Goal: Contribute content: Contribute content

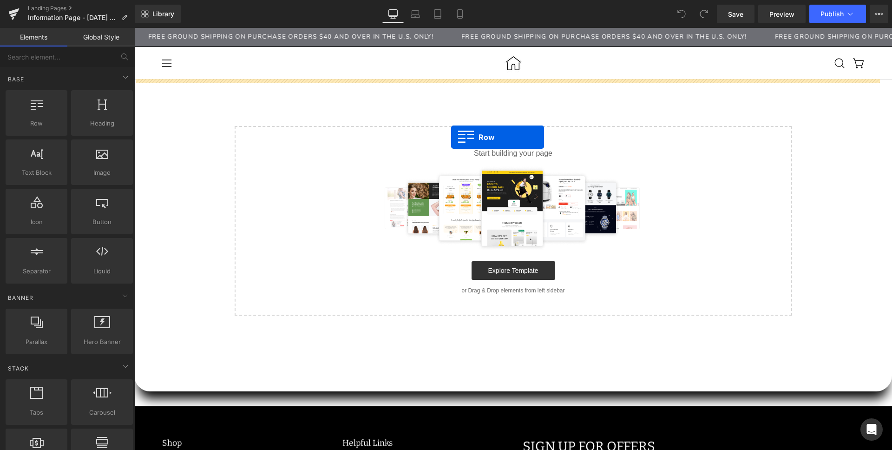
drag, startPoint x: 179, startPoint y: 151, endPoint x: 451, endPoint y: 137, distance: 272.2
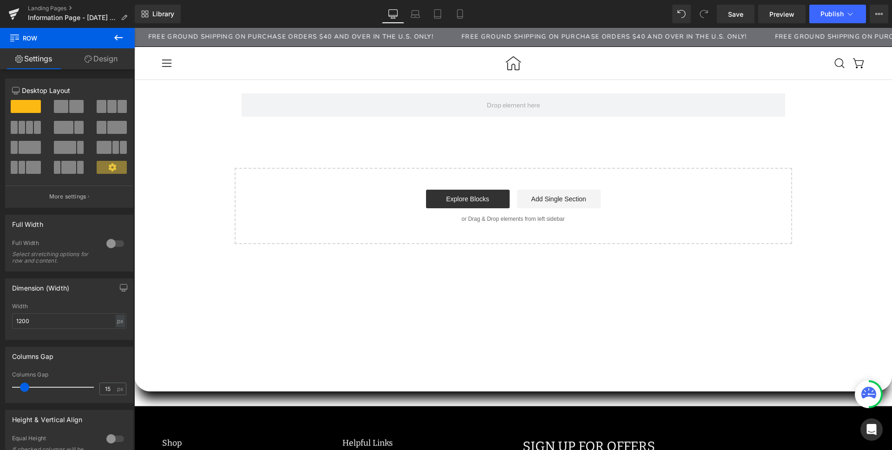
click at [116, 40] on icon at bounding box center [118, 37] width 11 height 11
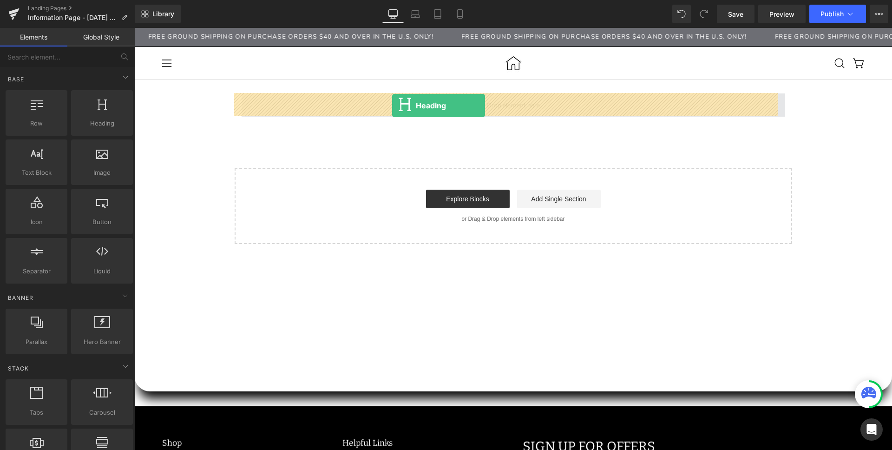
drag, startPoint x: 236, startPoint y: 136, endPoint x: 392, endPoint y: 105, distance: 159.5
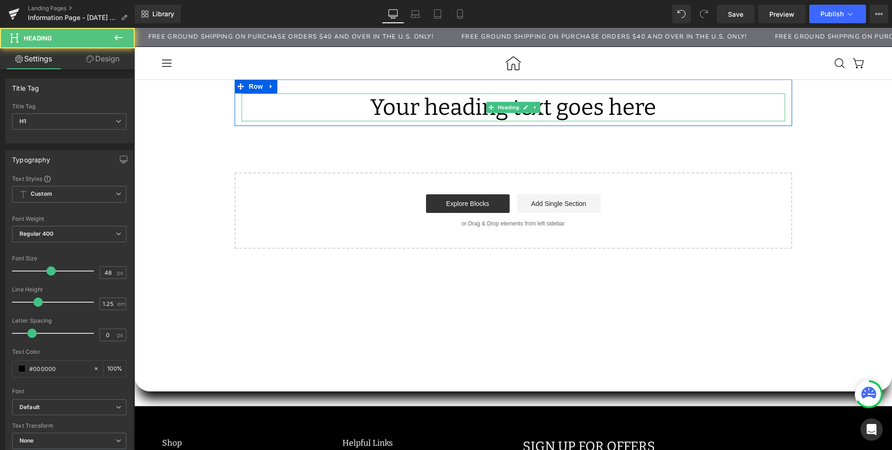
click at [388, 112] on h1 "Your heading text goes here" at bounding box center [514, 107] width 544 height 28
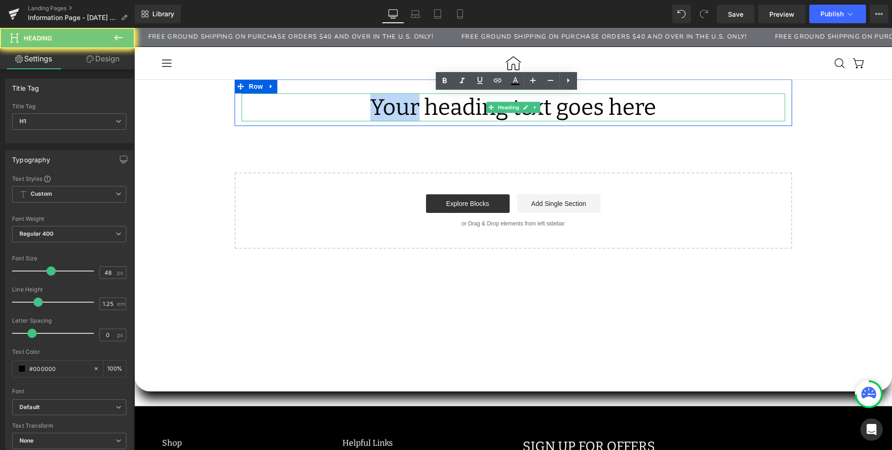
click at [388, 112] on h1 "Your heading text goes here" at bounding box center [514, 107] width 544 height 28
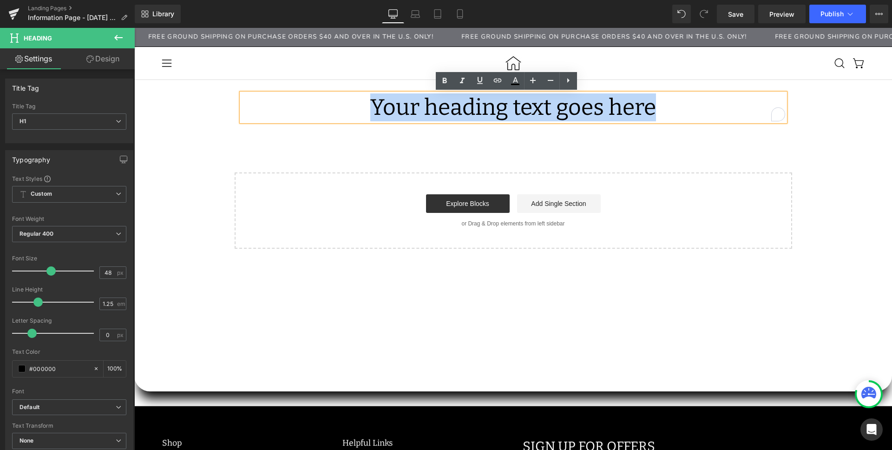
click at [388, 112] on h1 "Your heading text goes here" at bounding box center [514, 107] width 544 height 28
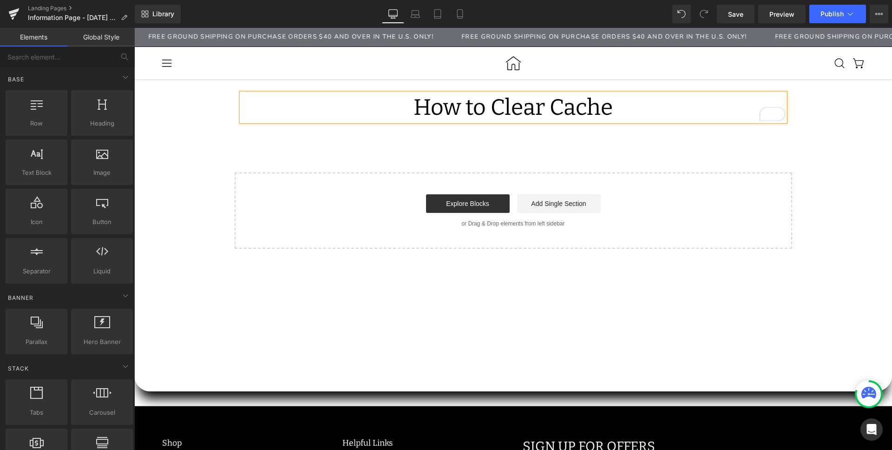
click at [428, 159] on div "How to Clear Cache Heading Row Select your layout" at bounding box center [513, 163] width 758 height 169
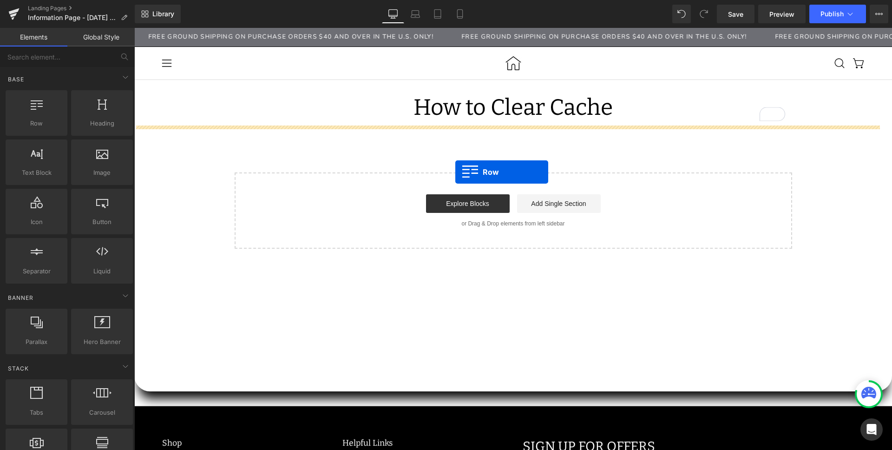
drag, startPoint x: 189, startPoint y: 146, endPoint x: 455, endPoint y: 172, distance: 267.5
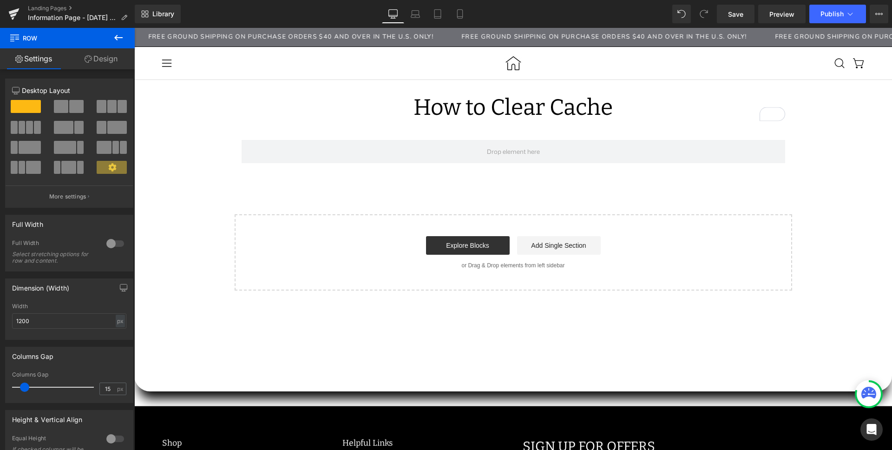
drag, startPoint x: 242, startPoint y: 135, endPoint x: 162, endPoint y: 160, distance: 83.3
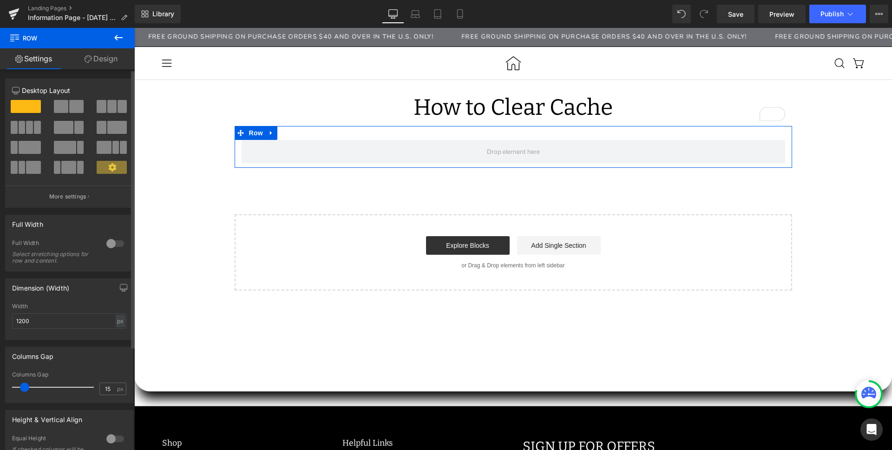
click at [113, 107] on button at bounding box center [112, 106] width 31 height 13
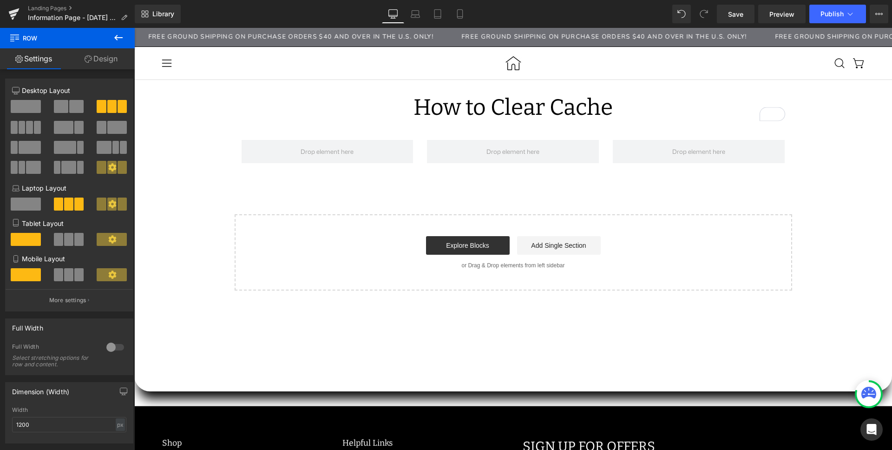
click at [116, 33] on icon at bounding box center [118, 37] width 11 height 11
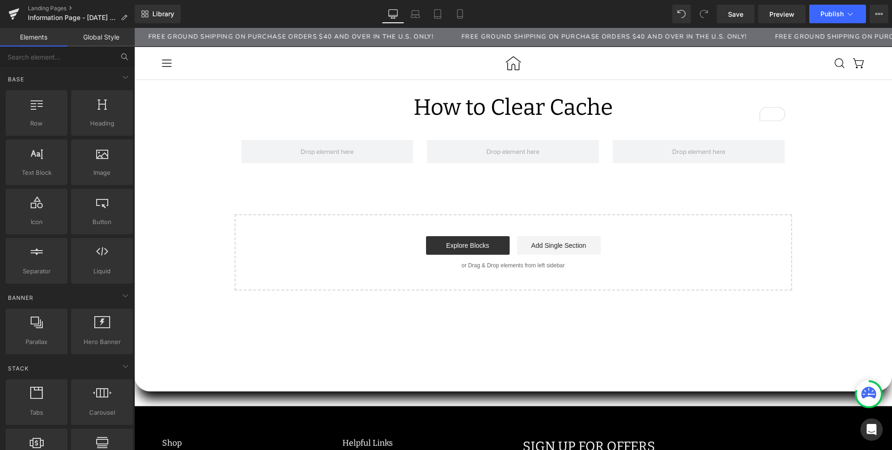
click at [121, 57] on icon at bounding box center [123, 55] width 5 height 5
click at [69, 58] on input "text" at bounding box center [57, 56] width 114 height 20
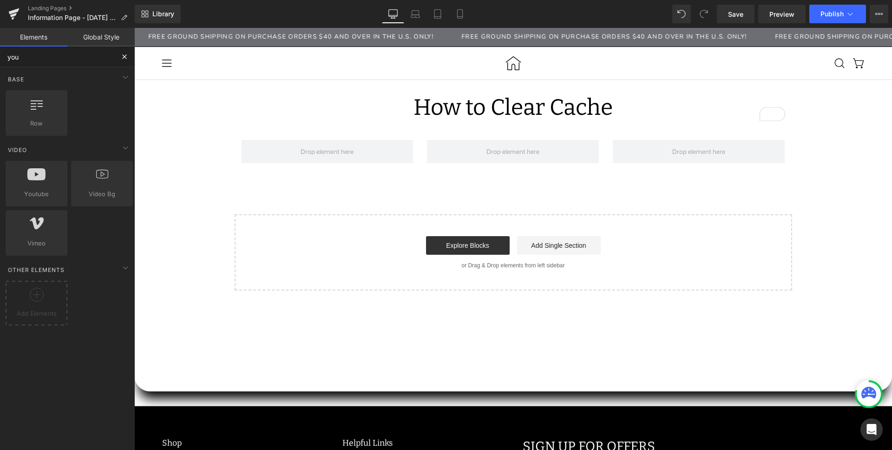
type input "yout"
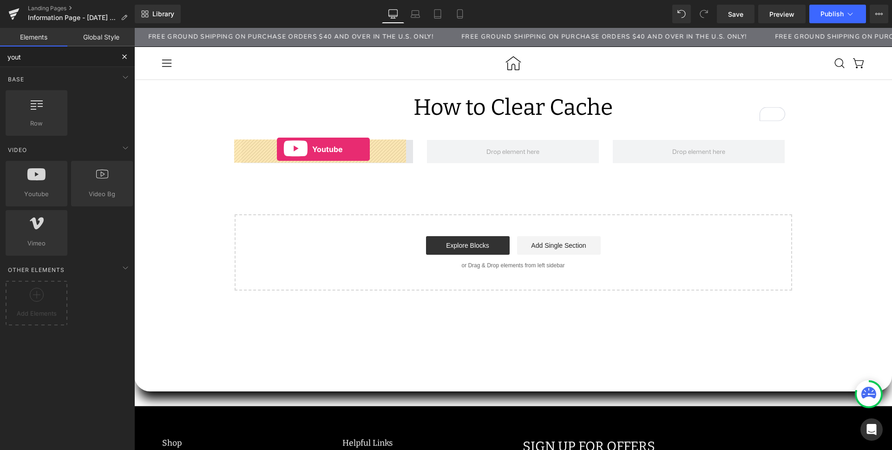
drag, startPoint x: 174, startPoint y: 208, endPoint x: 277, endPoint y: 149, distance: 118.2
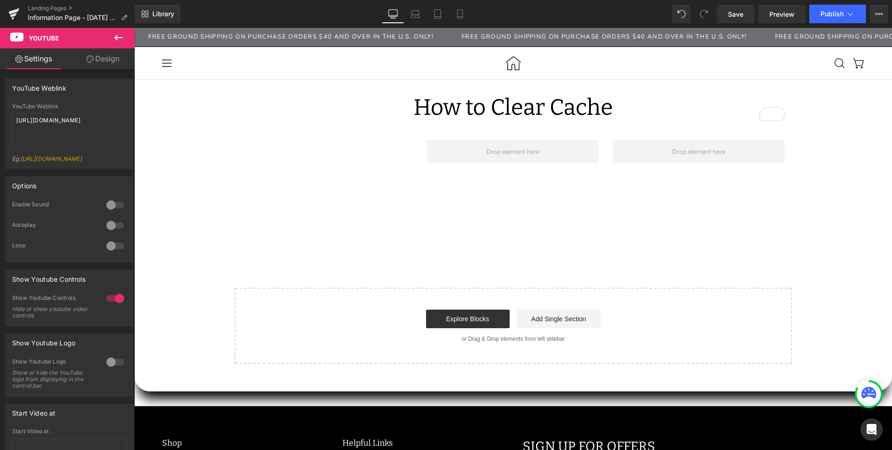
click at [118, 39] on icon at bounding box center [118, 37] width 11 height 11
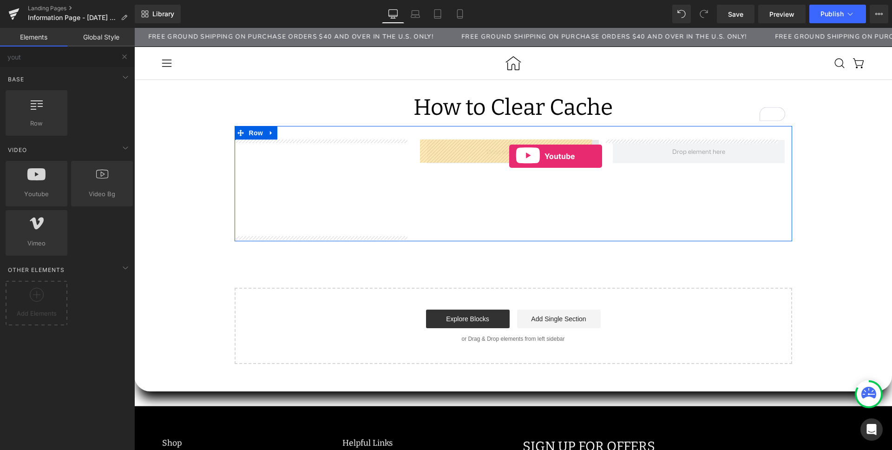
drag, startPoint x: 173, startPoint y: 216, endPoint x: 509, endPoint y: 156, distance: 341.2
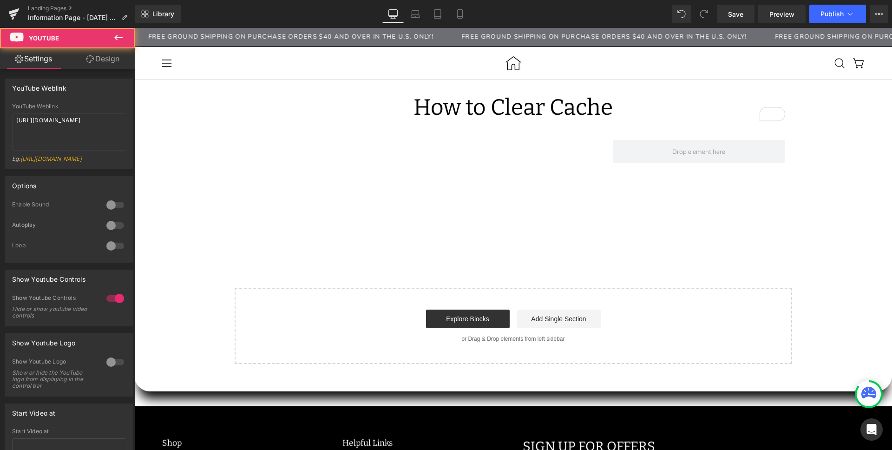
click at [122, 37] on icon at bounding box center [118, 37] width 11 height 11
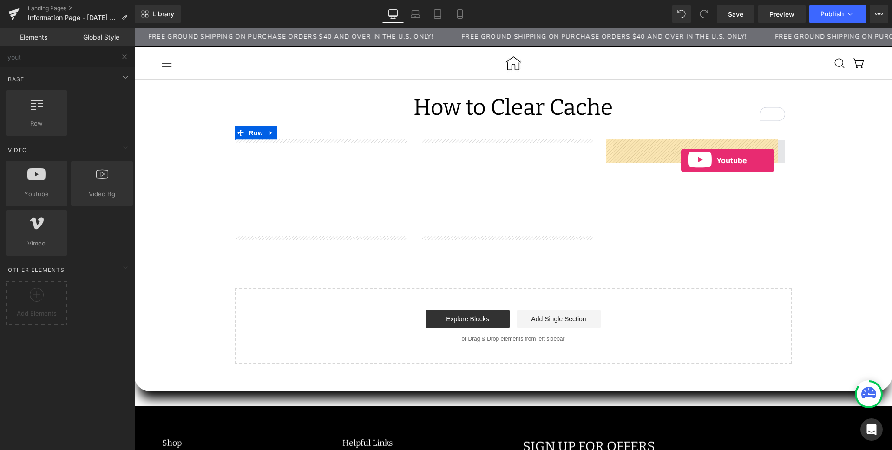
drag, startPoint x: 186, startPoint y: 223, endPoint x: 681, endPoint y: 160, distance: 499.2
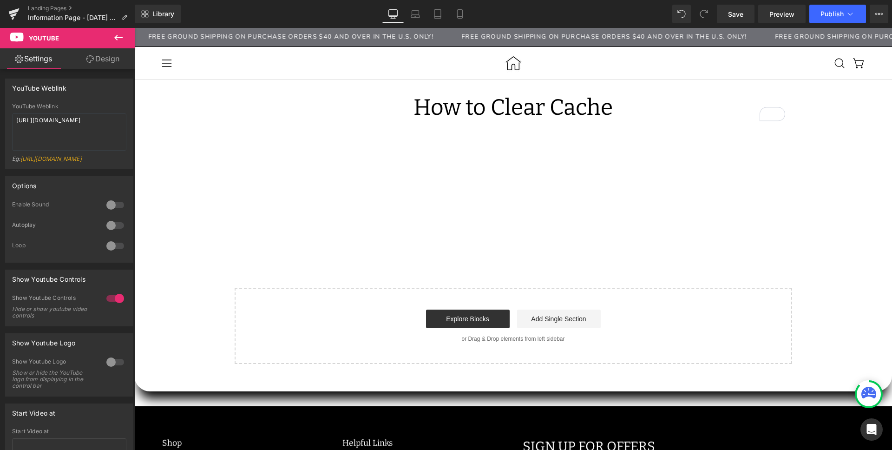
click at [124, 36] on icon at bounding box center [118, 37] width 11 height 11
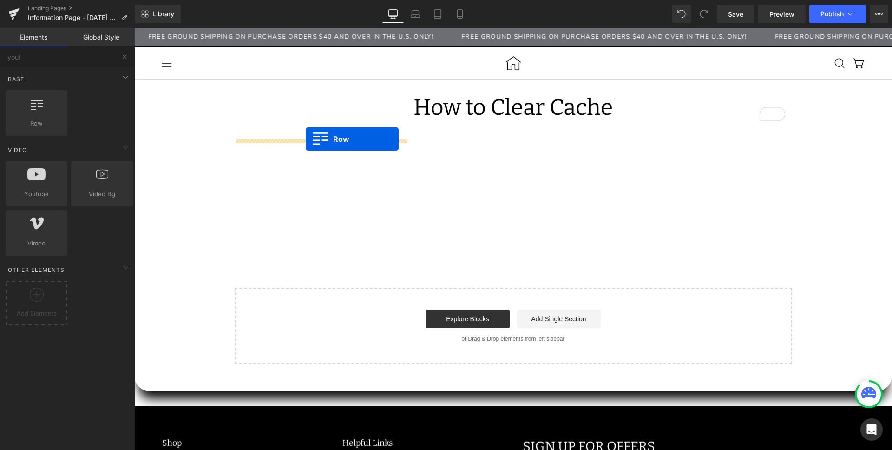
drag, startPoint x: 175, startPoint y: 139, endPoint x: 306, endPoint y: 139, distance: 130.6
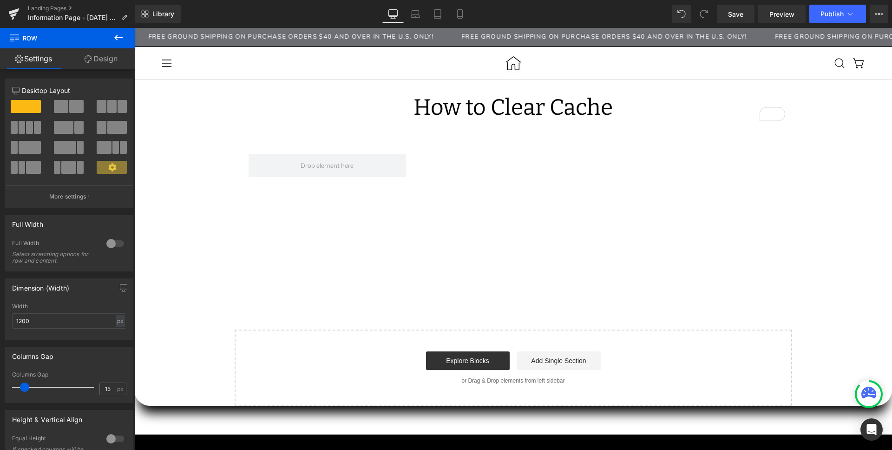
click at [123, 41] on icon at bounding box center [118, 37] width 11 height 11
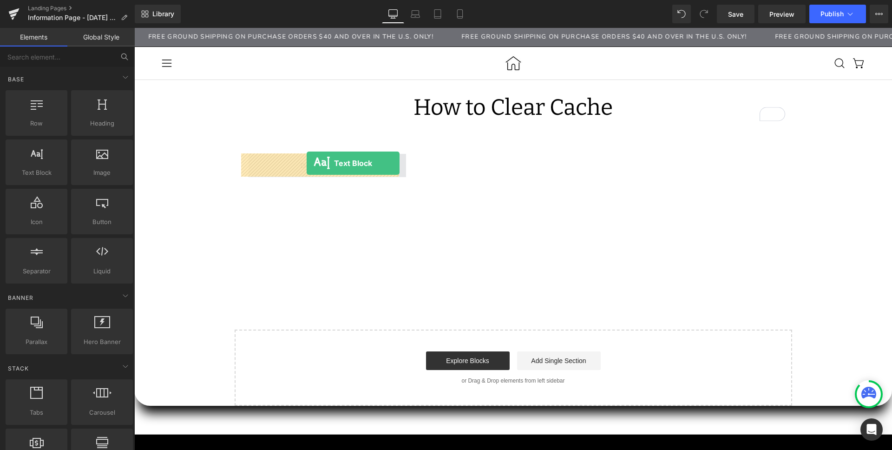
drag, startPoint x: 175, startPoint y: 197, endPoint x: 307, endPoint y: 163, distance: 135.7
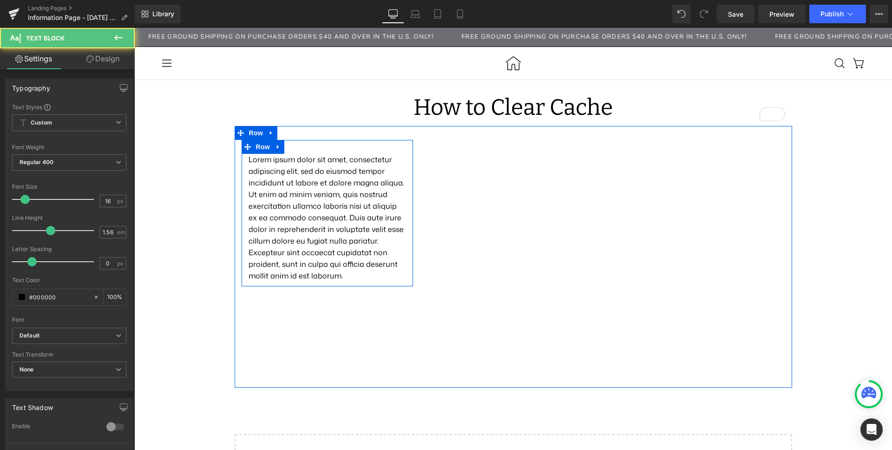
click at [276, 169] on p "Lorem ipsum dolor sit amet, consectetur adipiscing elit, sed do eiusmod tempor …" at bounding box center [328, 218] width 158 height 128
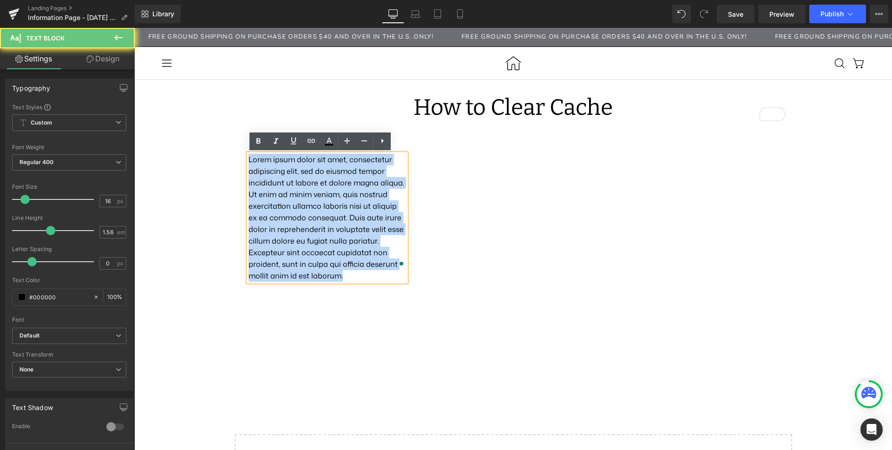
click at [276, 169] on p "Lorem ipsum dolor sit amet, consectetur adipiscing elit, sed do eiusmod tempor …" at bounding box center [328, 218] width 158 height 128
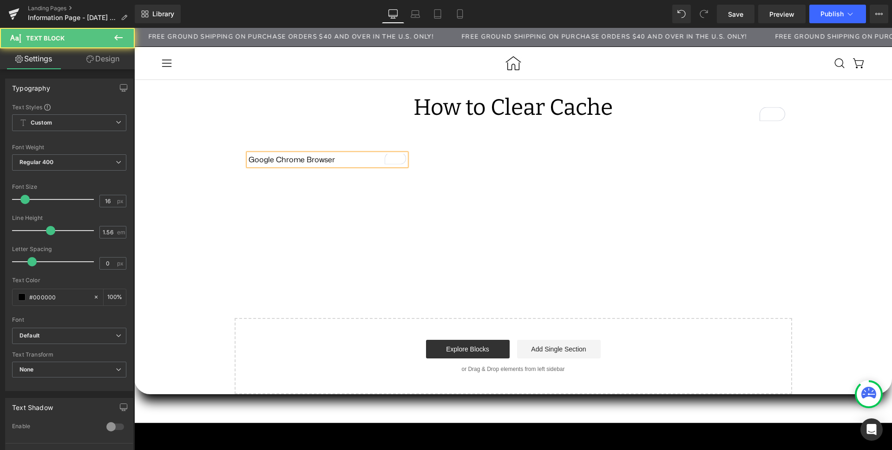
click at [281, 156] on p "Google Chrome Browser" at bounding box center [328, 160] width 158 height 12
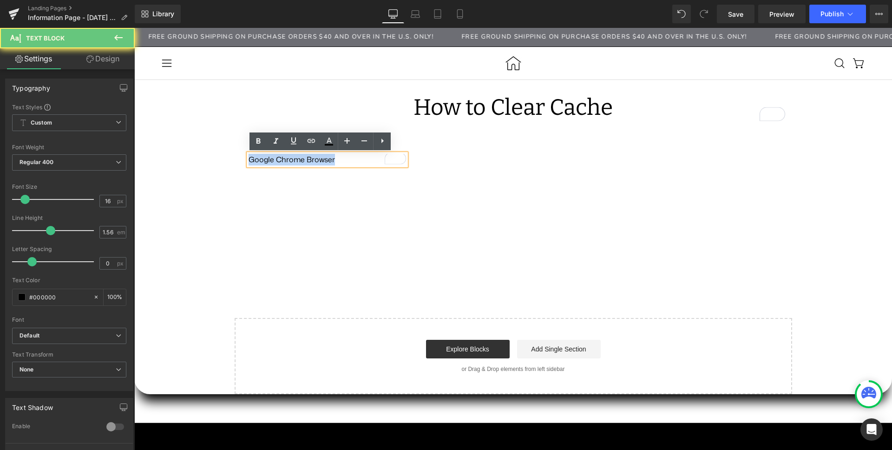
click at [281, 156] on p "Google Chrome Browser" at bounding box center [328, 160] width 158 height 12
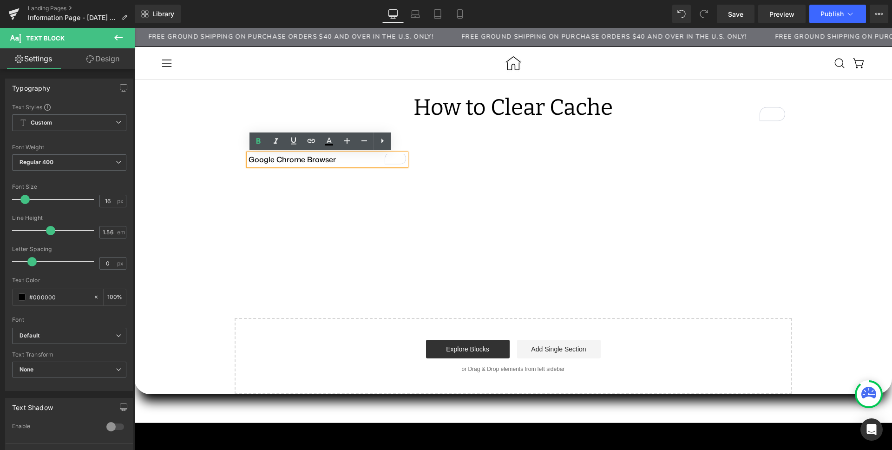
click at [286, 161] on strong "Google Chrome Browser" at bounding box center [292, 159] width 87 height 10
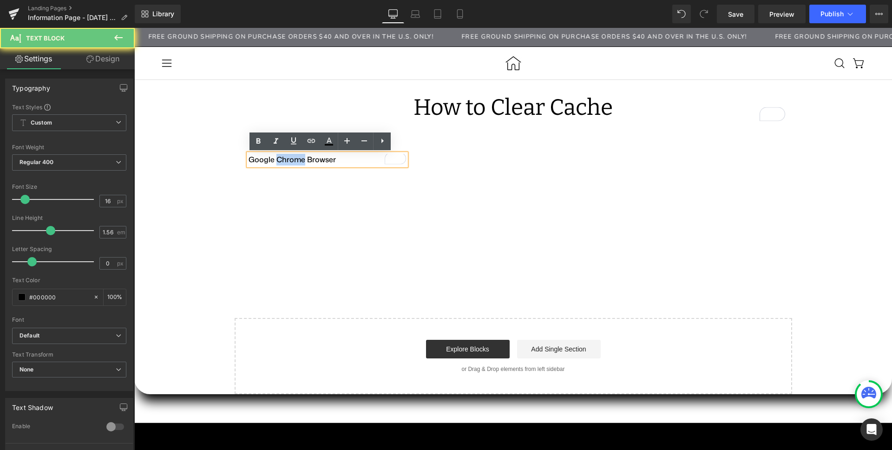
click at [286, 161] on strong "Google Chrome Browser" at bounding box center [292, 159] width 87 height 10
drag, startPoint x: 335, startPoint y: 161, endPoint x: 237, endPoint y: 164, distance: 98.1
click at [242, 164] on div "Google Chrome Browser Text Block" at bounding box center [328, 160] width 172 height 12
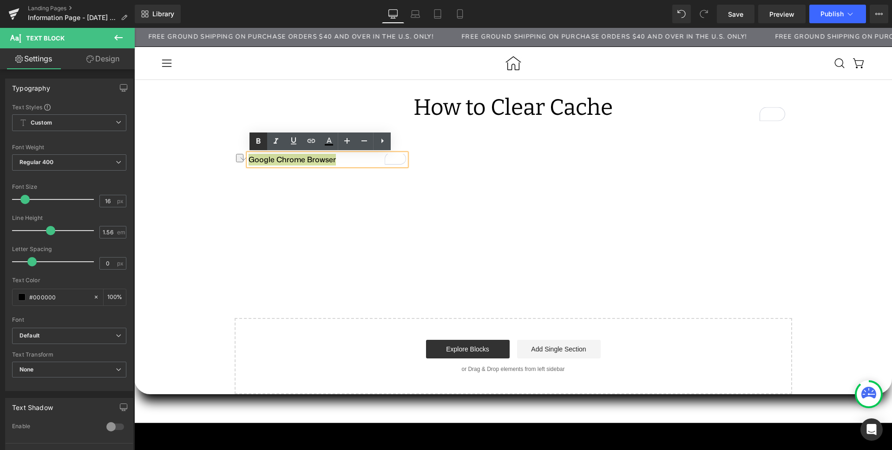
click at [258, 142] on icon at bounding box center [258, 141] width 11 height 11
click at [327, 161] on p "Google Chrome Browser" at bounding box center [328, 160] width 158 height 12
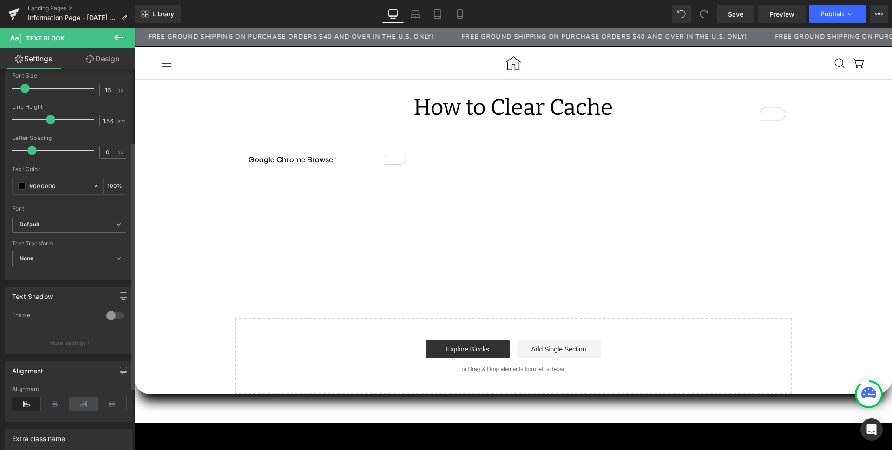
scroll to position [207, 0]
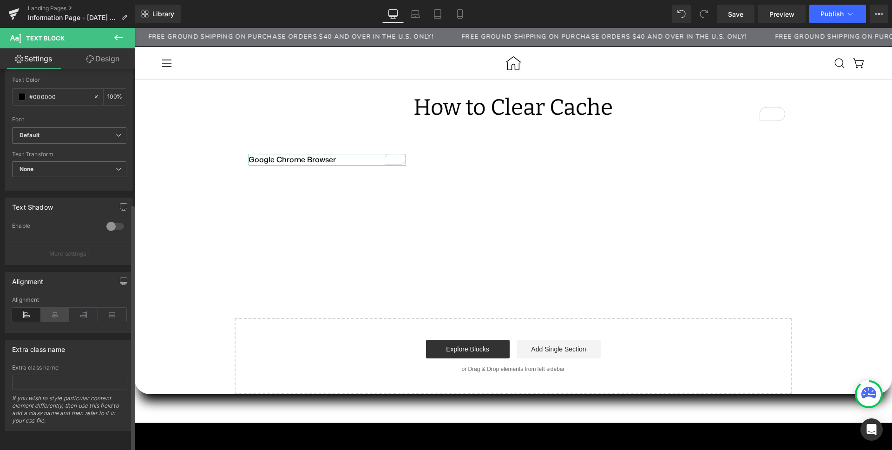
click at [55, 308] on icon at bounding box center [55, 315] width 29 height 14
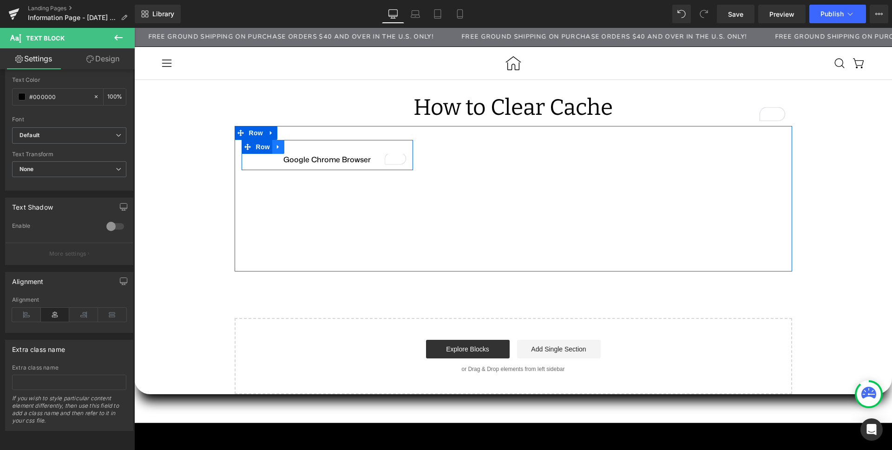
click at [275, 149] on link at bounding box center [278, 147] width 12 height 14
click at [287, 147] on icon at bounding box center [290, 147] width 7 height 7
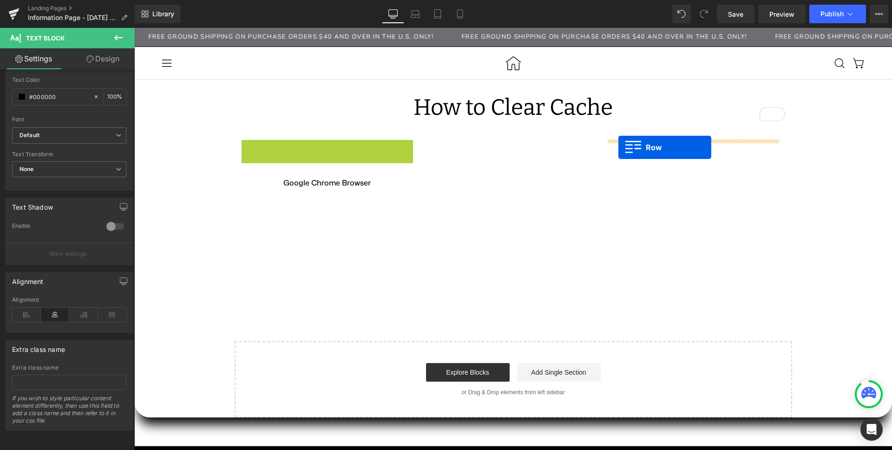
drag, startPoint x: 243, startPoint y: 146, endPoint x: 618, endPoint y: 147, distance: 375.4
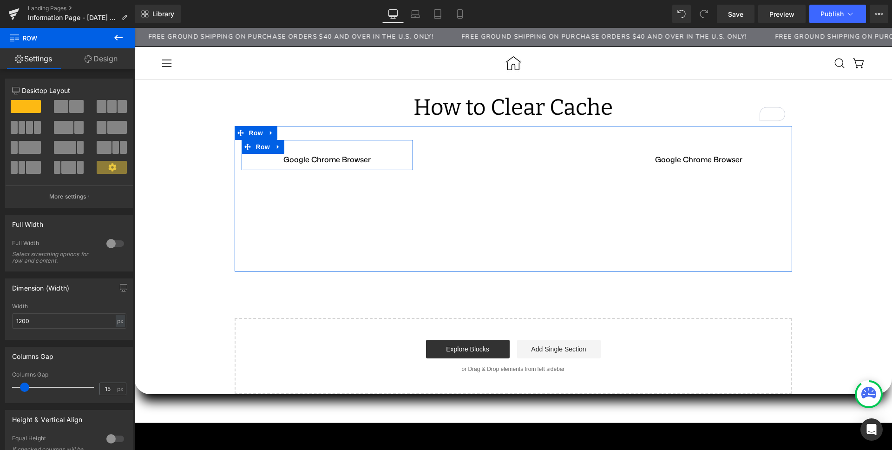
click at [275, 149] on icon at bounding box center [278, 146] width 7 height 7
click at [287, 149] on icon at bounding box center [290, 147] width 7 height 7
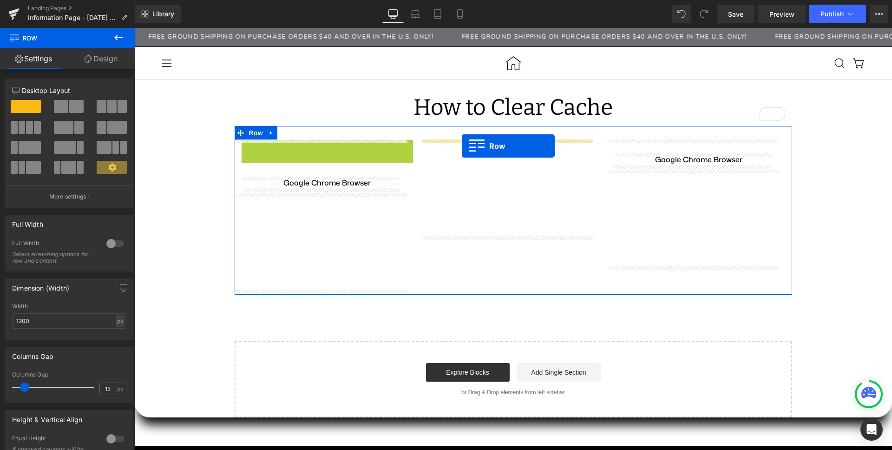
drag, startPoint x: 241, startPoint y: 146, endPoint x: 462, endPoint y: 146, distance: 220.7
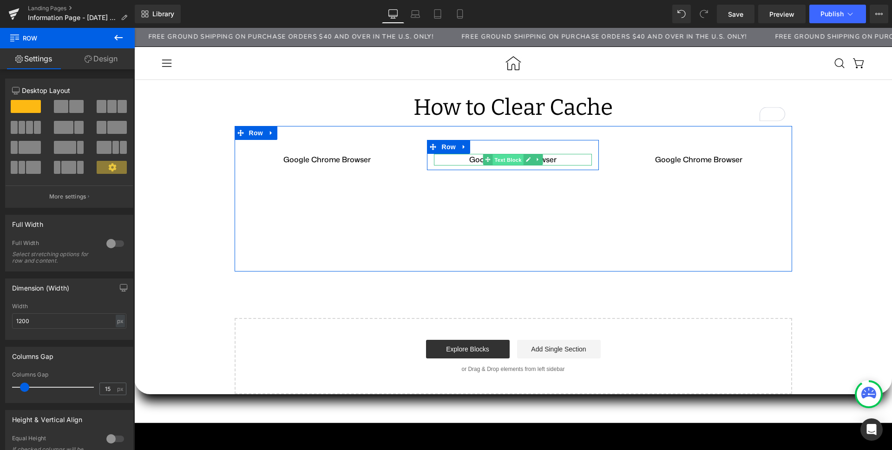
click at [493, 161] on span "Text Block" at bounding box center [508, 159] width 31 height 11
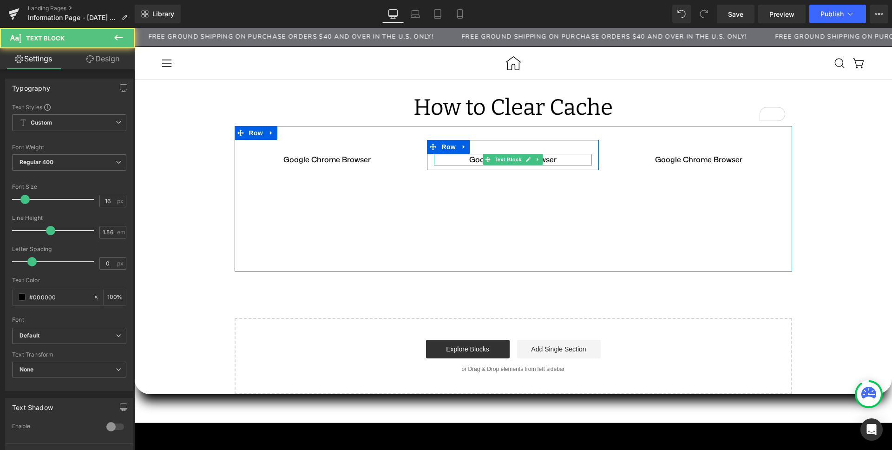
click at [471, 160] on strong "Google Chrome Browser" at bounding box center [512, 159] width 87 height 10
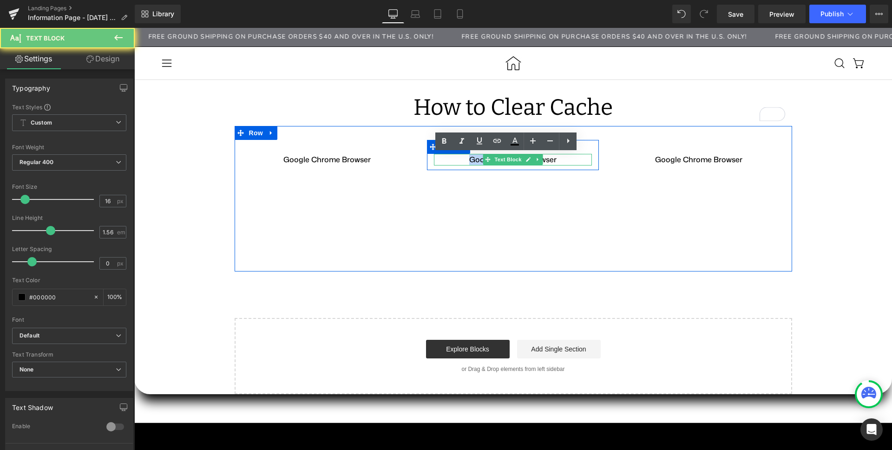
click at [471, 160] on strong "Google Chrome Browser" at bounding box center [512, 159] width 87 height 10
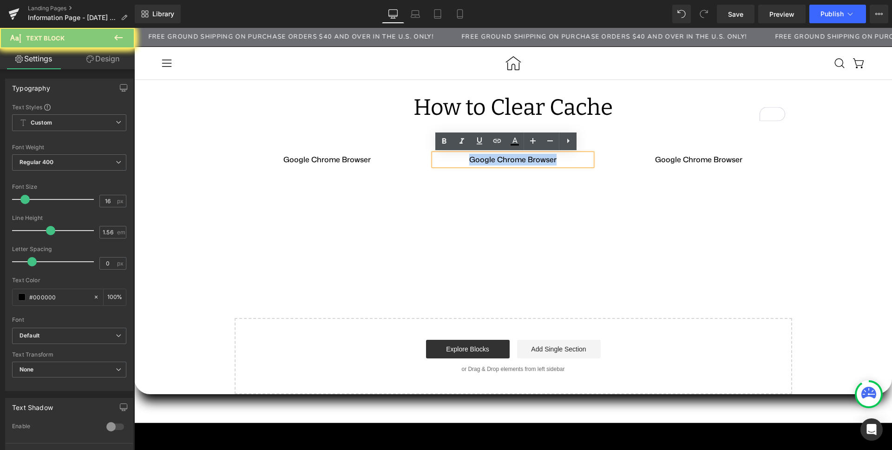
click at [471, 160] on strong "Google Chrome Browser" at bounding box center [512, 159] width 87 height 10
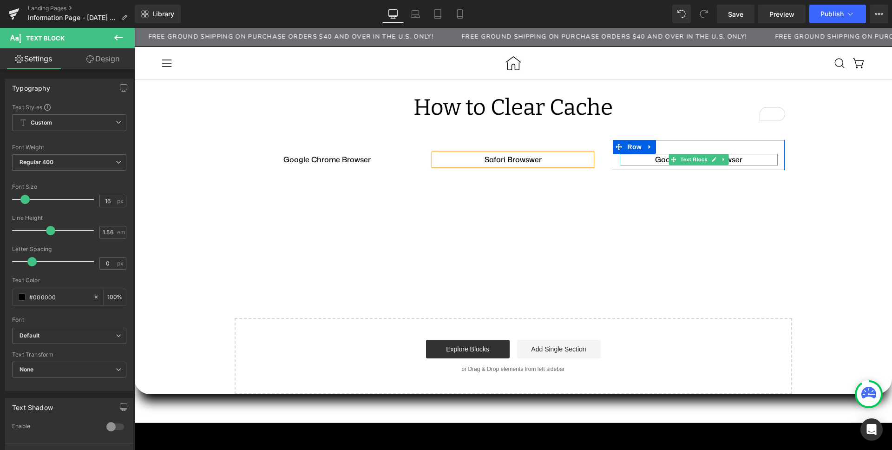
click at [655, 159] on strong "Google Chrome Browser" at bounding box center [698, 159] width 87 height 10
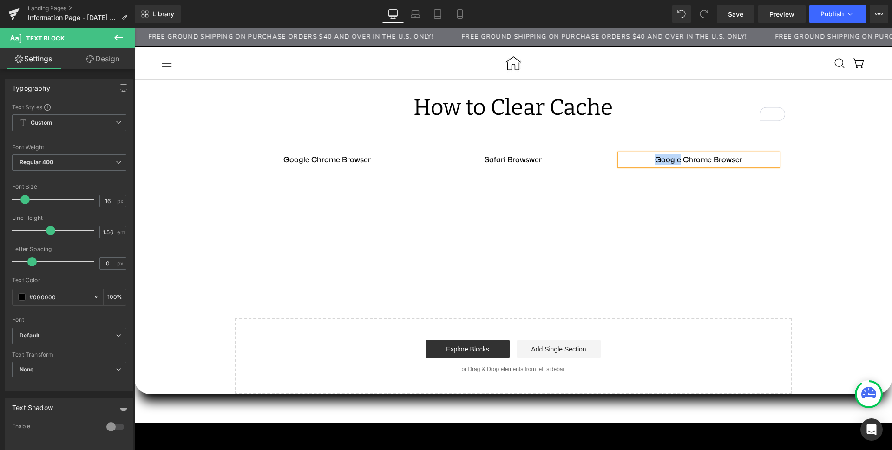
click at [655, 159] on strong "Google Chrome Browser" at bounding box center [698, 159] width 87 height 10
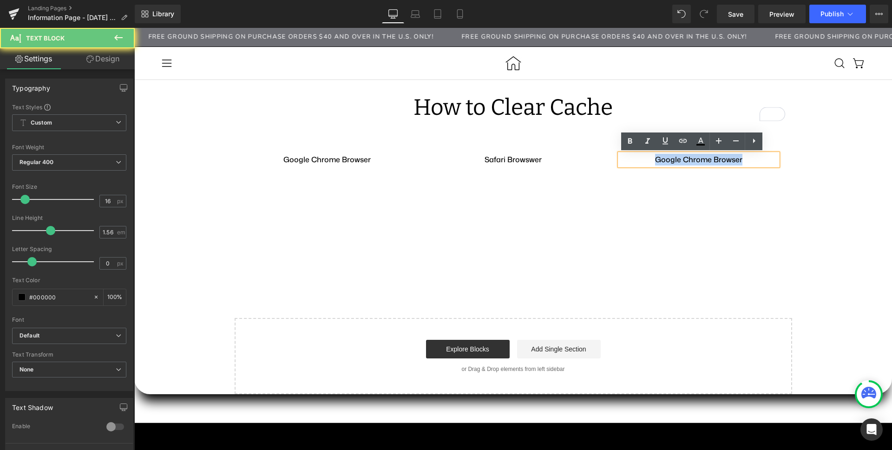
click at [655, 159] on strong "Google Chrome Browser" at bounding box center [698, 159] width 87 height 10
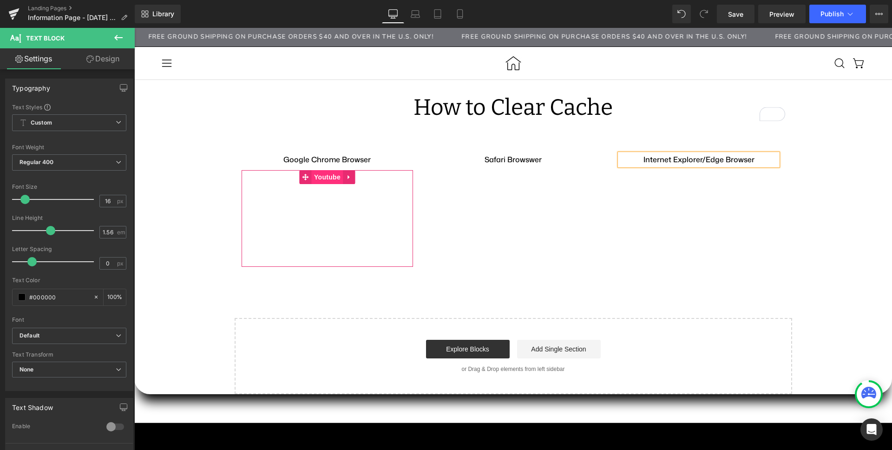
click at [317, 176] on span "Youtube" at bounding box center [327, 177] width 31 height 14
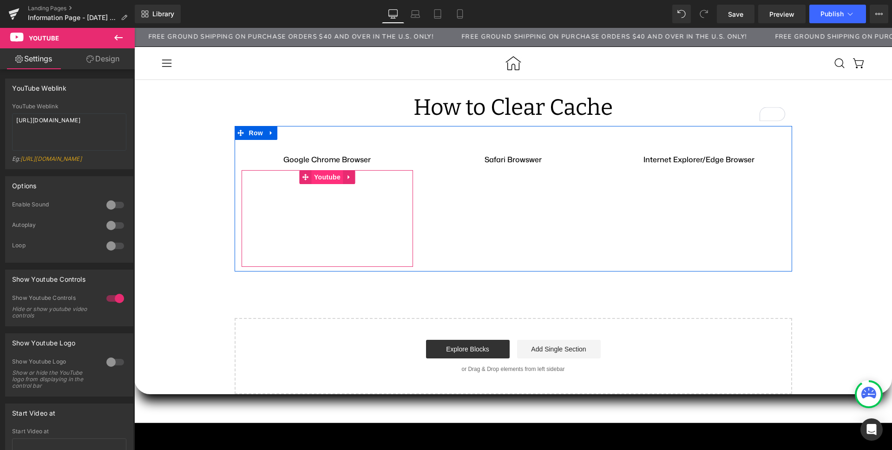
click at [325, 176] on span "Youtube" at bounding box center [327, 177] width 31 height 14
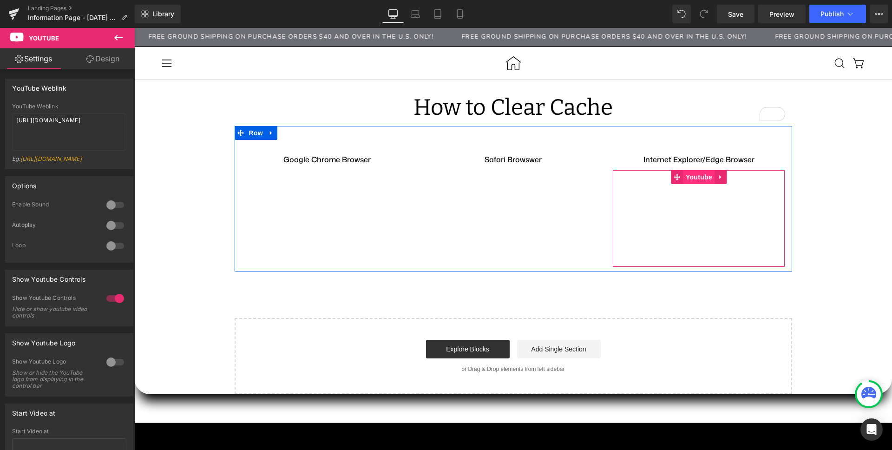
click at [694, 176] on span "Youtube" at bounding box center [698, 177] width 31 height 14
click at [694, 176] on span "Youtube" at bounding box center [698, 178] width 31 height 14
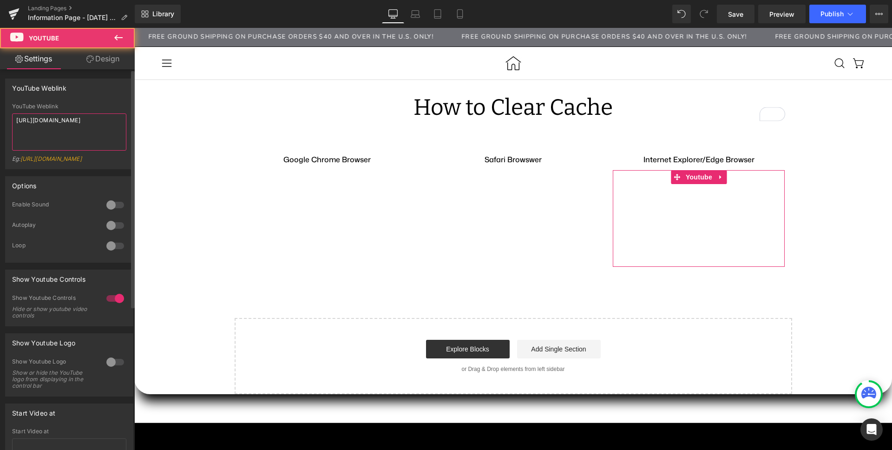
click at [65, 123] on textarea "https://www.youtube.com/watch?v=OQBlWco72c4" at bounding box center [69, 131] width 114 height 37
paste textarea "ivsmTfVJPk"
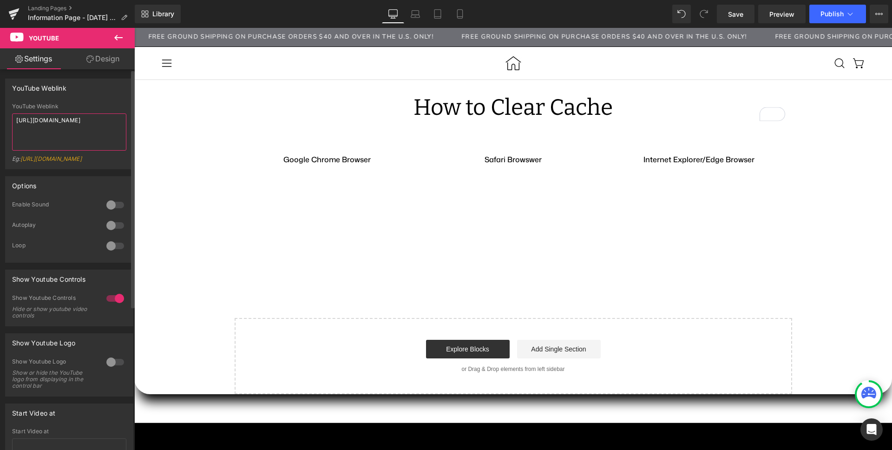
type textarea "https://www.youtube.com/watch?v=OivsmTfVJPk"
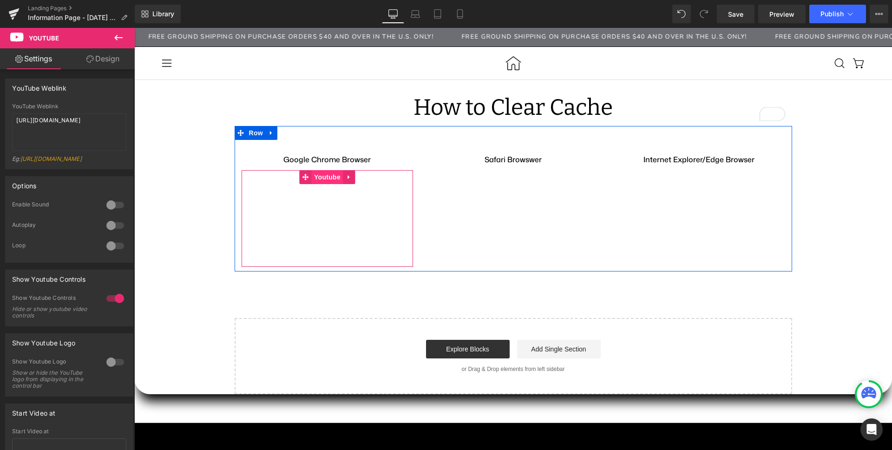
click at [314, 177] on span "Youtube" at bounding box center [327, 177] width 31 height 14
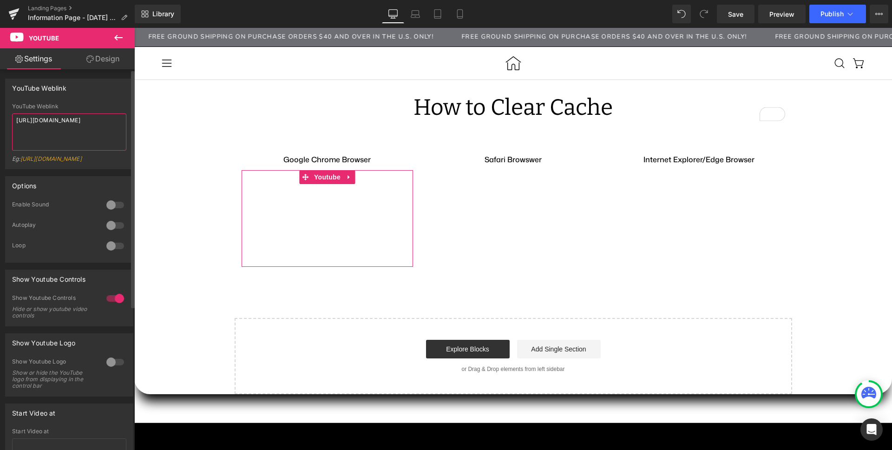
click at [48, 128] on textarea "https://www.youtube.com/watch?v=OQBlWco72c4" at bounding box center [69, 131] width 114 height 37
paste textarea "qjQveO8_tQM"
type textarea "https://www.youtube.com/watch?v=qjQveO8_tQM"
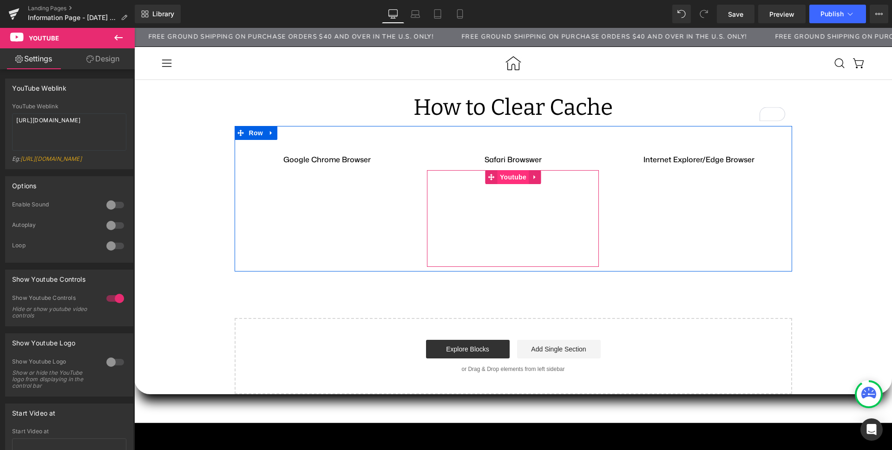
click at [511, 176] on span "Youtube" at bounding box center [513, 177] width 31 height 14
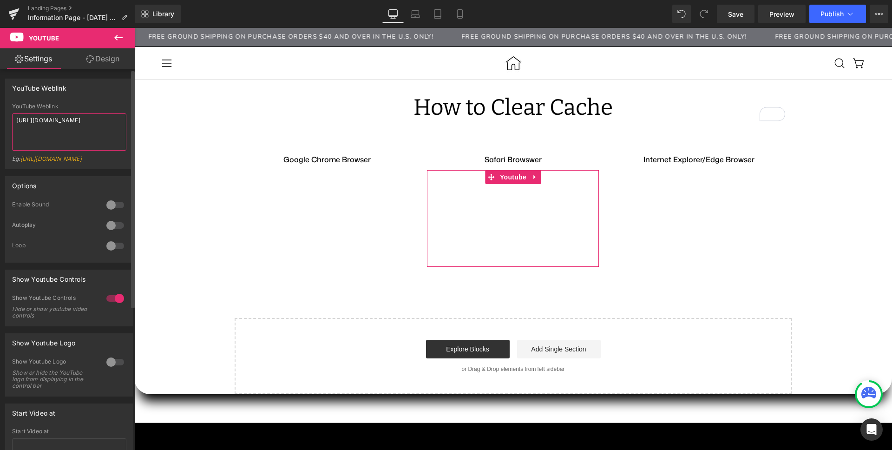
click at [37, 124] on textarea "https://www.youtube.com/watch?v=OQBlWco72c4" at bounding box center [69, 131] width 114 height 37
paste textarea "3SbppelKslM"
type textarea "https://www.youtube.com/watch?v=3SbppelKslM"
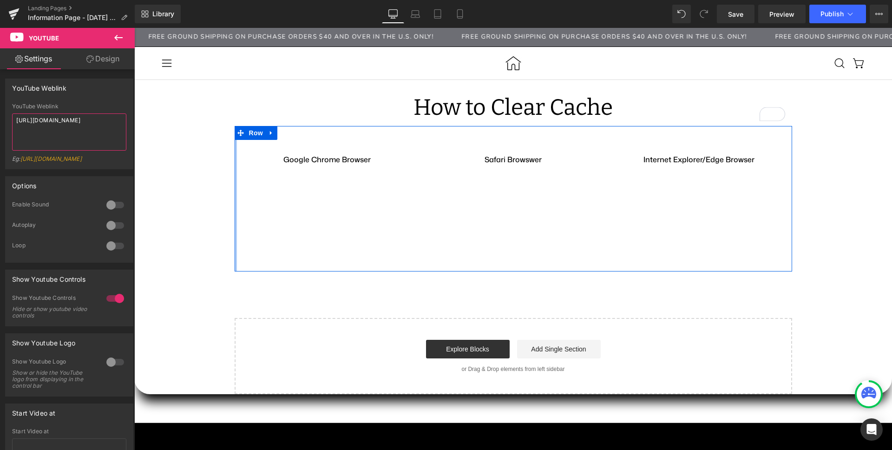
scroll to position [6, 0]
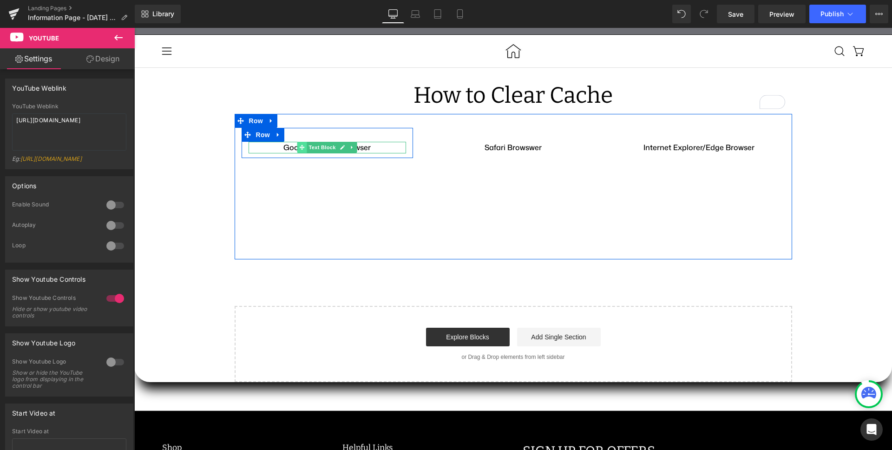
click at [300, 150] on icon at bounding box center [302, 148] width 5 height 6
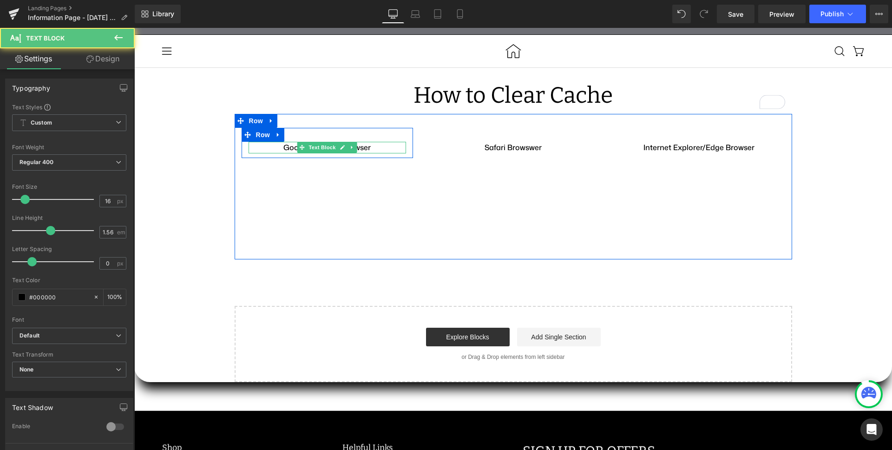
click at [283, 151] on strong "Google Chrome Browser" at bounding box center [326, 147] width 87 height 10
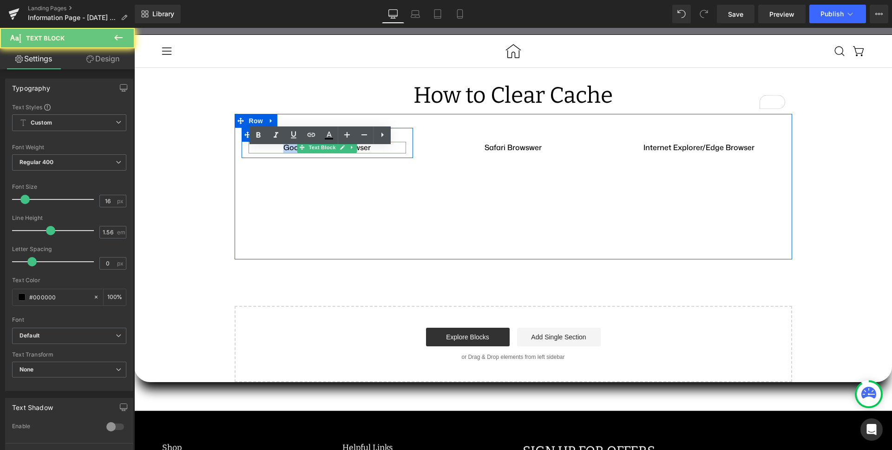
click at [283, 151] on strong "Google Chrome Browser" at bounding box center [326, 147] width 87 height 10
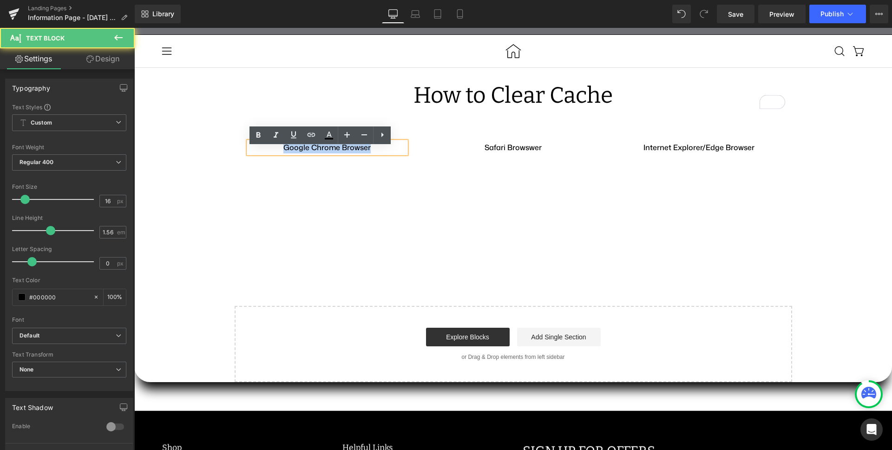
click at [283, 151] on strong "Google Chrome Browser" at bounding box center [326, 147] width 87 height 10
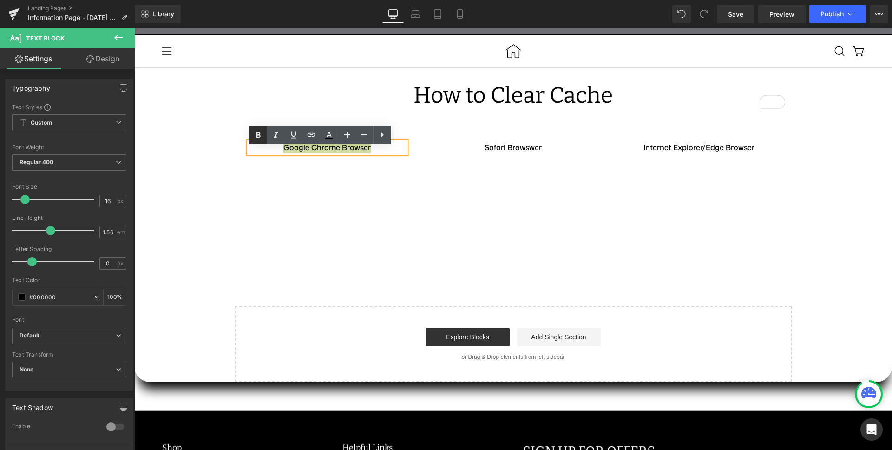
click at [259, 134] on icon at bounding box center [258, 135] width 4 height 6
click at [737, 14] on span "Save" at bounding box center [735, 14] width 15 height 10
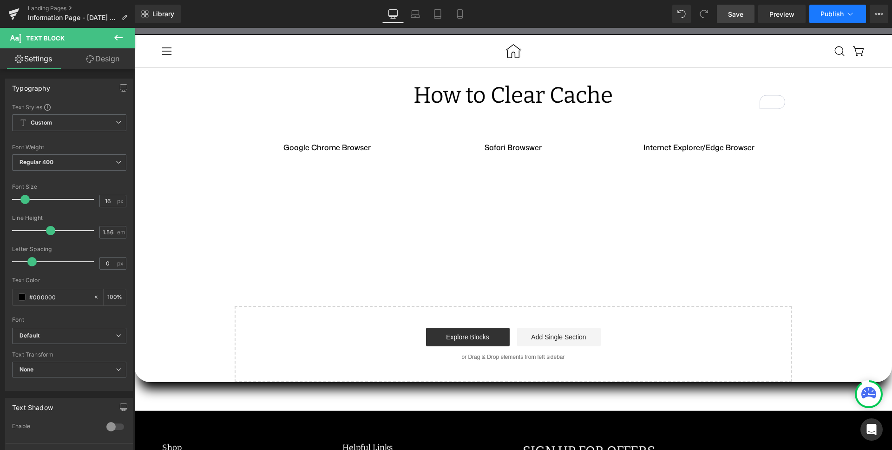
click at [850, 18] on icon at bounding box center [850, 13] width 9 height 9
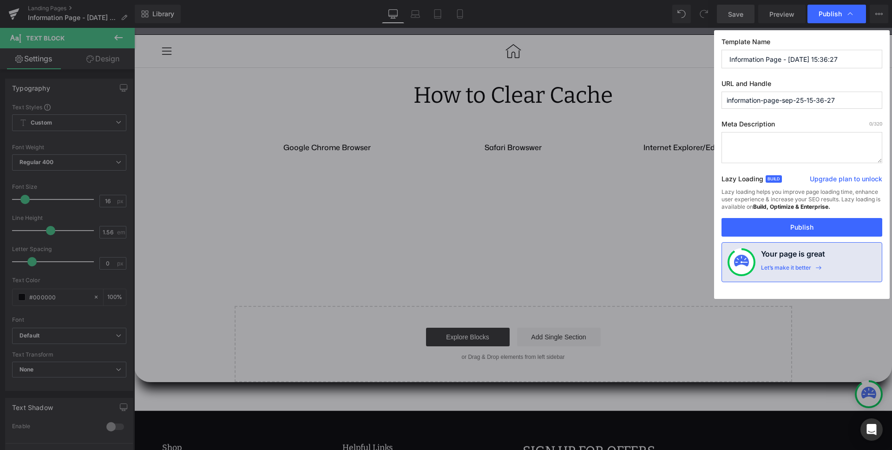
click at [759, 54] on input "Information Page - Sep 25, 15:36:27" at bounding box center [802, 59] width 161 height 19
type input "How To Clear Cache"
click at [738, 103] on input "information-page-sep-25-15-36-27" at bounding box center [802, 100] width 161 height 17
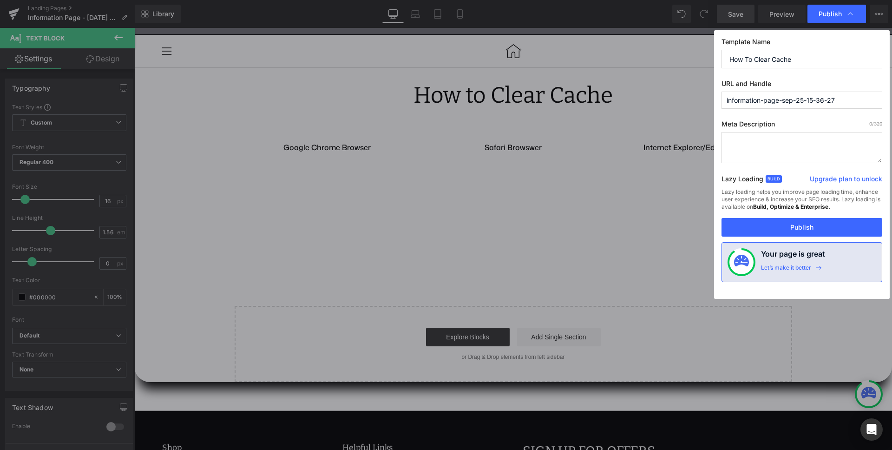
click at [738, 103] on input "information-page-sep-25-15-36-27" at bounding box center [802, 100] width 161 height 17
type input "how-to-clear-cache"
click at [768, 230] on button "Publish" at bounding box center [802, 227] width 161 height 19
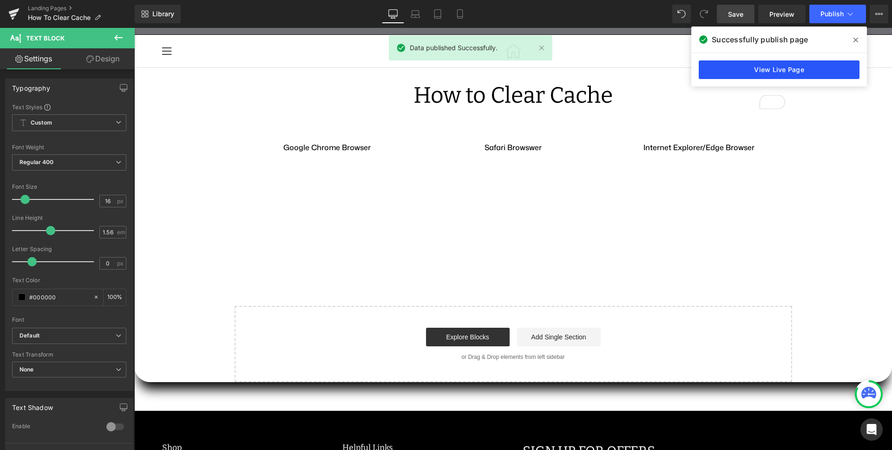
click at [719, 72] on link "View Live Page" at bounding box center [779, 69] width 161 height 19
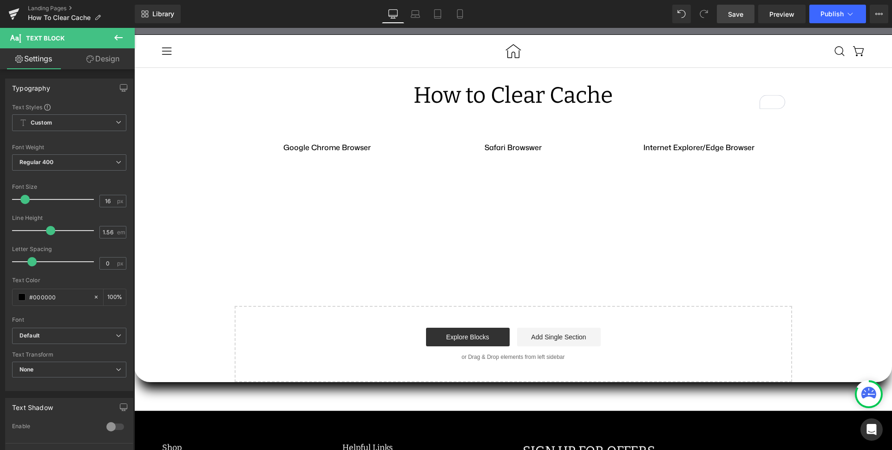
click at [125, 33] on button at bounding box center [118, 38] width 33 height 20
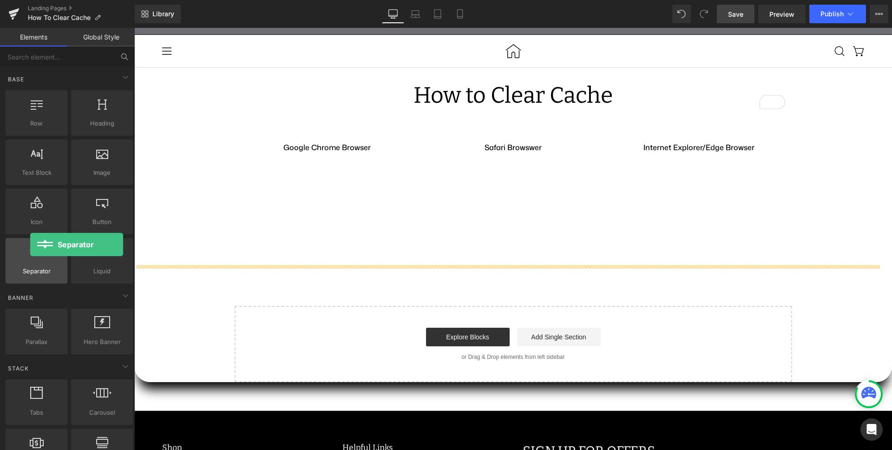
drag, startPoint x: 37, startPoint y: 259, endPoint x: 30, endPoint y: 244, distance: 15.8
click at [30, 244] on div "Separator separators, dividers, horizontal lines" at bounding box center [37, 261] width 62 height 46
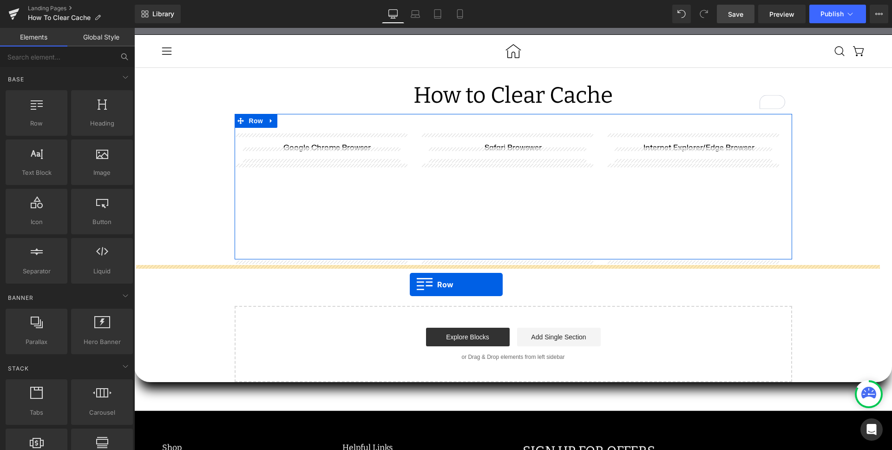
drag, startPoint x: 167, startPoint y: 154, endPoint x: 410, endPoint y: 284, distance: 275.5
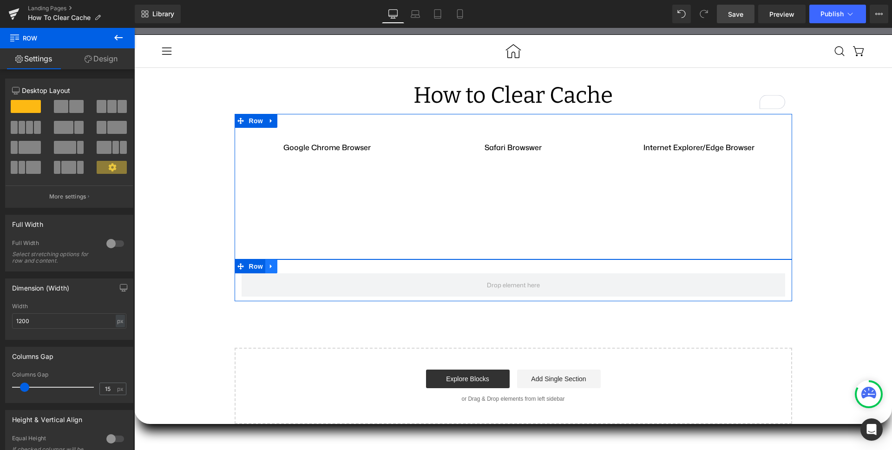
click at [270, 272] on link at bounding box center [271, 266] width 12 height 14
click at [293, 271] on link at bounding box center [295, 266] width 12 height 14
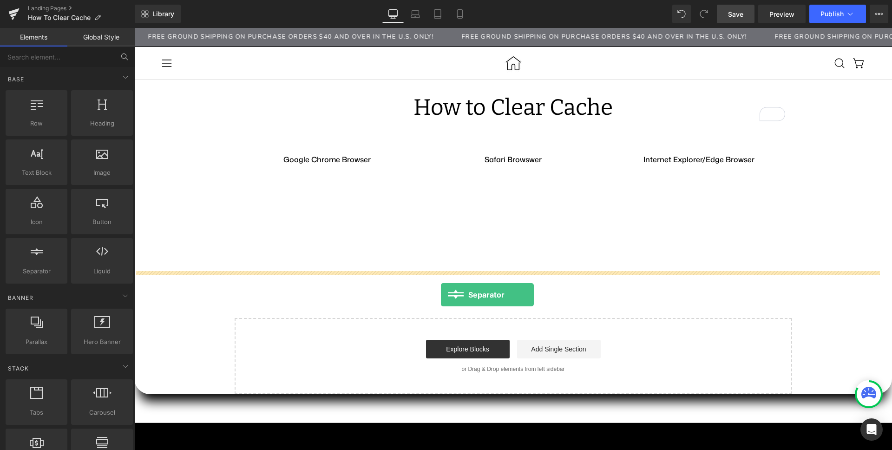
drag, startPoint x: 178, startPoint y: 285, endPoint x: 441, endPoint y: 294, distance: 263.6
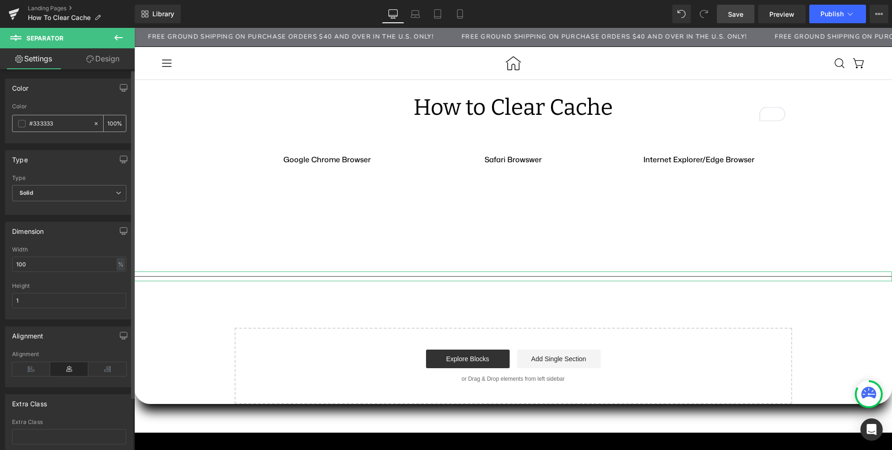
click at [41, 118] on input "#333333" at bounding box center [58, 123] width 59 height 10
type input "0"
click at [39, 194] on span "Solid" at bounding box center [69, 193] width 114 height 16
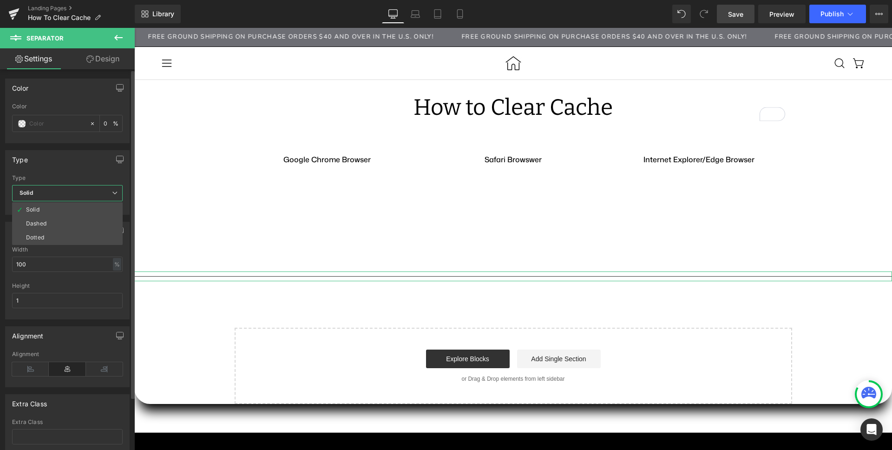
click at [39, 194] on span "Solid" at bounding box center [67, 193] width 111 height 16
drag, startPoint x: 39, startPoint y: 302, endPoint x: -7, endPoint y: 298, distance: 45.8
click at [0, 298] on html "Separator You are previewing how the will restyle your page. You can not edit E…" at bounding box center [446, 225] width 892 height 450
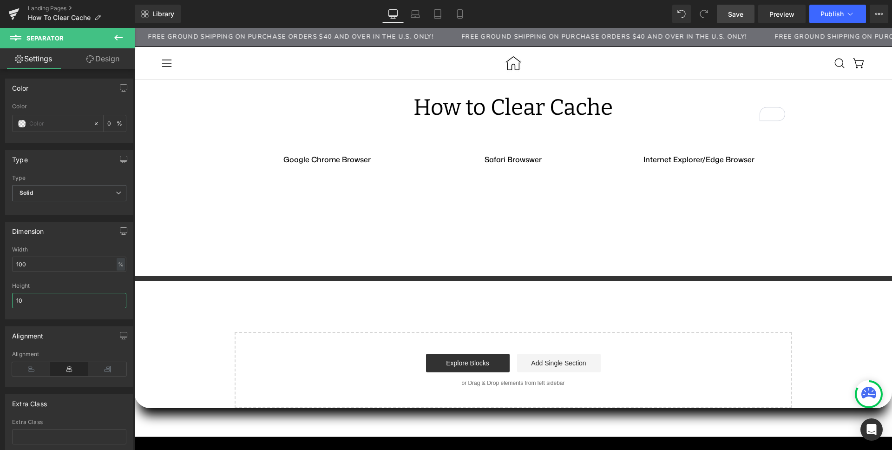
type input "1"
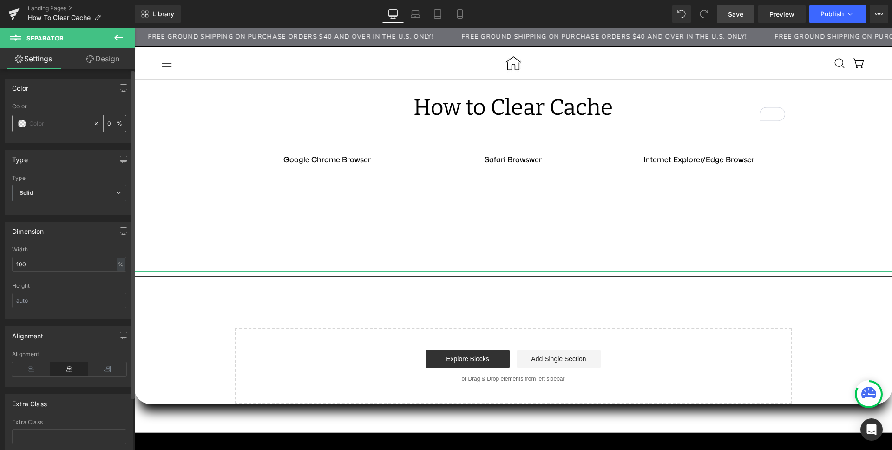
click at [94, 121] on icon at bounding box center [96, 123] width 7 height 7
type input "none"
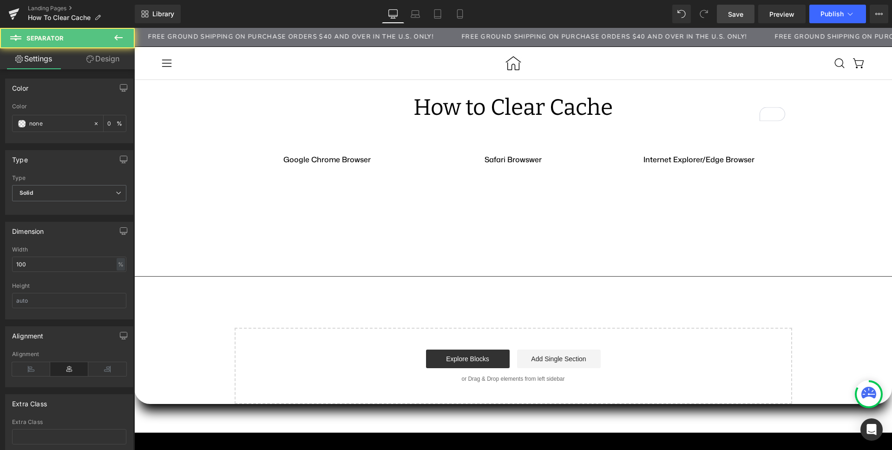
click at [192, 276] on hr at bounding box center [513, 278] width 758 height 5
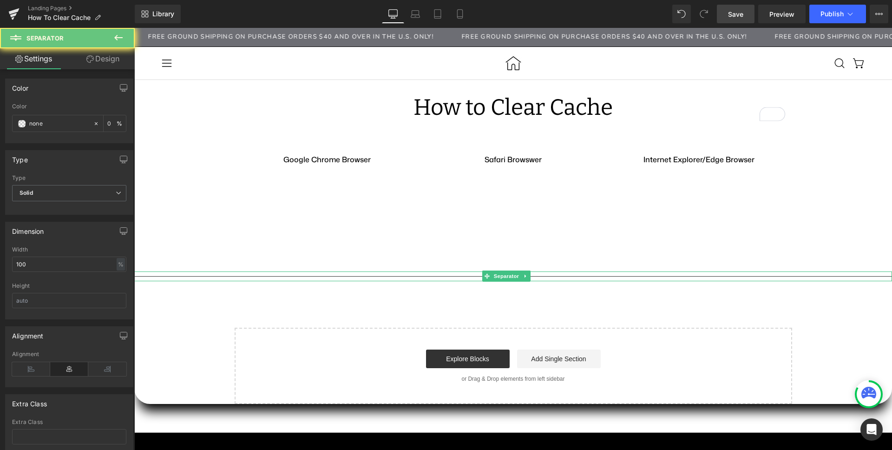
click at [184, 276] on hr at bounding box center [513, 278] width 758 height 5
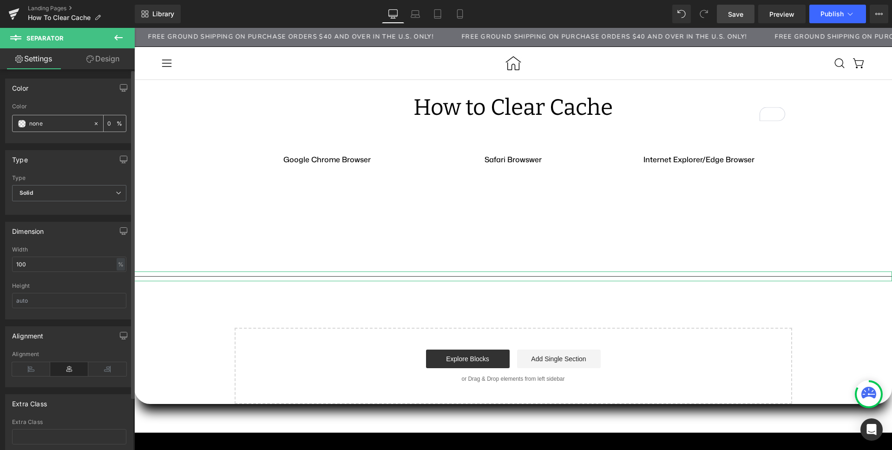
click at [93, 121] on icon at bounding box center [96, 123] width 7 height 7
click at [203, 278] on hr at bounding box center [513, 278] width 758 height 5
click at [102, 62] on link "Design" at bounding box center [102, 58] width 67 height 21
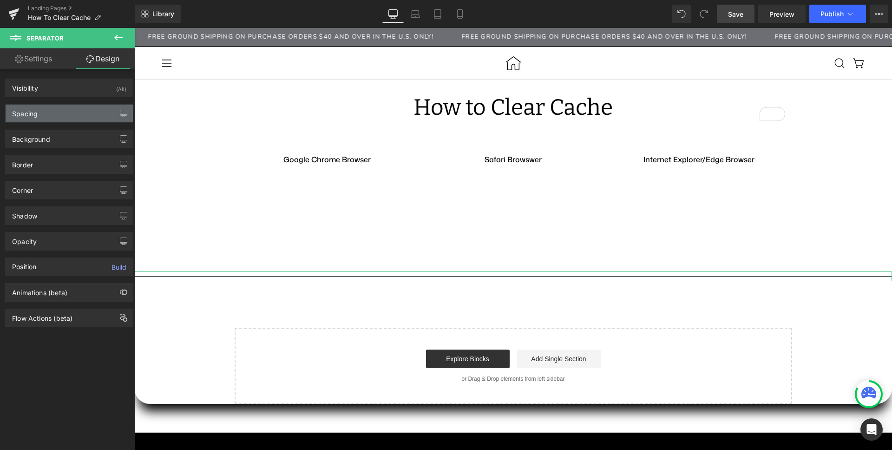
click at [49, 112] on div "Spacing" at bounding box center [69, 114] width 127 height 18
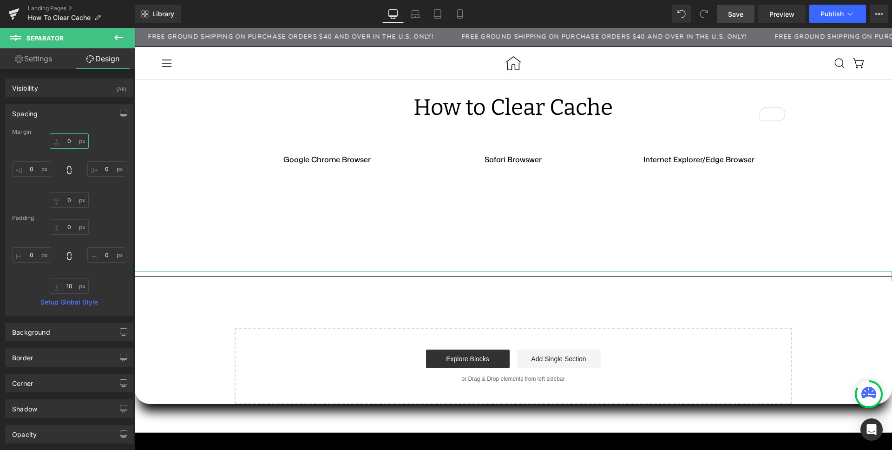
click at [63, 143] on input "0" at bounding box center [69, 140] width 39 height 15
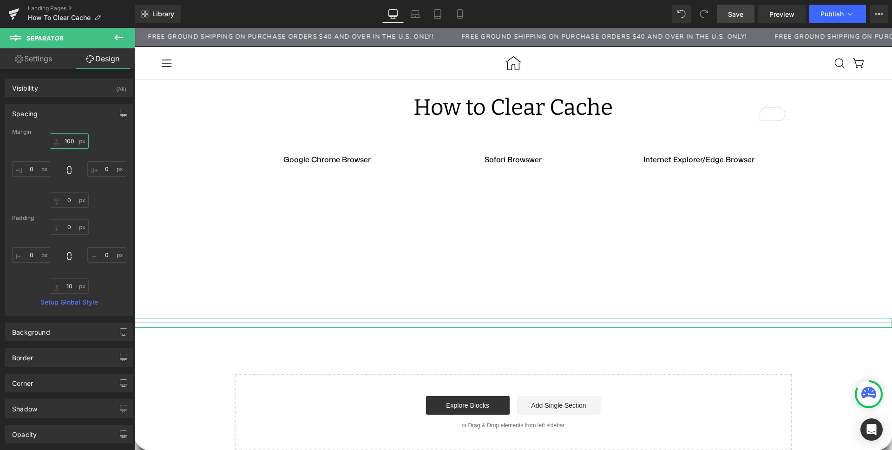
type input "100"
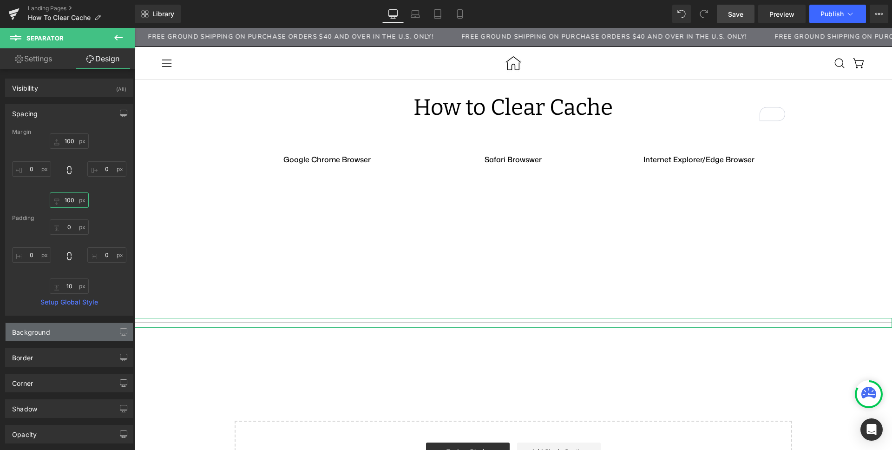
type input "100"
click at [52, 334] on div "Background" at bounding box center [69, 332] width 127 height 18
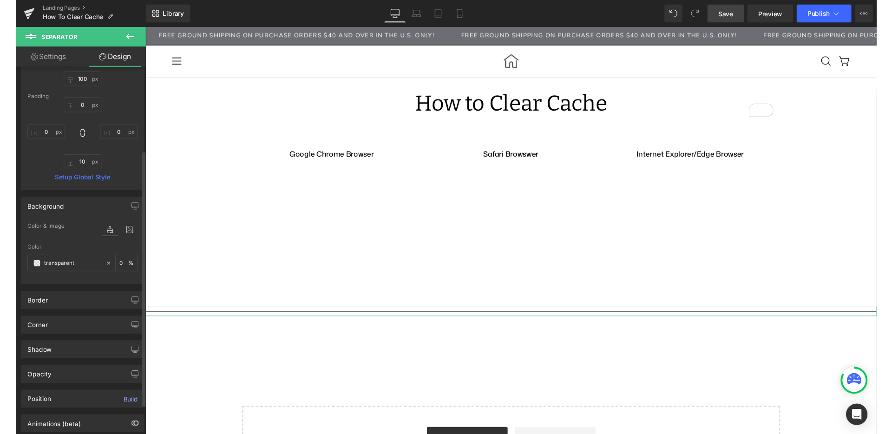
scroll to position [142, 0]
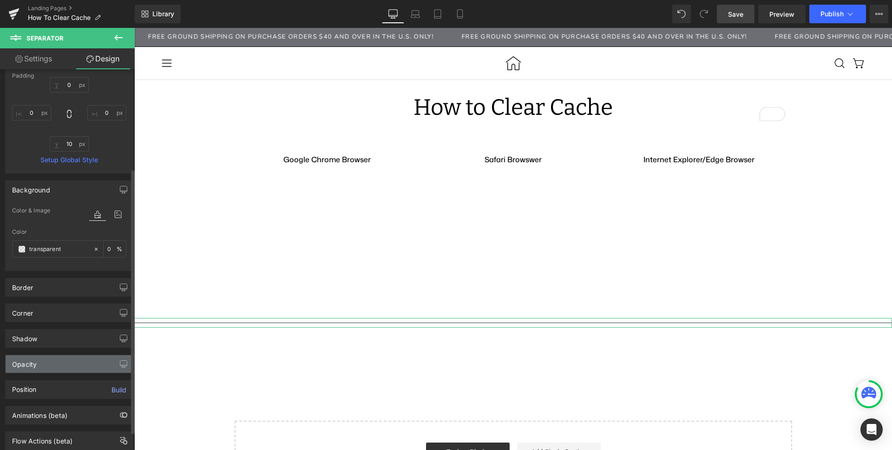
click at [44, 368] on div "Opacity" at bounding box center [69, 364] width 127 height 18
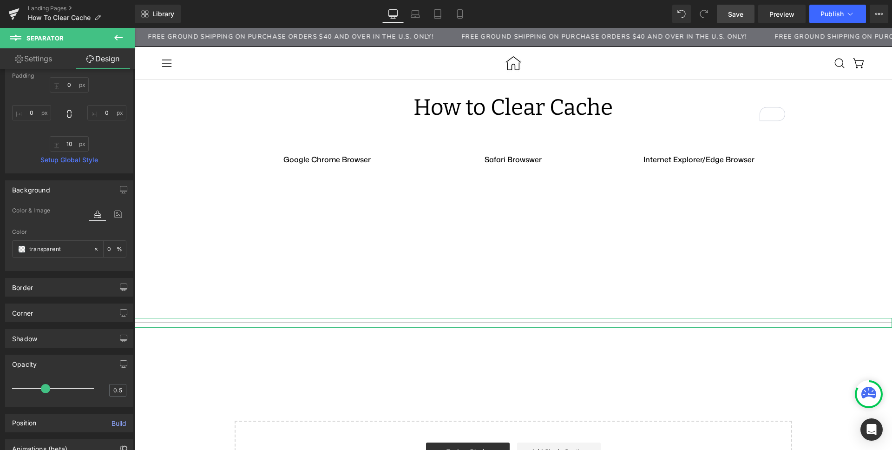
type input "0.2"
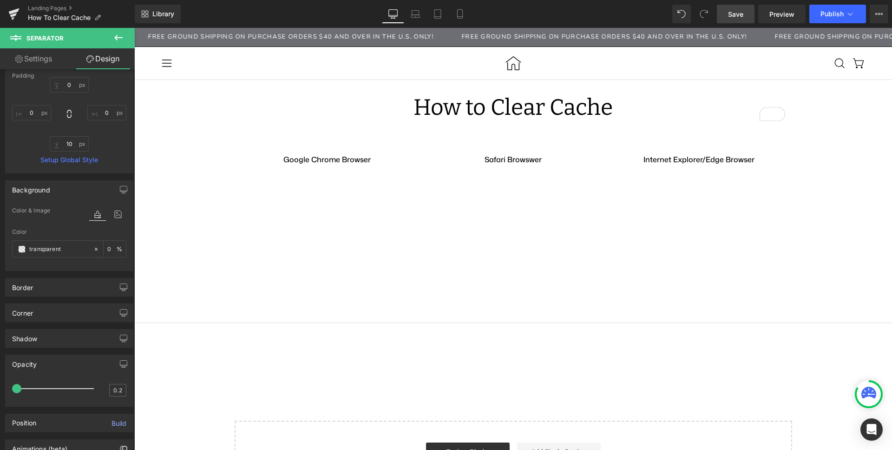
drag, startPoint x: 89, startPoint y: 389, endPoint x: -32, endPoint y: 382, distance: 121.0
click at [0, 382] on html "Separator You are previewing how the will restyle your page. You can not edit E…" at bounding box center [446, 225] width 892 height 450
click at [827, 10] on span "Publish" at bounding box center [832, 13] width 23 height 7
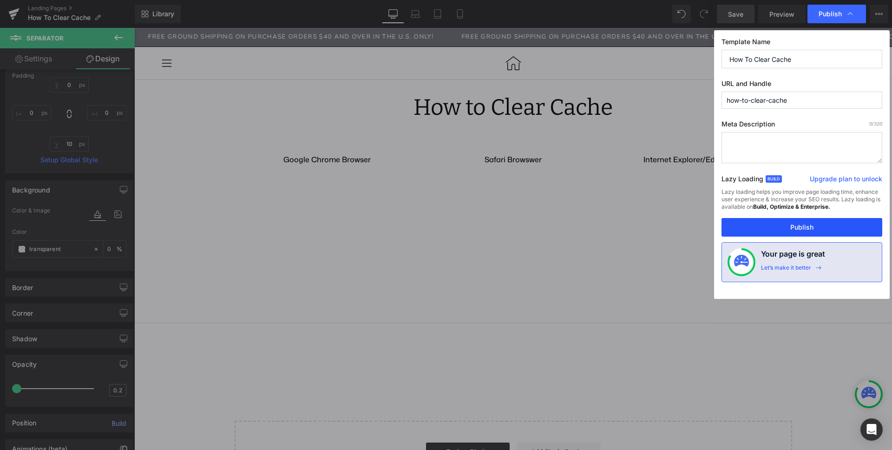
click at [752, 226] on button "Publish" at bounding box center [802, 227] width 161 height 19
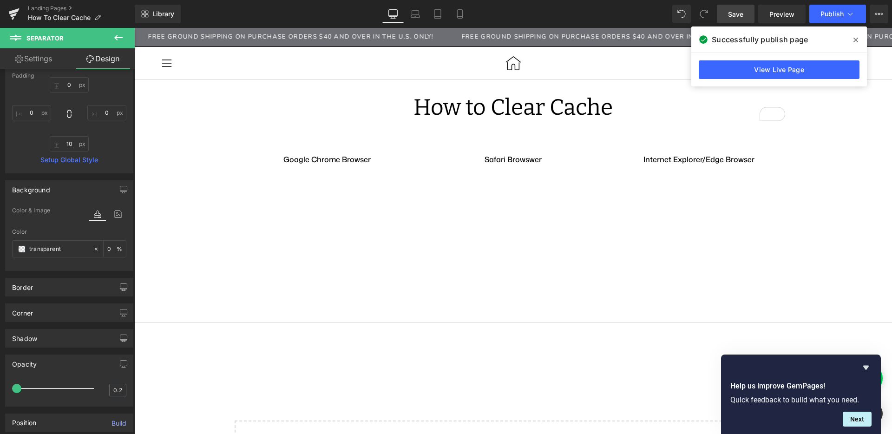
click at [857, 39] on icon at bounding box center [856, 39] width 5 height 7
click at [748, 39] on span "Free Ground shipping on purchase orders $40 and over in the U.S. only!" at bounding box center [604, 37] width 285 height 9
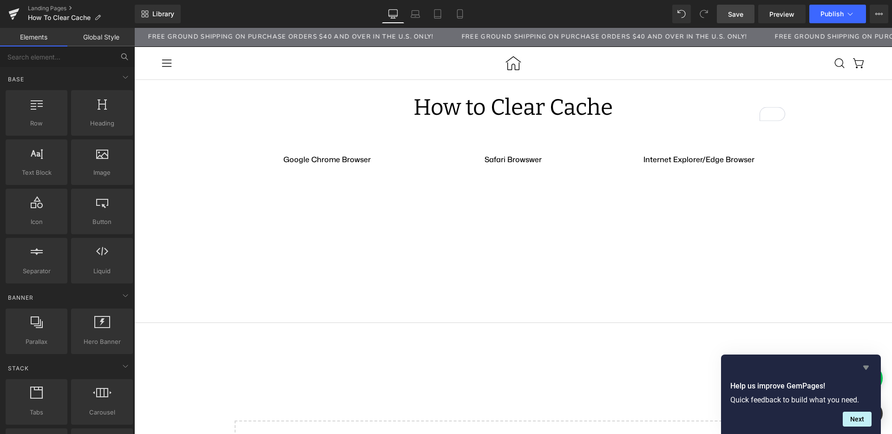
click at [866, 368] on icon "Hide survey" at bounding box center [866, 368] width 6 height 4
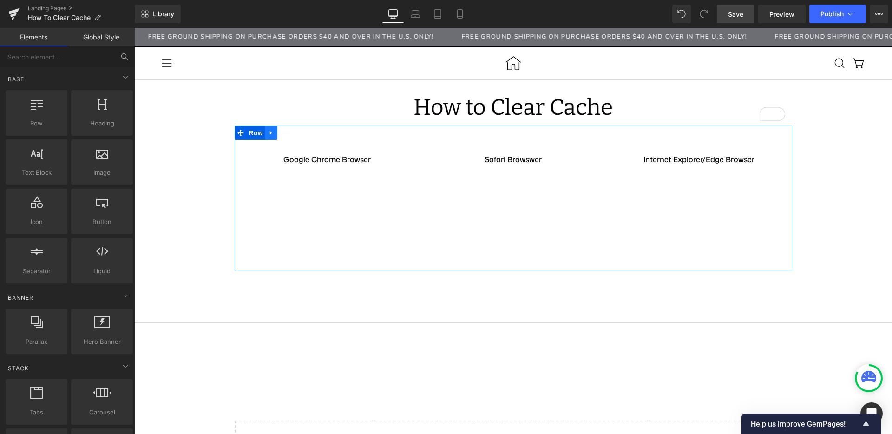
click at [268, 133] on link at bounding box center [271, 133] width 12 height 14
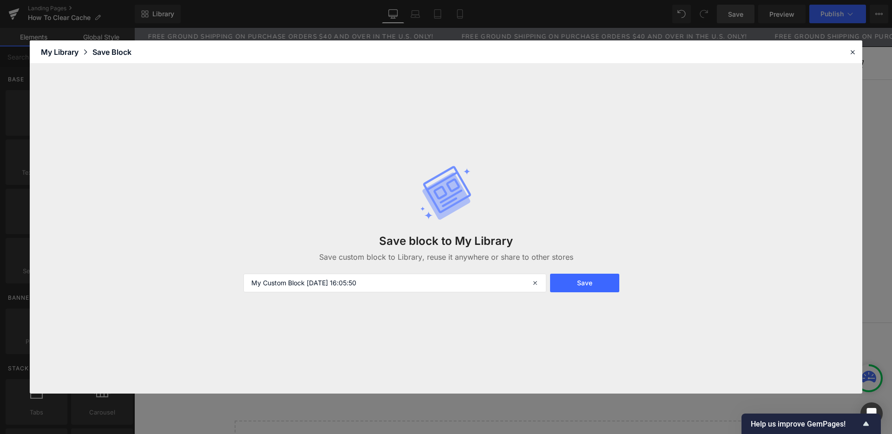
drag, startPoint x: 56, startPoint y: 125, endPoint x: 105, endPoint y: 131, distance: 48.8
click at [253, 0] on div "Row You are previewing how the will restyle your page. You can not edit Element…" at bounding box center [446, 0] width 892 height 0
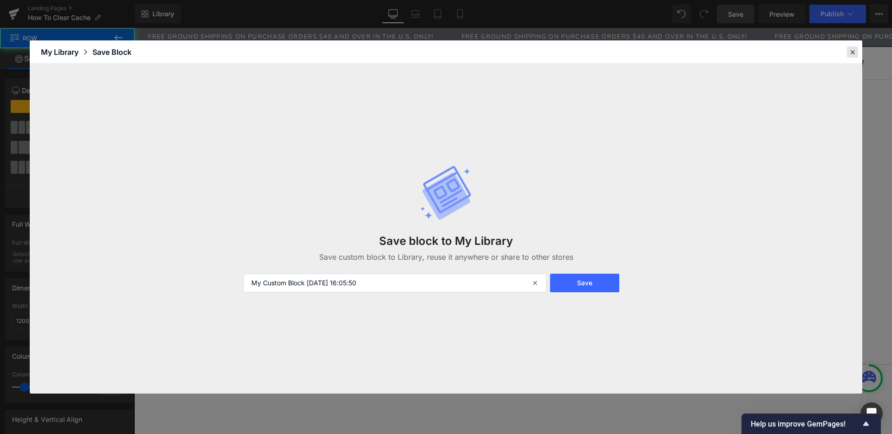
drag, startPoint x: 855, startPoint y: 53, endPoint x: 460, endPoint y: 37, distance: 395.7
click at [855, 53] on icon at bounding box center [852, 52] width 8 height 8
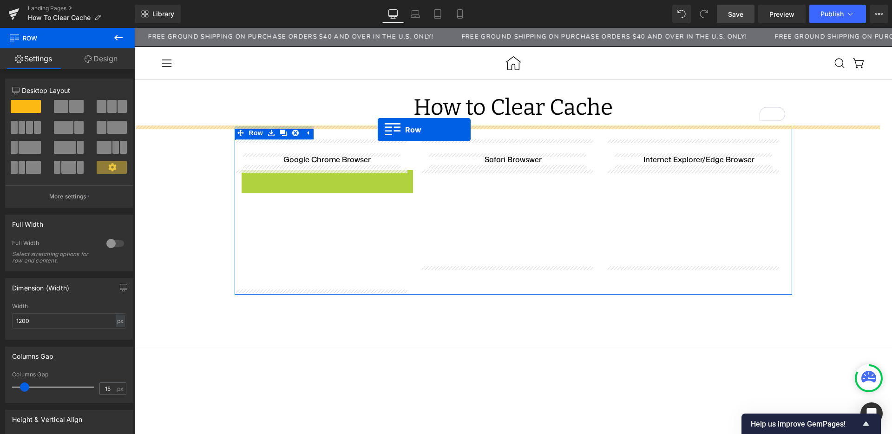
drag, startPoint x: 240, startPoint y: 178, endPoint x: 378, endPoint y: 130, distance: 146.4
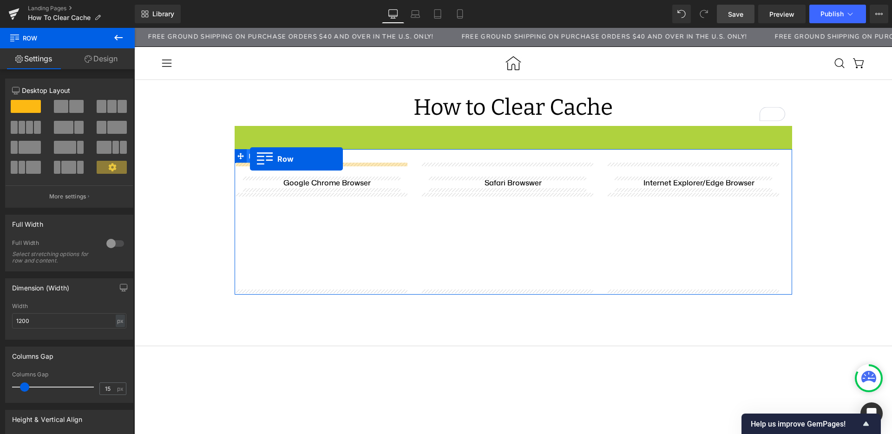
drag, startPoint x: 233, startPoint y: 134, endPoint x: 250, endPoint y: 159, distance: 30.8
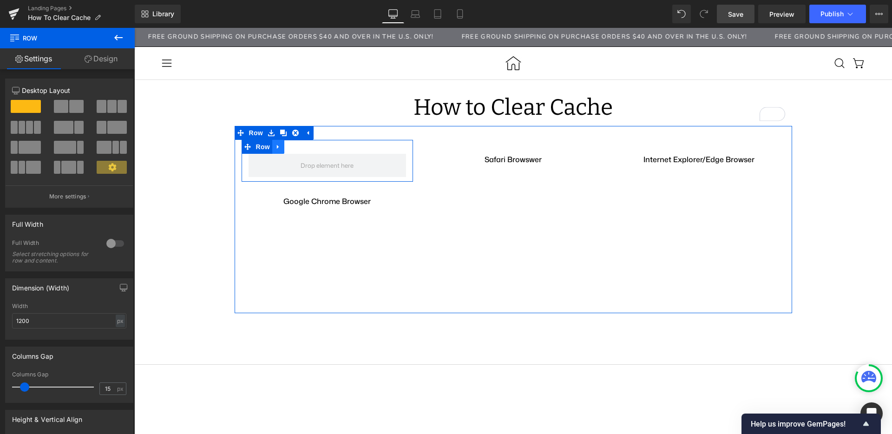
click at [275, 150] on icon at bounding box center [278, 146] width 7 height 7
click at [299, 148] on icon at bounding box center [302, 147] width 7 height 7
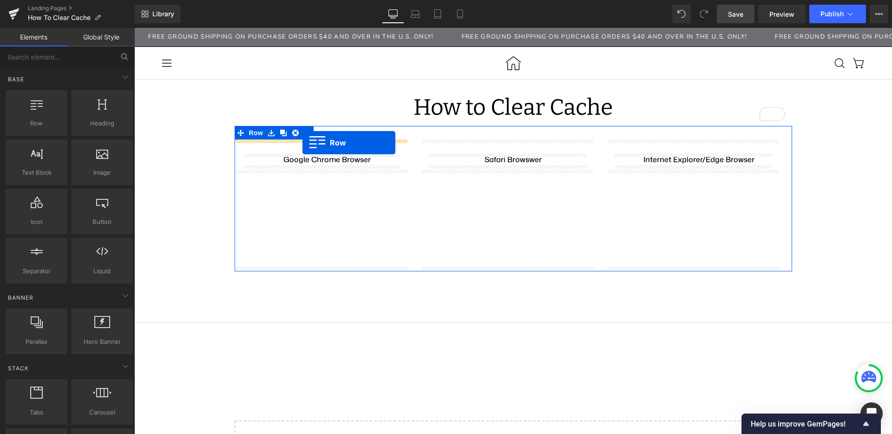
drag, startPoint x: 204, startPoint y: 133, endPoint x: 302, endPoint y: 143, distance: 99.4
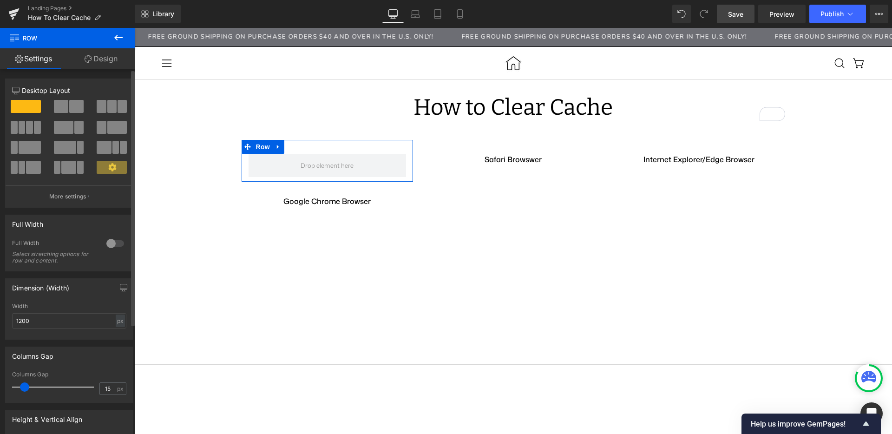
click at [107, 111] on span at bounding box center [111, 106] width 9 height 13
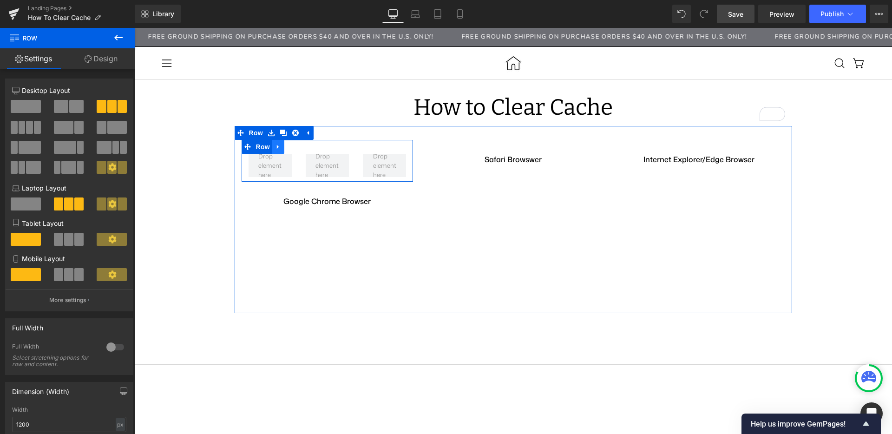
click at [275, 148] on icon at bounding box center [278, 146] width 7 height 7
click at [299, 147] on icon at bounding box center [302, 147] width 7 height 7
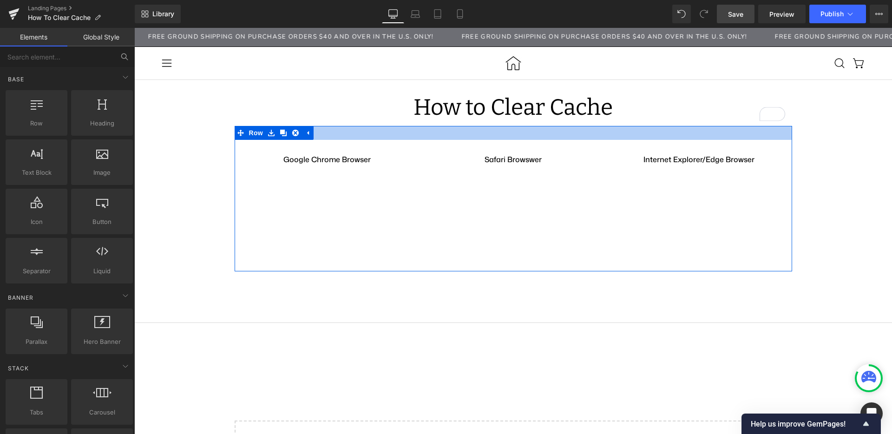
click at [355, 134] on div at bounding box center [514, 133] width 558 height 14
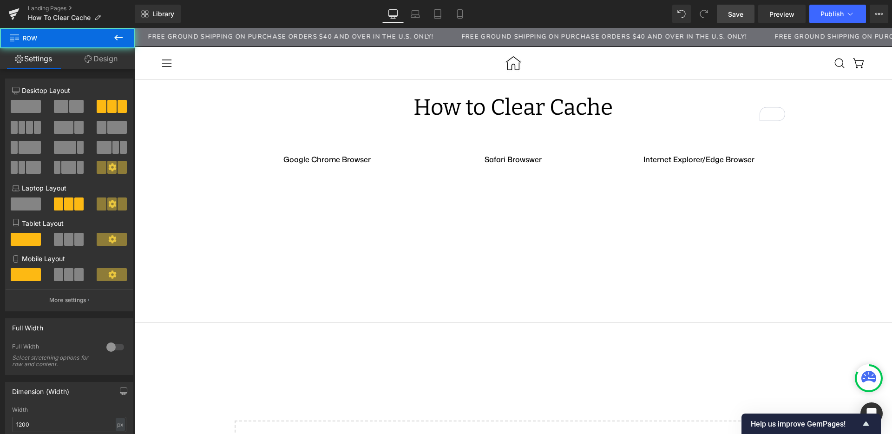
click at [118, 41] on icon at bounding box center [118, 37] width 11 height 11
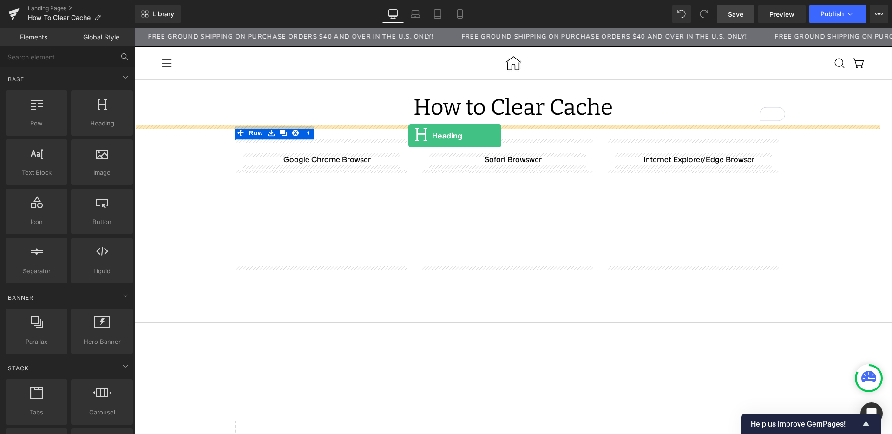
drag, startPoint x: 146, startPoint y: 130, endPoint x: 408, endPoint y: 136, distance: 262.1
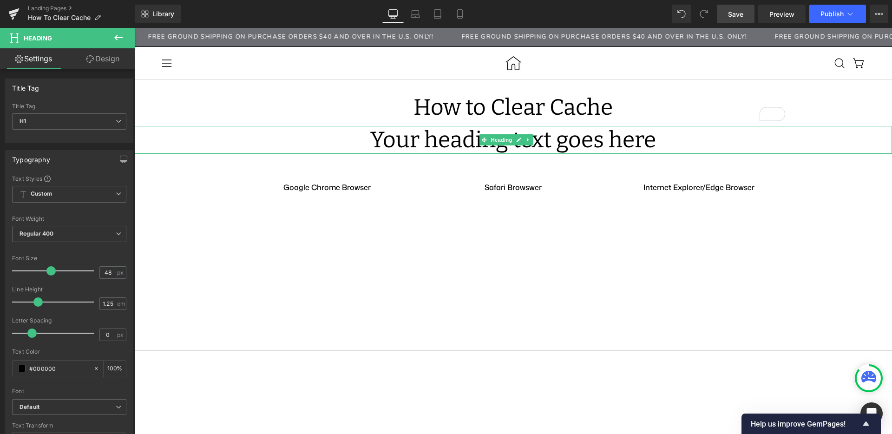
click at [241, 144] on h1 "Your heading text goes here" at bounding box center [513, 140] width 758 height 28
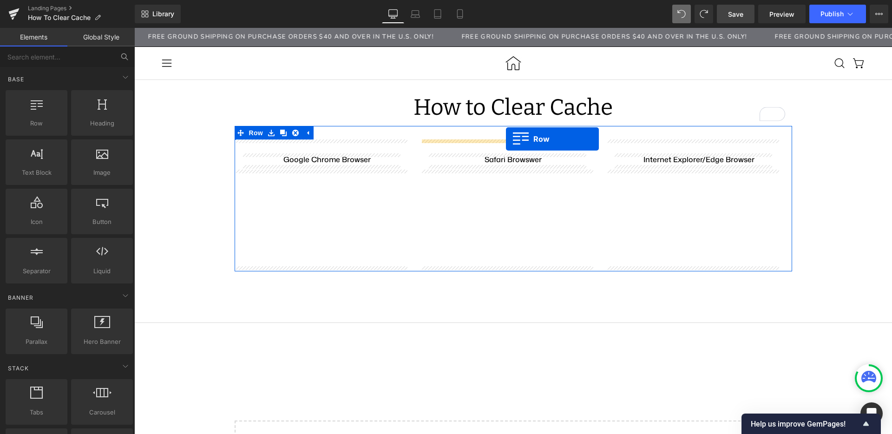
drag, startPoint x: 187, startPoint y: 149, endPoint x: 506, endPoint y: 139, distance: 318.9
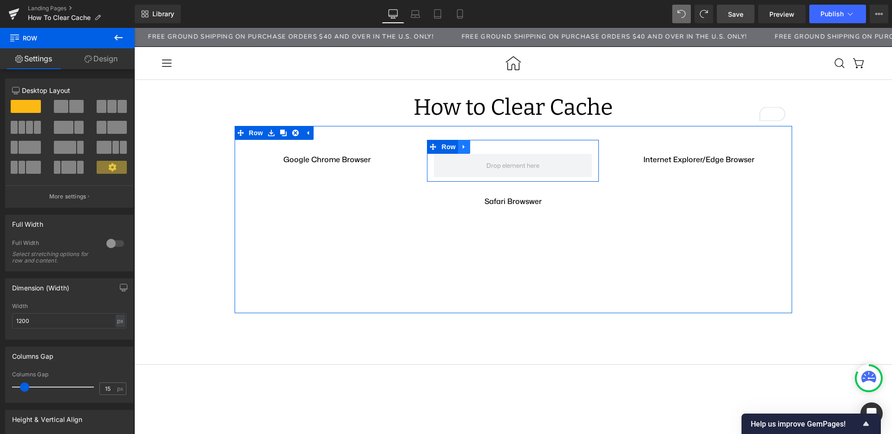
click at [458, 150] on link at bounding box center [464, 147] width 12 height 14
click at [473, 147] on icon at bounding box center [476, 147] width 7 height 7
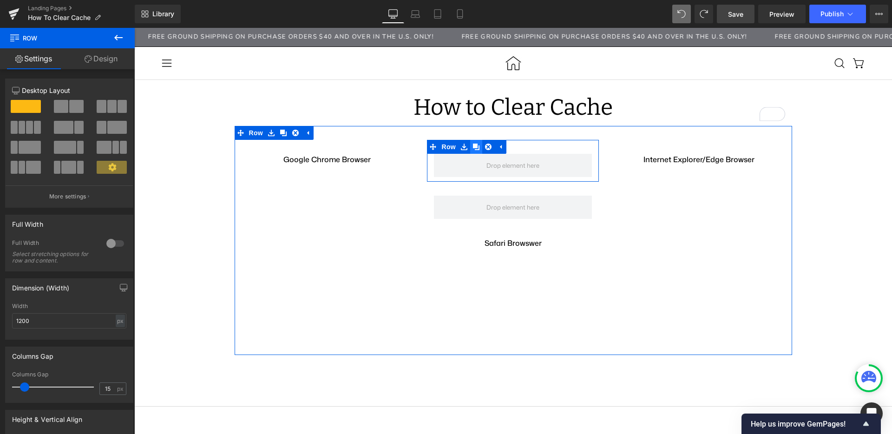
click at [473, 147] on icon at bounding box center [476, 147] width 7 height 7
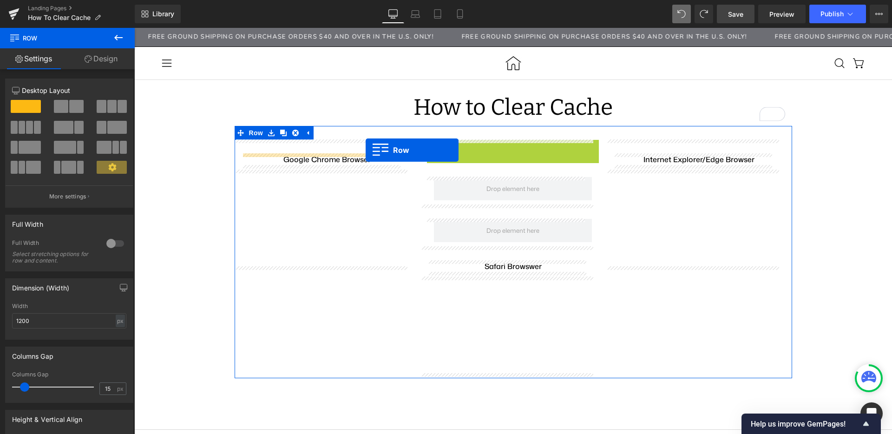
drag, startPoint x: 425, startPoint y: 146, endPoint x: 366, endPoint y: 150, distance: 59.2
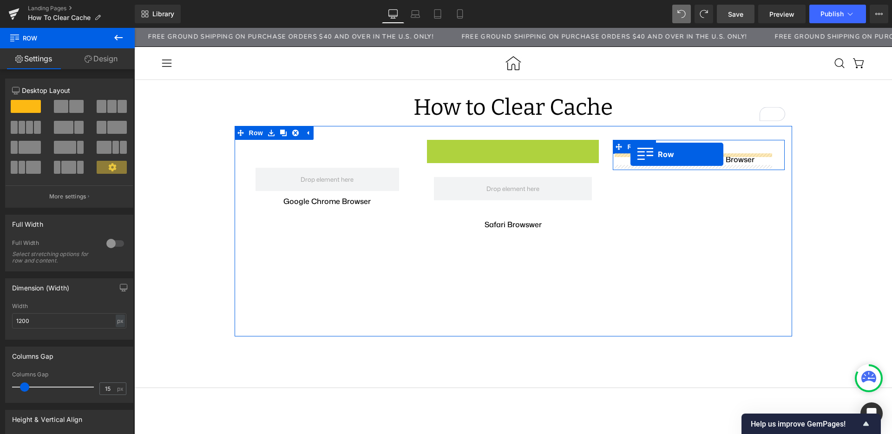
drag, startPoint x: 424, startPoint y: 149, endPoint x: 631, endPoint y: 154, distance: 206.8
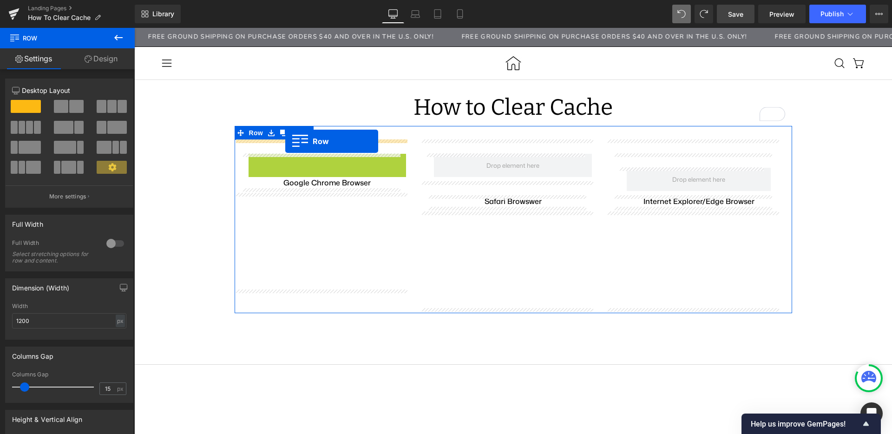
drag, startPoint x: 248, startPoint y: 162, endPoint x: 285, endPoint y: 141, distance: 43.1
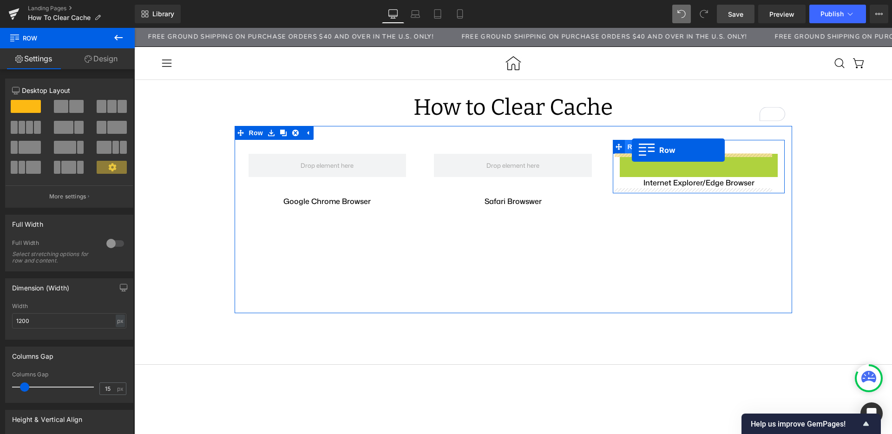
drag, startPoint x: 616, startPoint y: 162, endPoint x: 632, endPoint y: 150, distance: 19.6
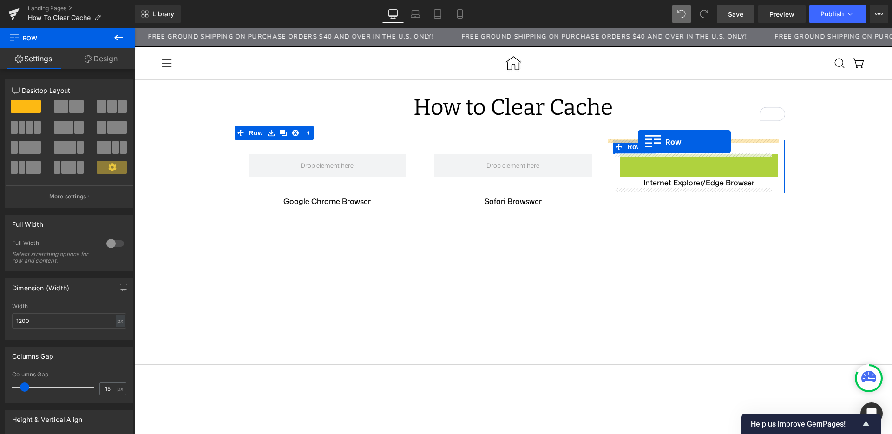
drag, startPoint x: 619, startPoint y: 162, endPoint x: 638, endPoint y: 142, distance: 27.6
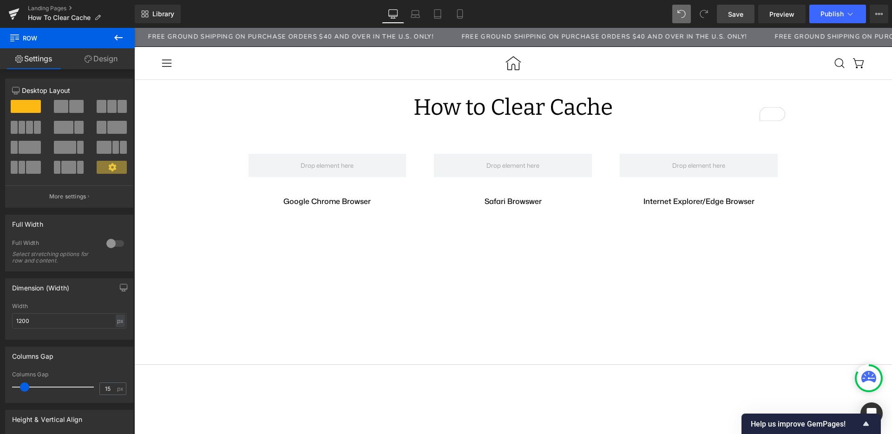
click at [119, 38] on icon at bounding box center [118, 37] width 11 height 11
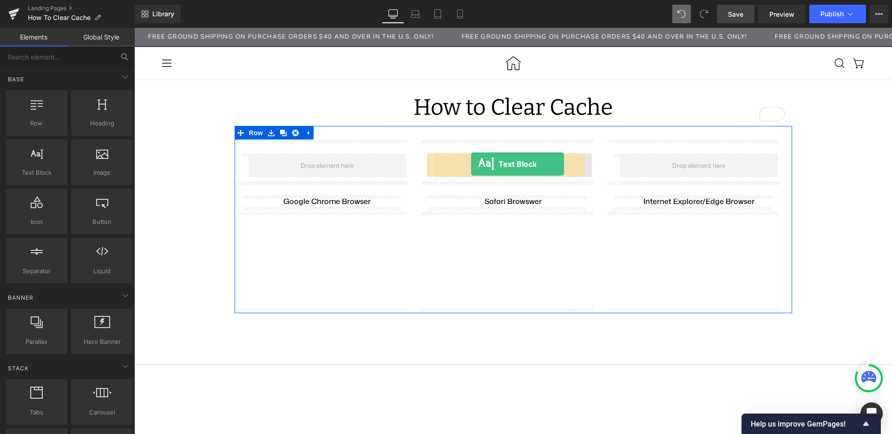
drag, startPoint x: 184, startPoint y: 186, endPoint x: 471, endPoint y: 164, distance: 288.5
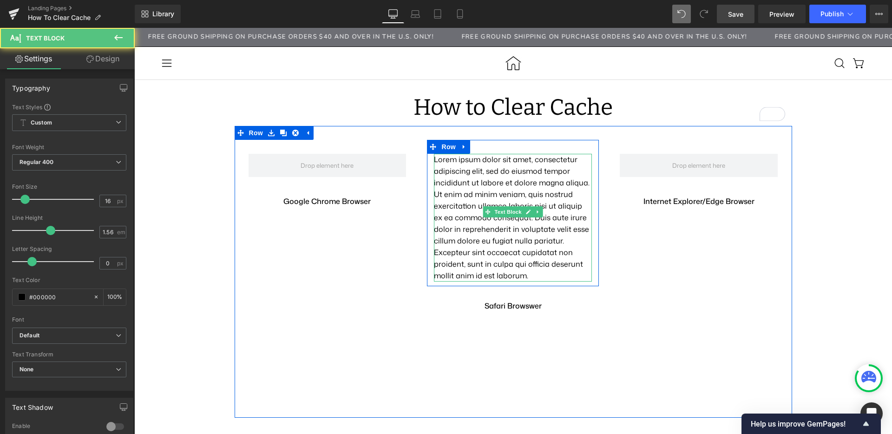
click at [473, 172] on p "Lorem ipsum dolor sit amet, consectetur adipiscing elit, sed do eiusmod tempor …" at bounding box center [513, 218] width 158 height 128
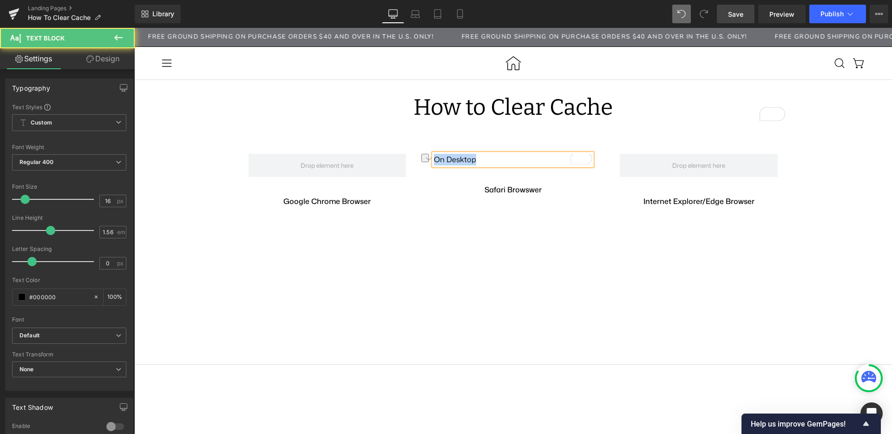
drag, startPoint x: 475, startPoint y: 159, endPoint x: 422, endPoint y: 159, distance: 53.0
click at [427, 159] on div "On Desktop Text Block" at bounding box center [513, 160] width 172 height 12
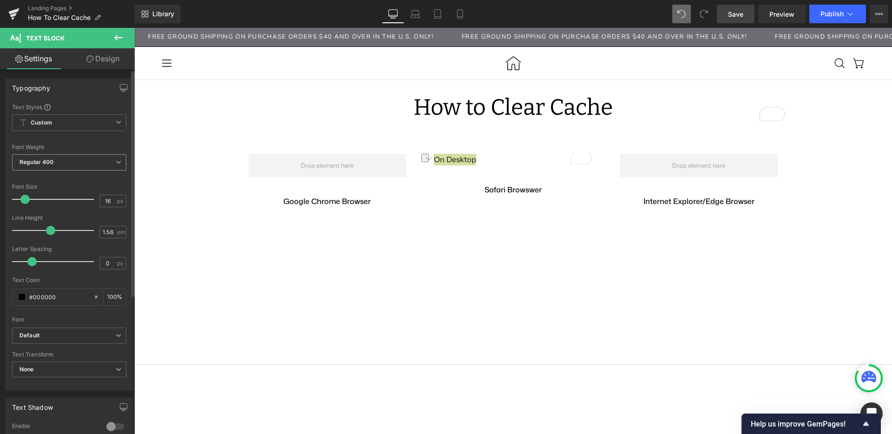
click at [63, 163] on span "Regular 400" at bounding box center [69, 162] width 114 height 16
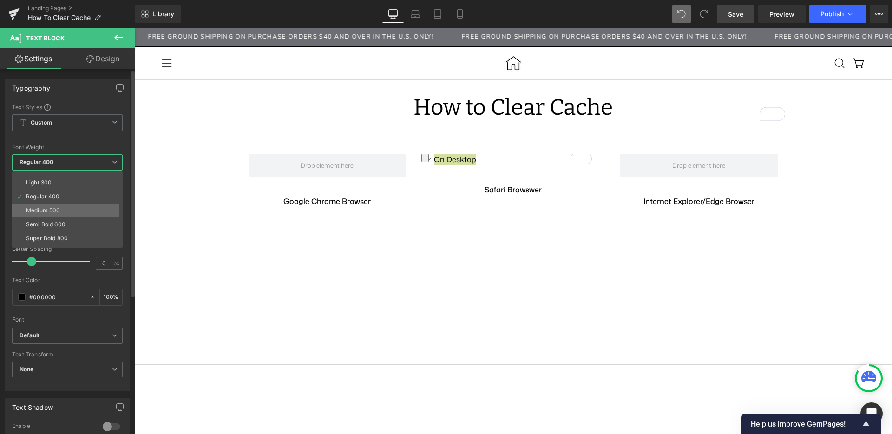
scroll to position [36, 0]
click at [59, 228] on div "Super Bold 800" at bounding box center [47, 226] width 42 height 7
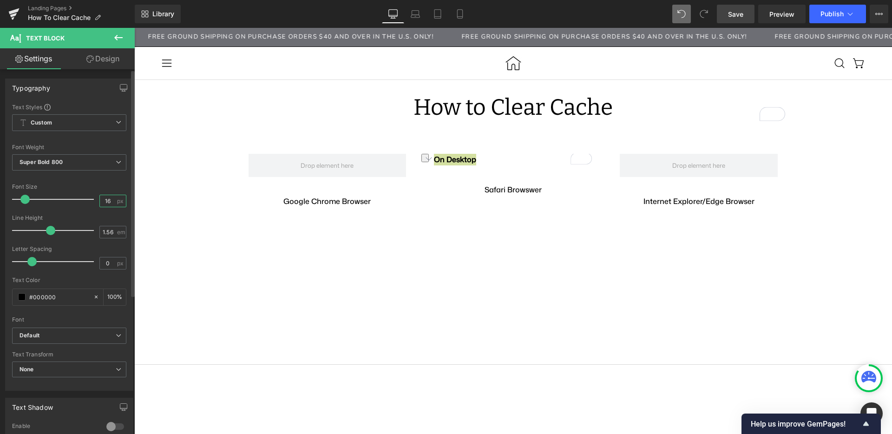
drag, startPoint x: 110, startPoint y: 204, endPoint x: 94, endPoint y: 203, distance: 15.4
click at [94, 203] on div "Font Size 16 px" at bounding box center [69, 199] width 114 height 31
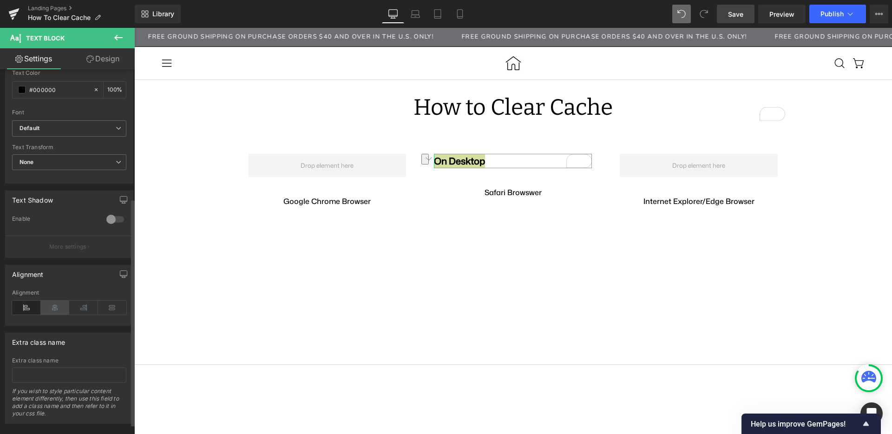
type input "20"
click at [59, 313] on icon at bounding box center [55, 308] width 29 height 14
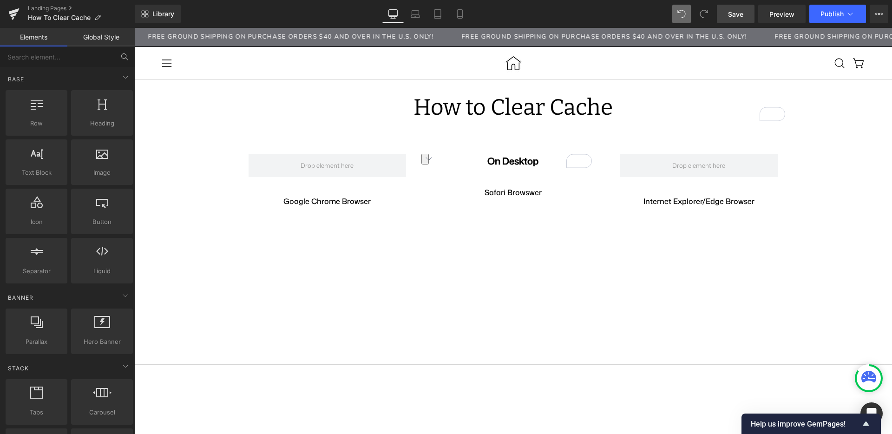
click at [850, 174] on div "How to Clear Cache Heading Row Row Google Chrome Browser Text Block Row Youtube…" at bounding box center [513, 308] width 758 height 459
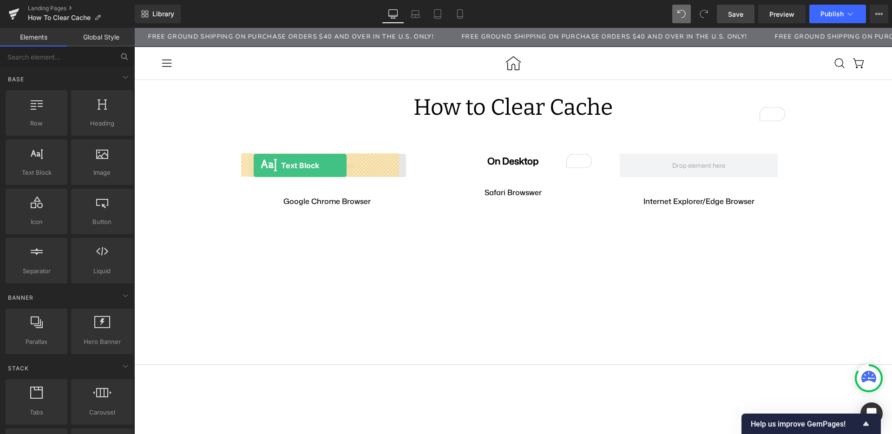
drag, startPoint x: 175, startPoint y: 203, endPoint x: 254, endPoint y: 165, distance: 87.5
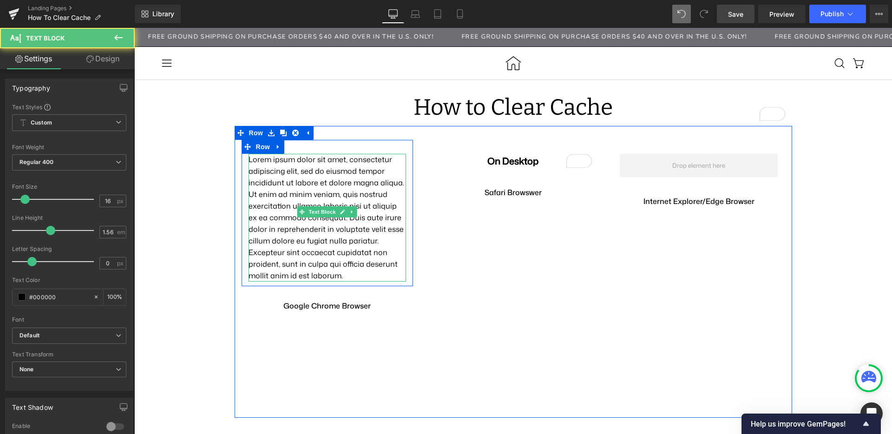
click at [289, 186] on p "Lorem ipsum dolor sit amet, consectetur adipiscing elit, sed do eiusmod tempor …" at bounding box center [328, 218] width 158 height 128
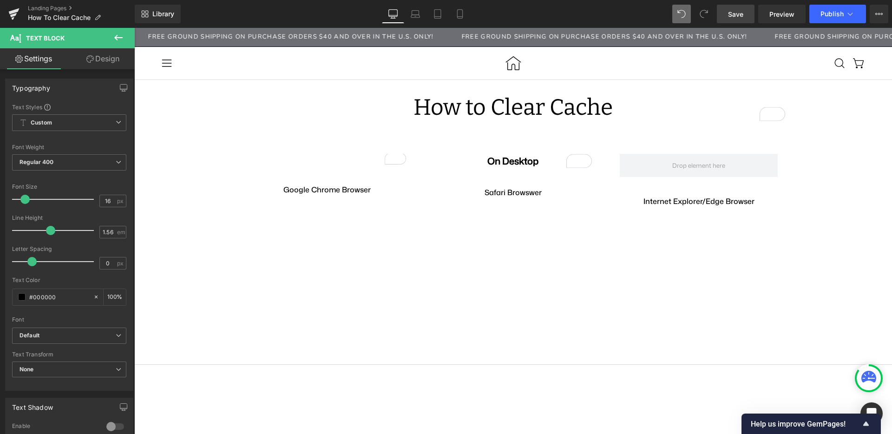
click at [116, 40] on icon at bounding box center [118, 37] width 11 height 11
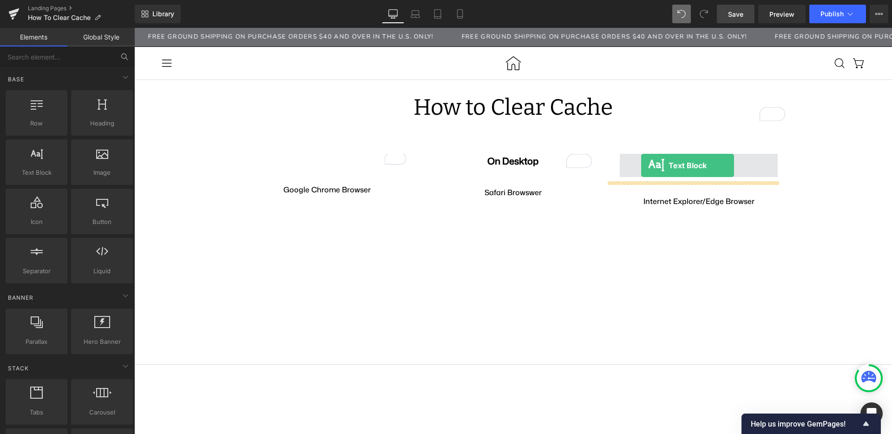
drag, startPoint x: 172, startPoint y: 195, endPoint x: 652, endPoint y: 164, distance: 481.0
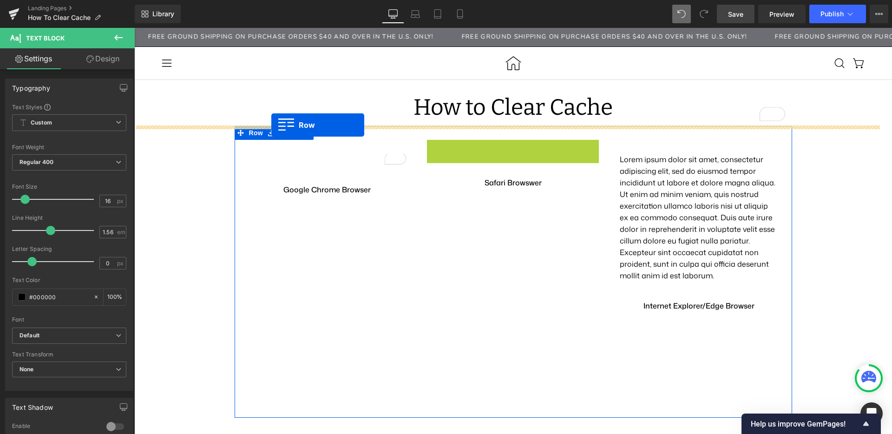
drag, startPoint x: 423, startPoint y: 147, endPoint x: 271, endPoint y: 125, distance: 153.0
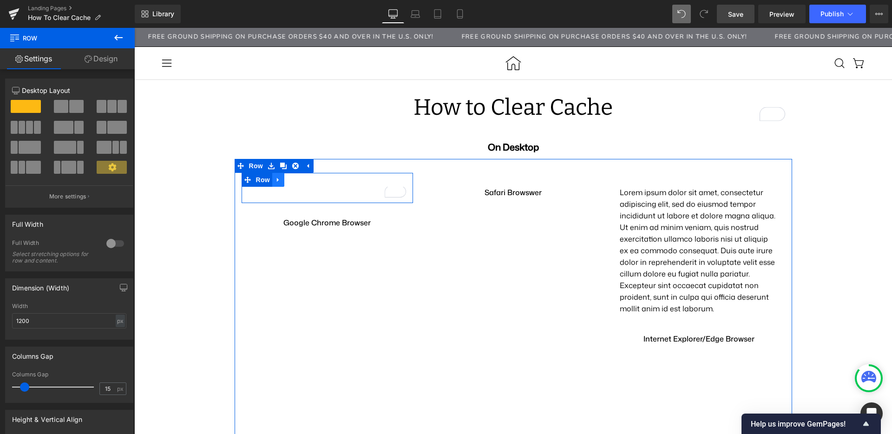
click at [275, 181] on icon at bounding box center [278, 180] width 7 height 7
click at [299, 180] on icon at bounding box center [302, 180] width 7 height 7
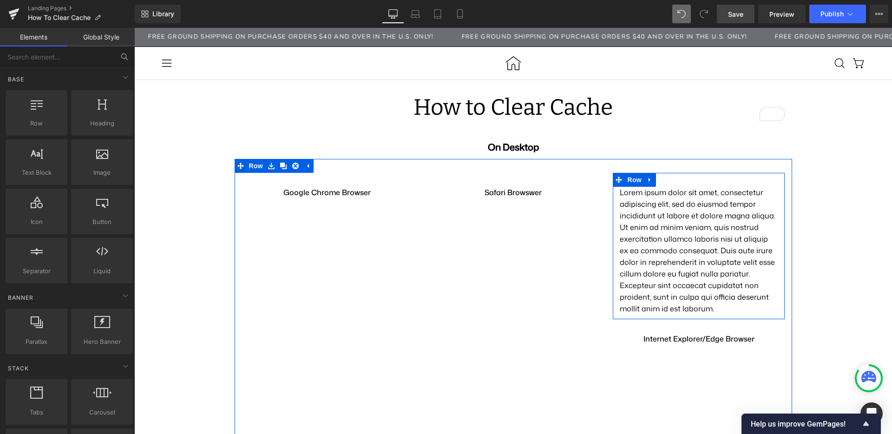
click at [646, 181] on link at bounding box center [650, 180] width 12 height 14
click at [671, 180] on icon at bounding box center [674, 180] width 7 height 7
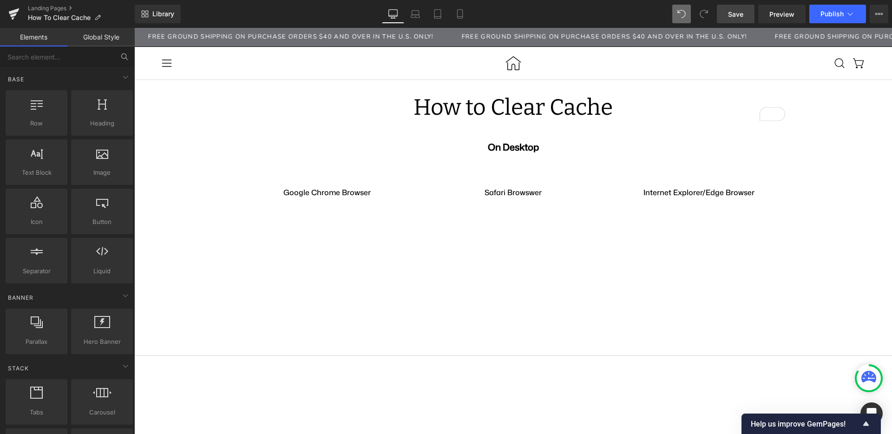
click at [840, 215] on div "How to Clear Cache Heading Row On Desktop Text Block Row Google Chrome Browser …" at bounding box center [513, 304] width 758 height 450
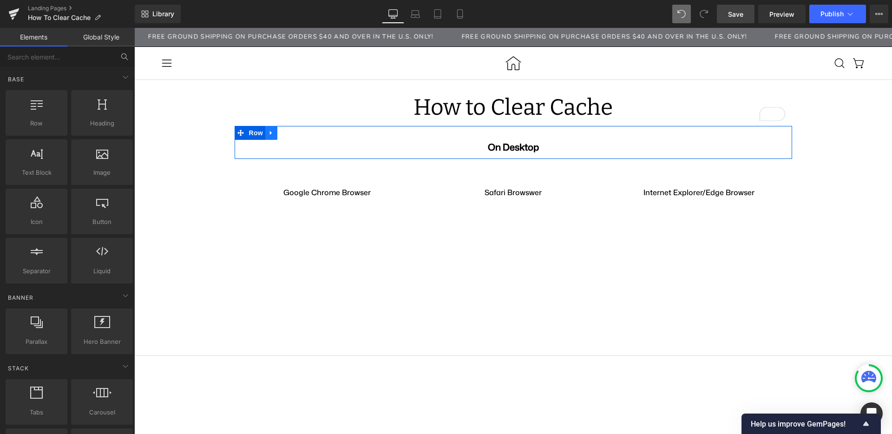
click at [265, 137] on link at bounding box center [271, 133] width 12 height 14
click at [280, 133] on icon at bounding box center [283, 133] width 7 height 7
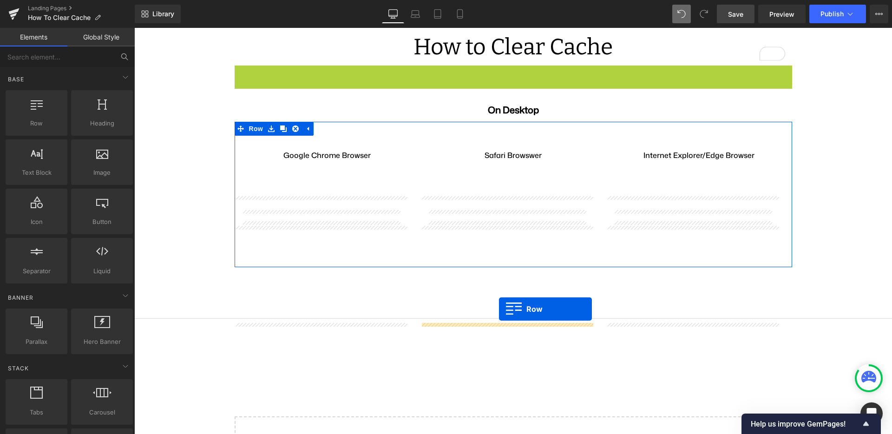
scroll to position [31, 0]
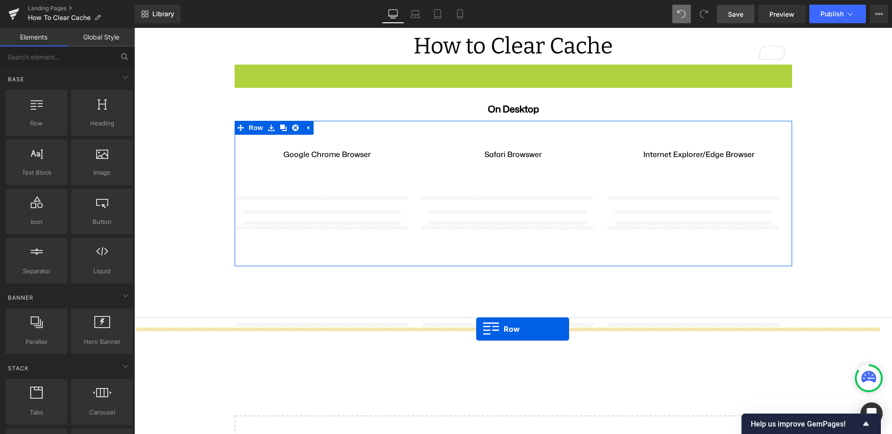
drag, startPoint x: 235, startPoint y: 133, endPoint x: 476, endPoint y: 329, distance: 310.8
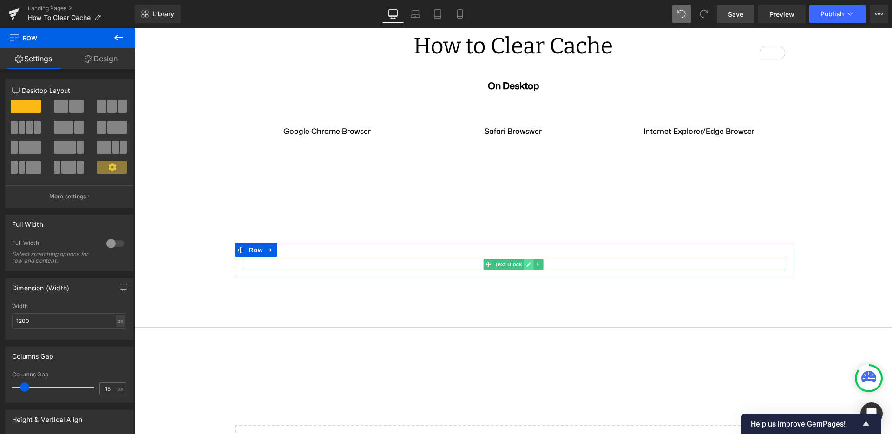
click at [525, 270] on link at bounding box center [529, 264] width 10 height 11
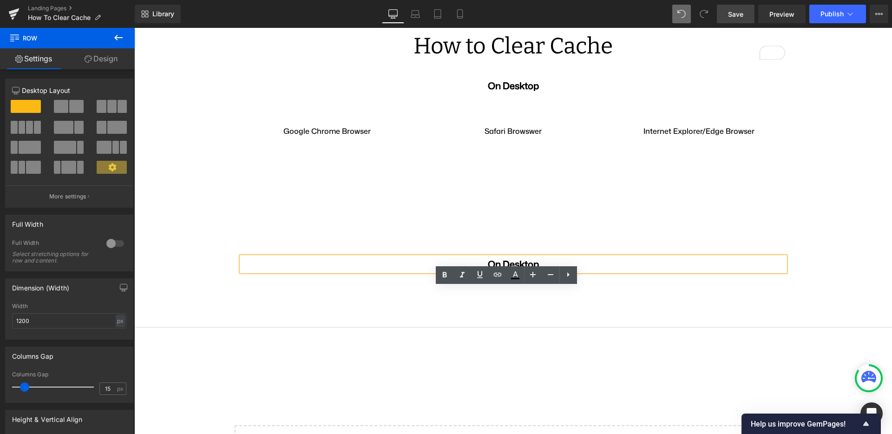
click at [506, 271] on p "On Desktop" at bounding box center [514, 264] width 544 height 14
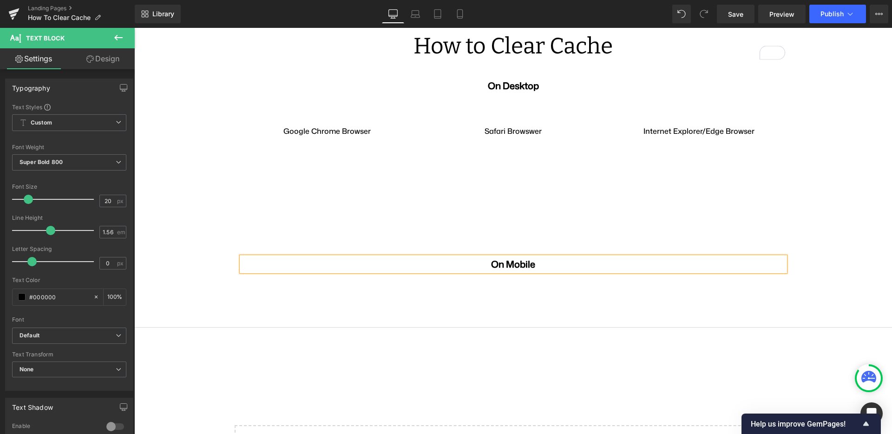
scroll to position [58, 0]
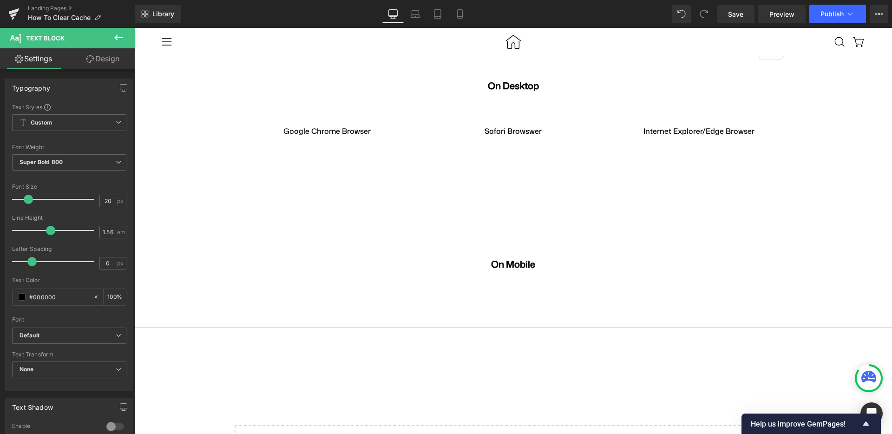
click at [114, 36] on icon at bounding box center [118, 37] width 11 height 11
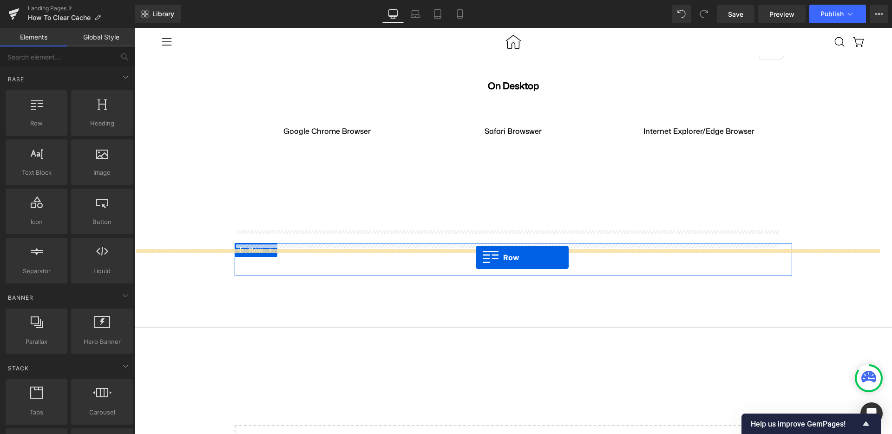
drag, startPoint x: 234, startPoint y: 160, endPoint x: 476, endPoint y: 257, distance: 261.0
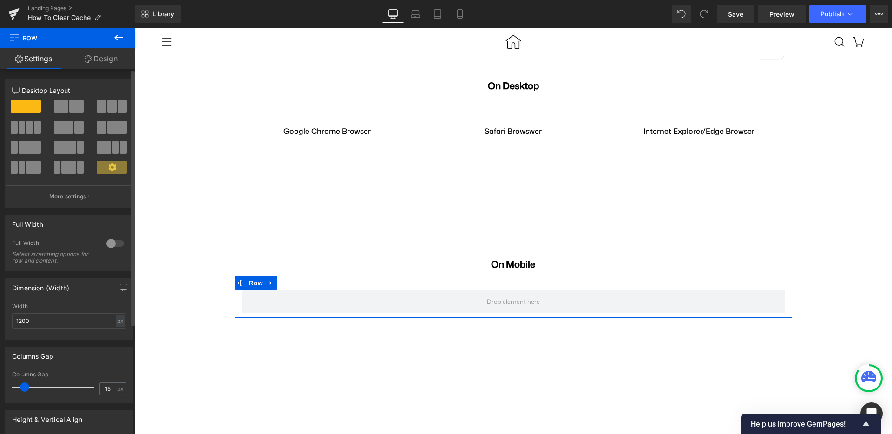
click at [111, 103] on span at bounding box center [111, 106] width 9 height 13
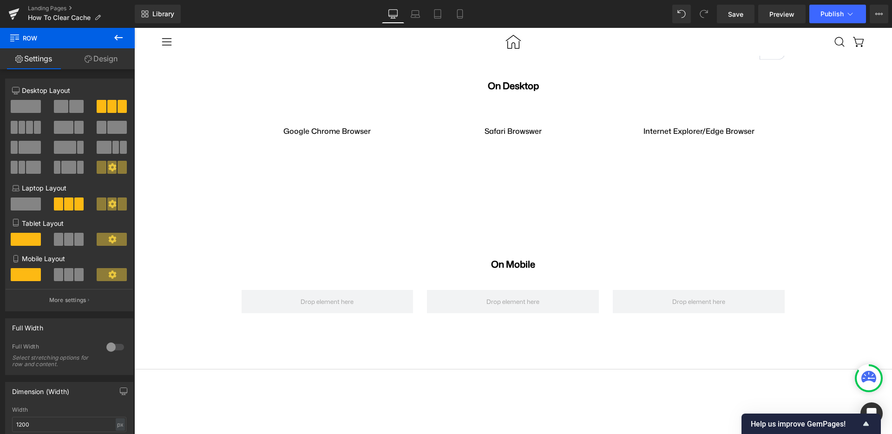
click at [113, 39] on icon at bounding box center [118, 37] width 11 height 11
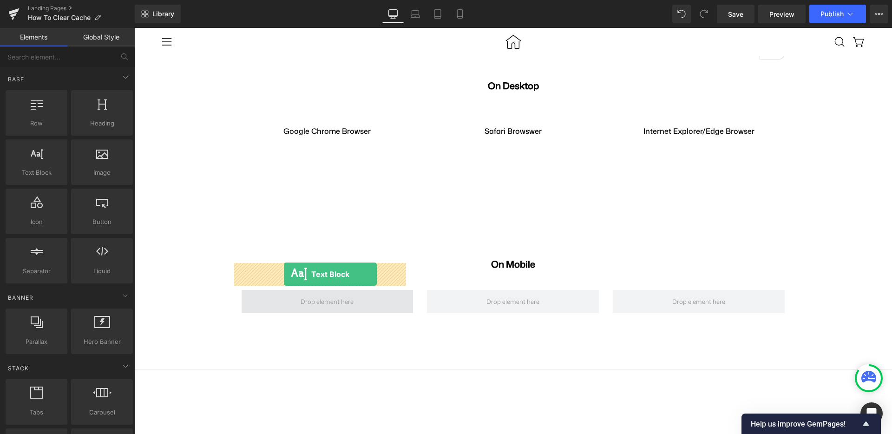
drag, startPoint x: 198, startPoint y: 209, endPoint x: 284, endPoint y: 274, distance: 107.4
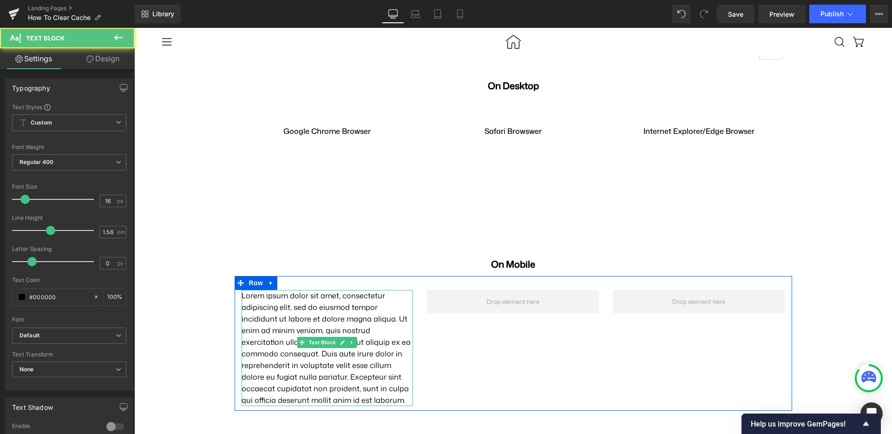
click at [274, 290] on p "Lorem ipsum dolor sit amet, consectetur adipiscing elit, sed do eiusmod tempor …" at bounding box center [328, 348] width 172 height 116
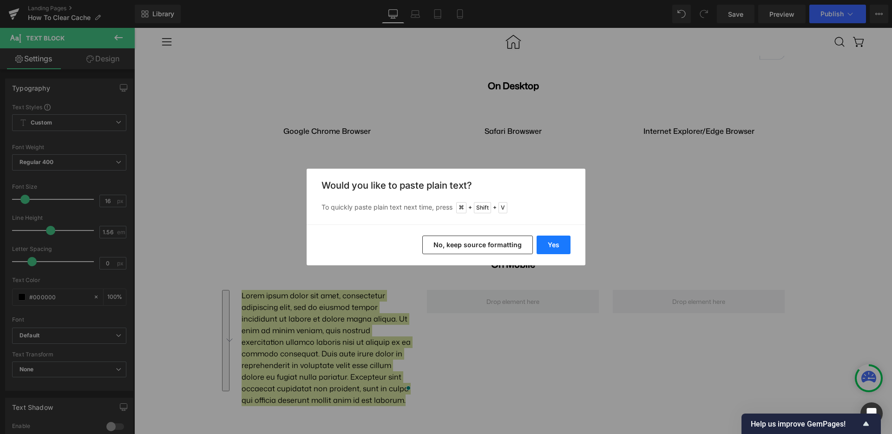
click at [548, 246] on button "Yes" at bounding box center [554, 245] width 34 height 19
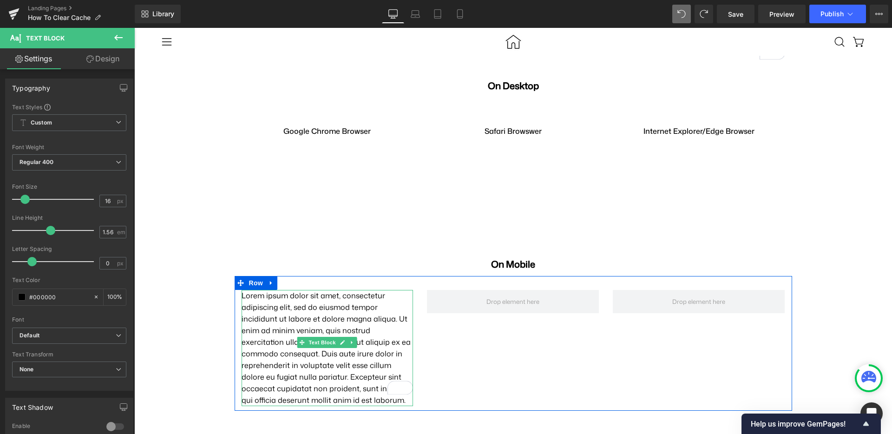
click at [319, 307] on p "Lorem ipsum dolor sit amet, consectetur adipiscing elit, sed do eiusmod tempor …" at bounding box center [328, 348] width 172 height 116
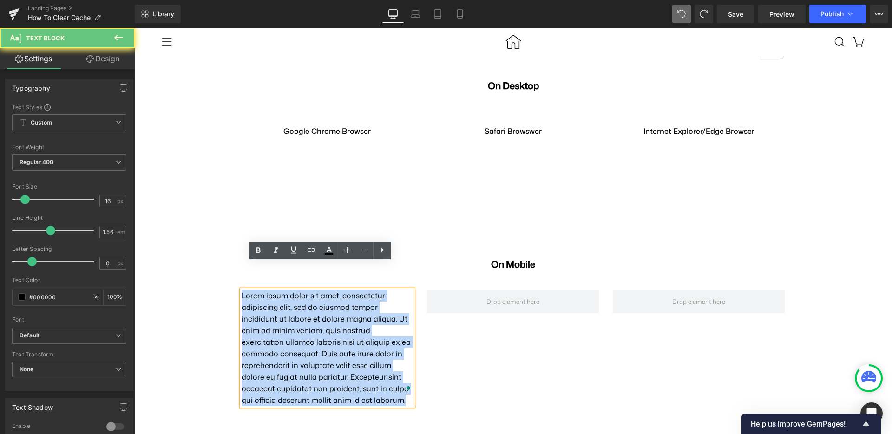
click at [319, 307] on p "Lorem ipsum dolor sit amet, consectetur adipiscing elit, sed do eiusmod tempor …" at bounding box center [328, 348] width 172 height 116
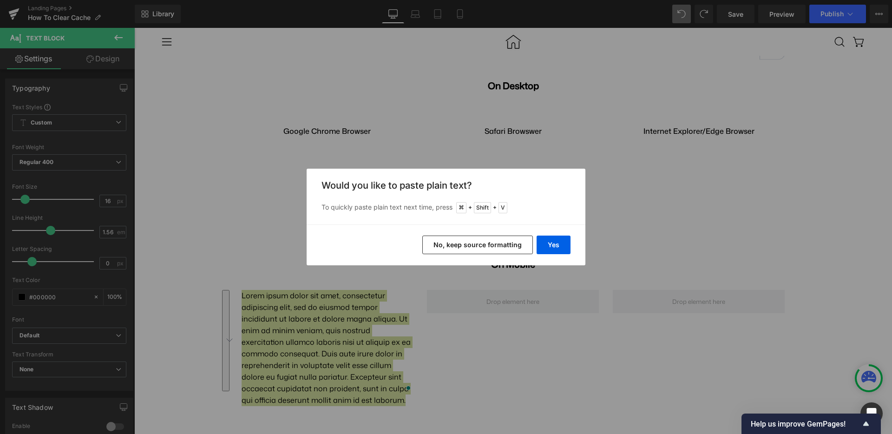
click at [512, 248] on button "No, keep source formatting" at bounding box center [477, 245] width 111 height 19
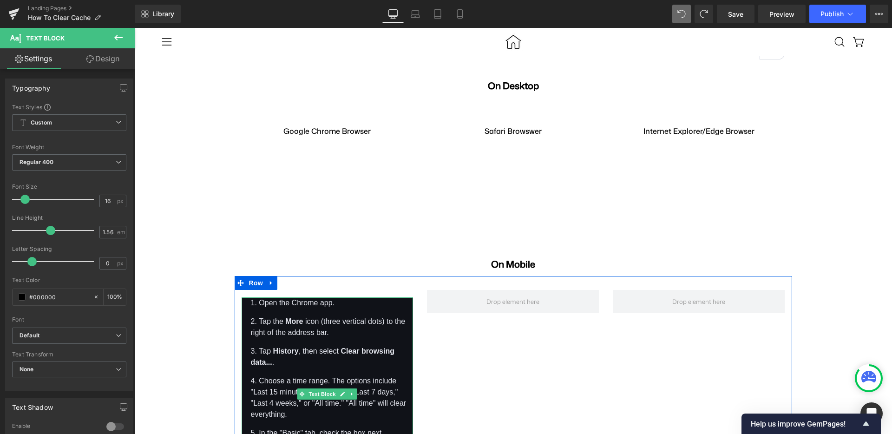
scroll to position [133, 0]
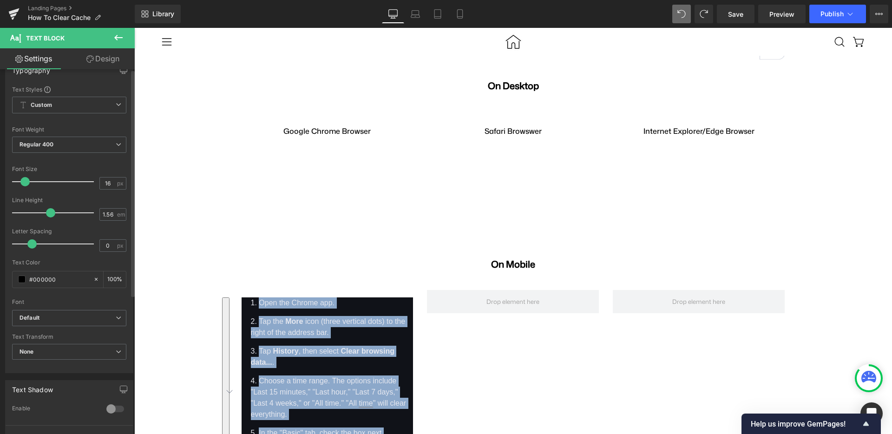
scroll to position [0, 0]
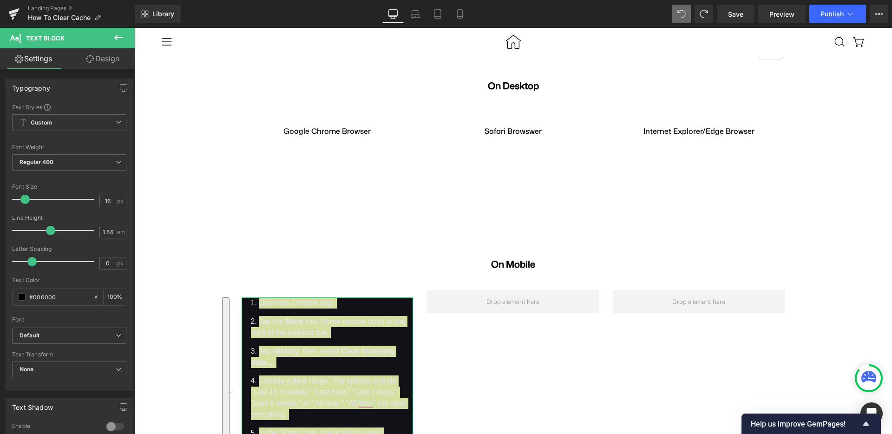
click at [94, 57] on link "Design" at bounding box center [102, 58] width 67 height 21
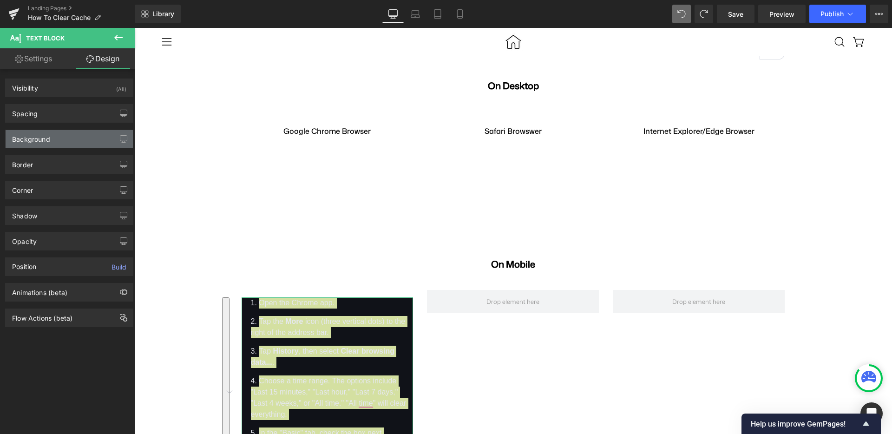
click at [67, 137] on div "Background" at bounding box center [69, 139] width 127 height 18
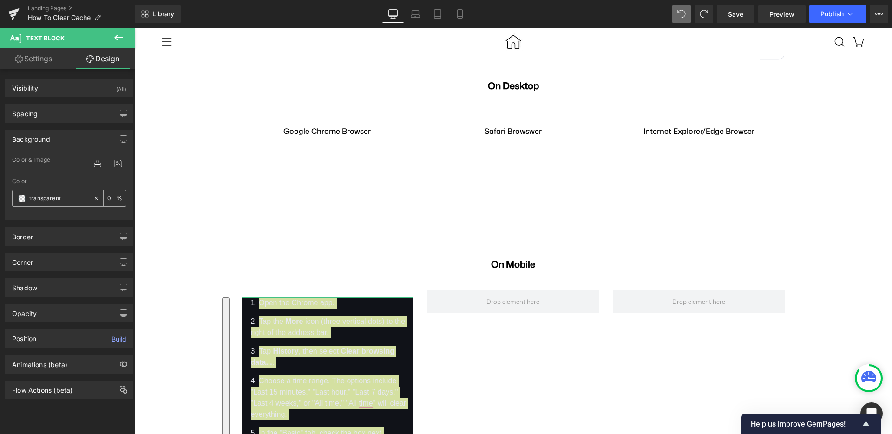
click at [36, 197] on input "transparent" at bounding box center [58, 198] width 59 height 10
click at [94, 199] on icon at bounding box center [96, 198] width 7 height 7
type input "none"
click at [115, 167] on icon at bounding box center [118, 164] width 17 height 12
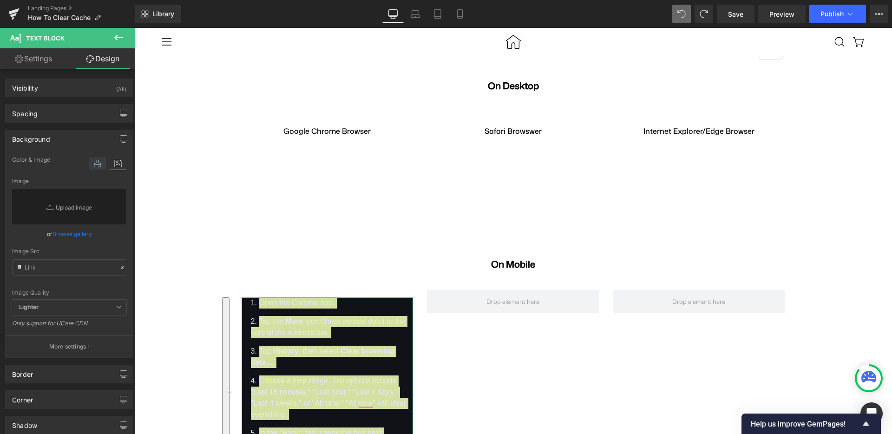
click at [95, 167] on icon at bounding box center [97, 164] width 17 height 12
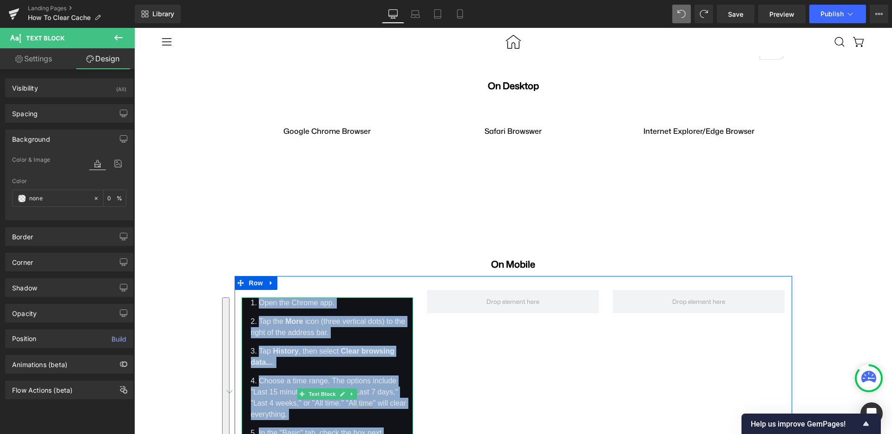
click at [311, 346] on li "Tap History , then select Clear browsing data... ." at bounding box center [332, 357] width 163 height 22
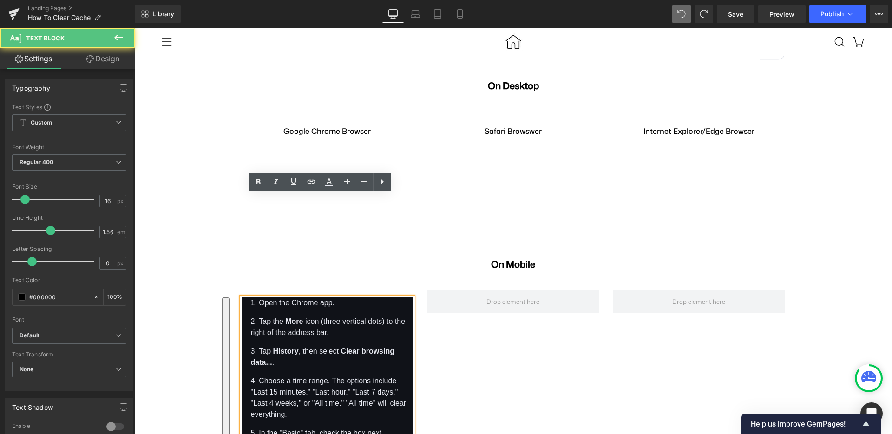
click at [434, 292] on div "Open the Chrome app. Tap the More icon (three vertical dots) to the right of th…" at bounding box center [514, 389] width 558 height 227
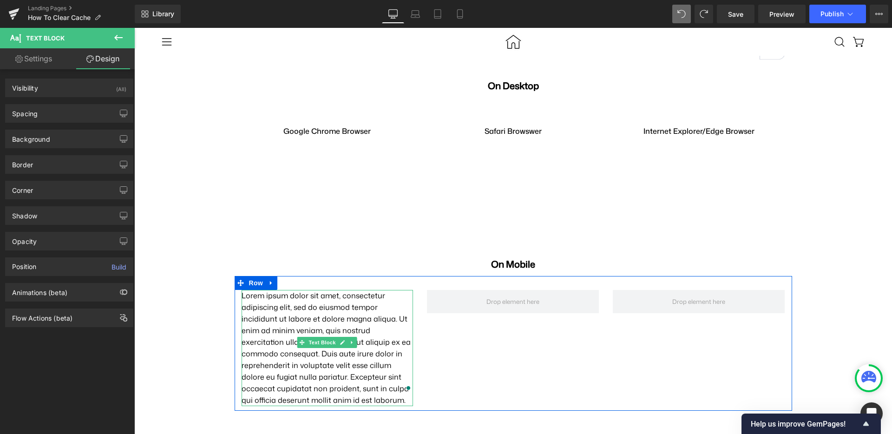
click at [321, 290] on p "Lorem ipsum dolor sit amet, consectetur adipiscing elit, sed do eiusmod tempor …" at bounding box center [328, 348] width 172 height 116
click at [322, 290] on p "Lorem ipsum dolor sit amet, consectetur adipiscing elit, sed do eiusmod tempor …" at bounding box center [328, 348] width 172 height 116
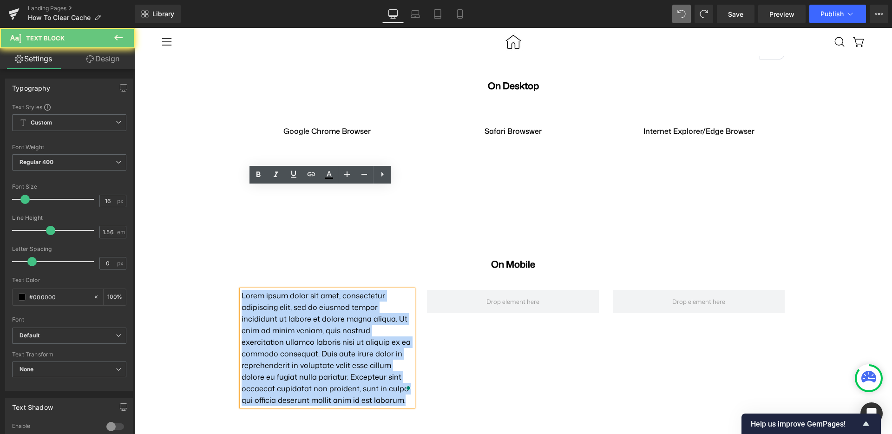
click at [322, 290] on p "Lorem ipsum dolor sit amet, consectetur adipiscing elit, sed do eiusmod tempor …" at bounding box center [328, 348] width 172 height 116
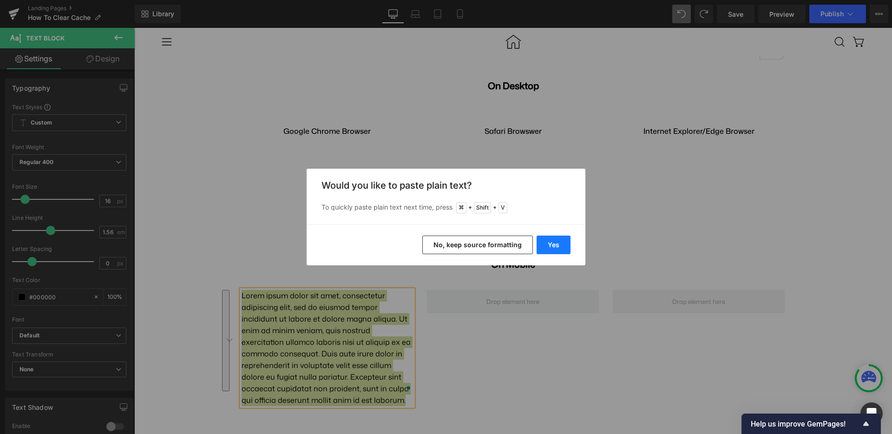
click at [565, 250] on button "Yes" at bounding box center [554, 245] width 34 height 19
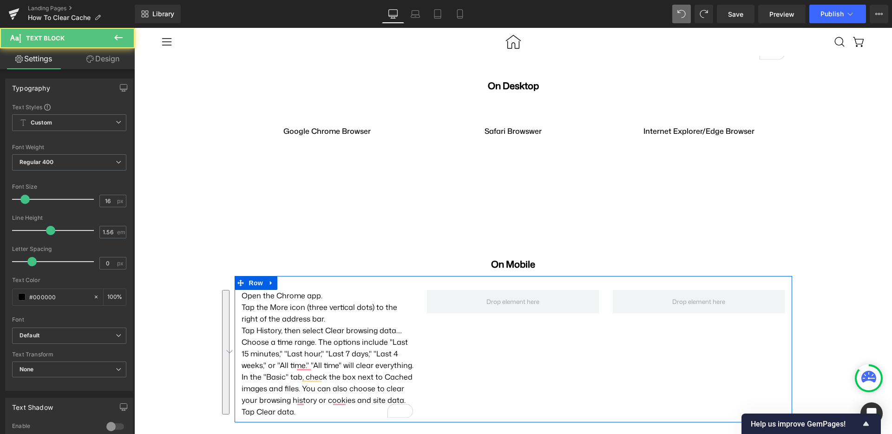
drag, startPoint x: 289, startPoint y: 309, endPoint x: 232, endPoint y: 192, distance: 130.1
click at [235, 290] on div "Open the Chrome app. Tap the More icon (three vertical dots) to the right of th…" at bounding box center [328, 354] width 186 height 128
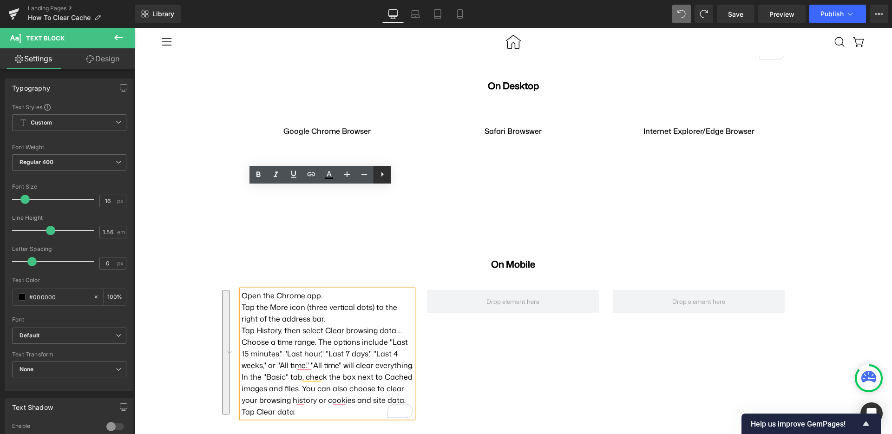
click at [381, 174] on icon at bounding box center [382, 174] width 11 height 11
click at [368, 177] on icon at bounding box center [364, 174] width 11 height 11
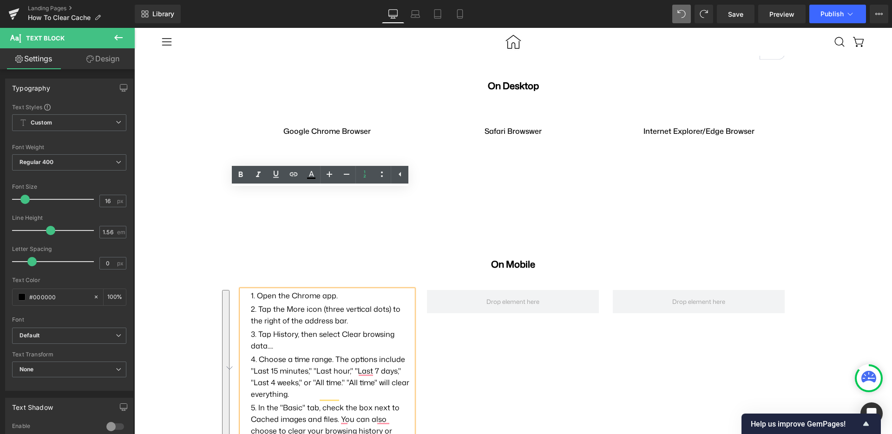
click at [345, 354] on li "Choose a time range. The options include "Last 15 minutes," "Last hour," "Last …" at bounding box center [332, 377] width 163 height 46
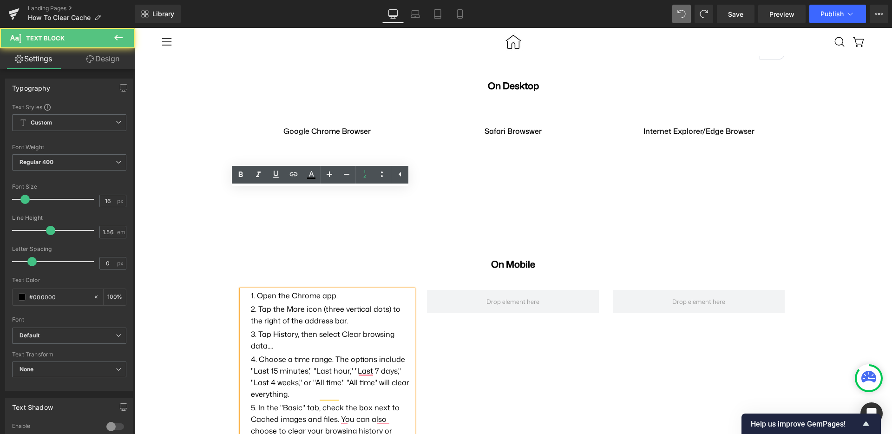
click at [521, 296] on div "Open the Chrome app. Tap the More icon (three vertical dots) to the right of th…" at bounding box center [514, 378] width 558 height 204
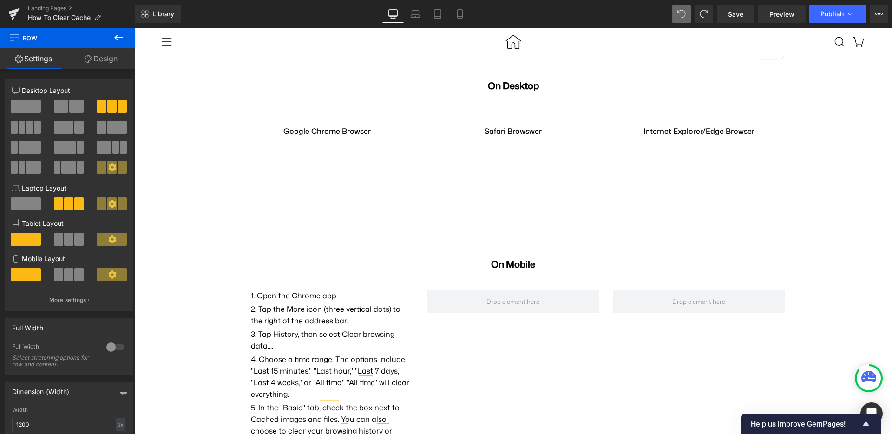
click at [115, 38] on icon at bounding box center [118, 38] width 8 height 6
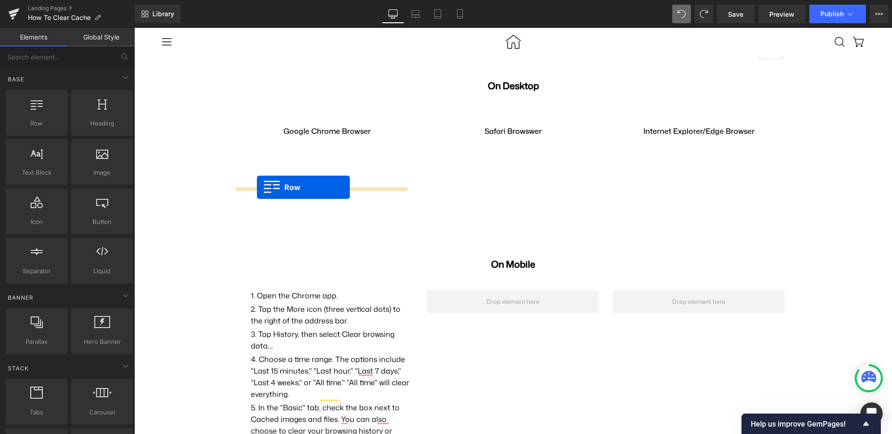
drag, startPoint x: 179, startPoint y: 150, endPoint x: 257, endPoint y: 187, distance: 86.0
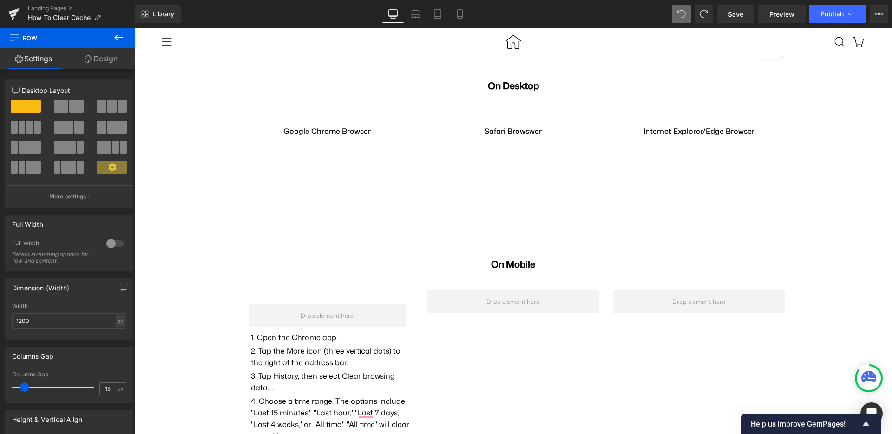
drag, startPoint x: 115, startPoint y: 33, endPoint x: 116, endPoint y: 40, distance: 6.7
click at [117, 38] on icon at bounding box center [118, 37] width 11 height 11
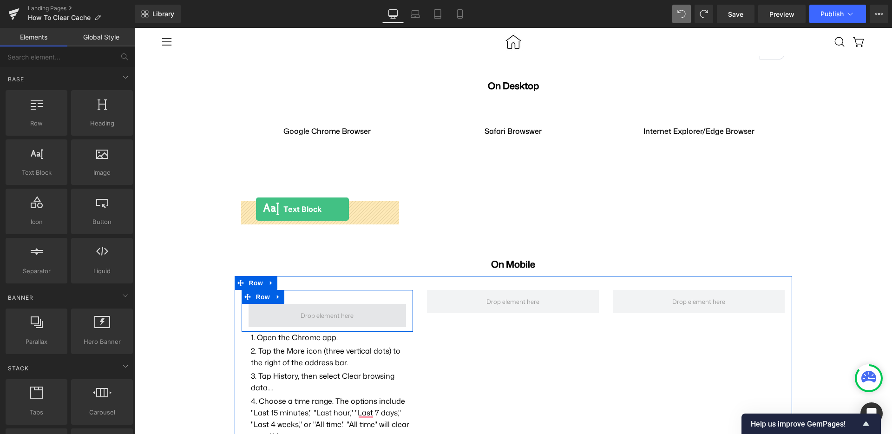
drag, startPoint x: 171, startPoint y: 191, endPoint x: 256, endPoint y: 209, distance: 87.4
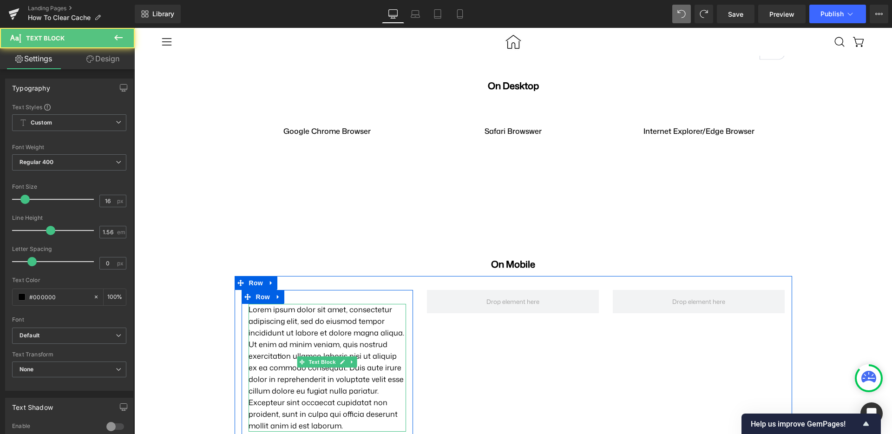
click at [288, 304] on p "Lorem ipsum dolor sit amet, consectetur adipiscing elit, sed do eiusmod tempor …" at bounding box center [328, 368] width 158 height 128
click at [289, 304] on p "Lorem ipsum dolor sit amet, consectetur adipiscing elit, sed do eiusmod tempor …" at bounding box center [328, 368] width 158 height 128
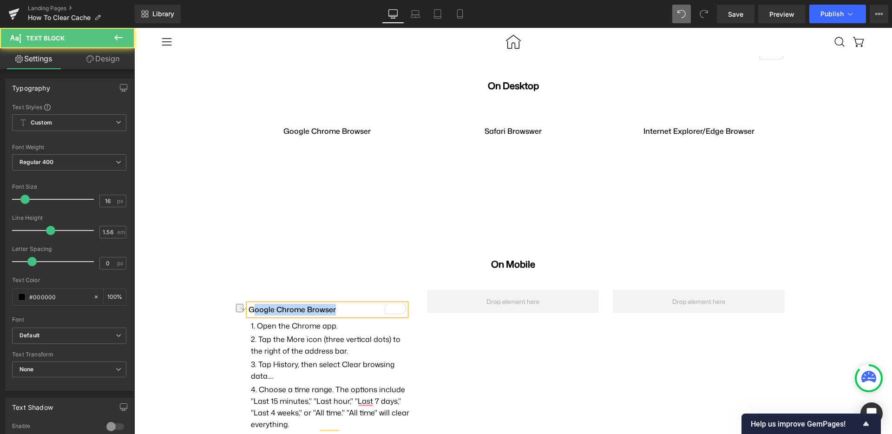
drag, startPoint x: 328, startPoint y: 203, endPoint x: 245, endPoint y: 202, distance: 83.2
click at [249, 304] on p "Google Chrome Browser" at bounding box center [328, 310] width 158 height 12
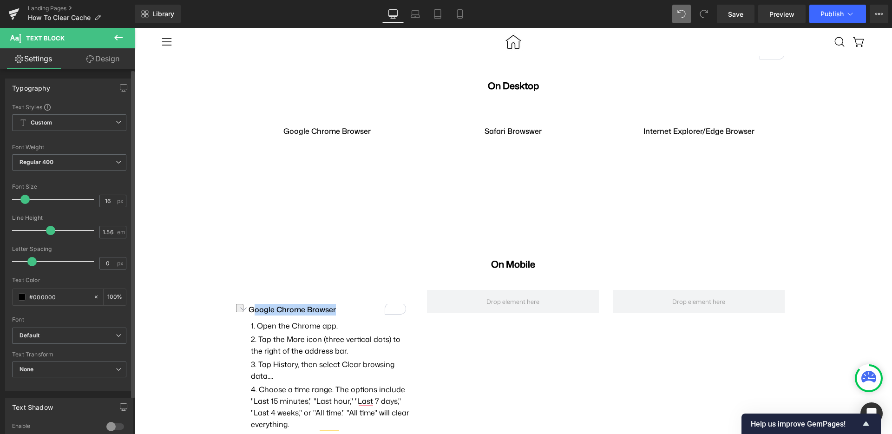
scroll to position [98, 0]
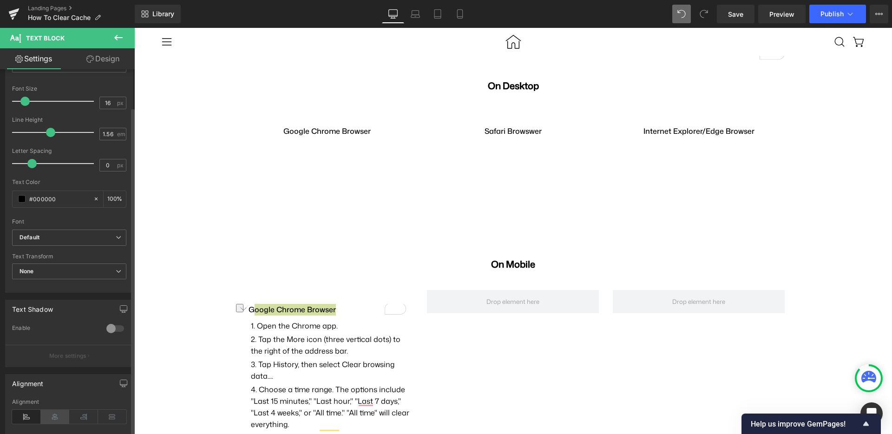
click at [50, 415] on icon at bounding box center [55, 417] width 29 height 14
click at [265, 276] on div "Google Chrome Browser Text Block Row Open the Chrome app. Tap the More icon (th…" at bounding box center [514, 393] width 558 height 235
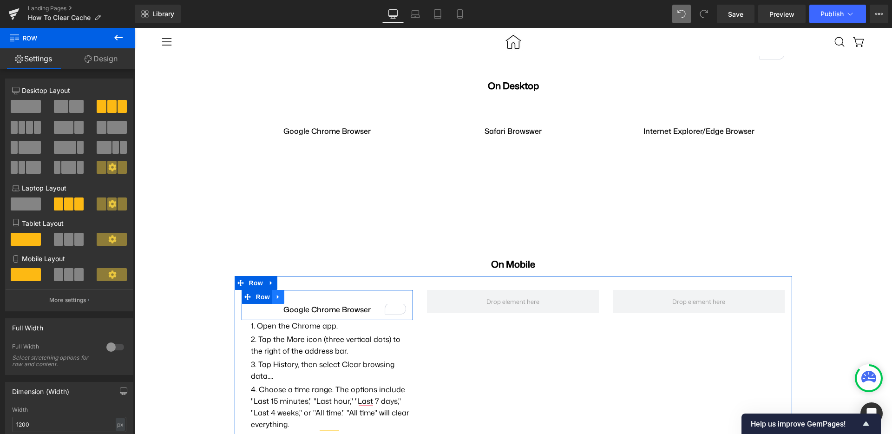
click at [277, 295] on icon at bounding box center [278, 297] width 2 height 4
click at [287, 294] on icon at bounding box center [290, 297] width 7 height 7
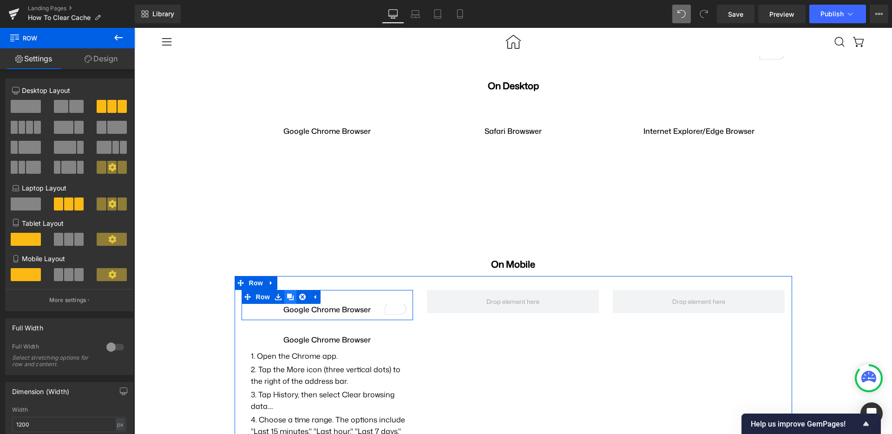
click at [287, 294] on icon at bounding box center [290, 297] width 7 height 7
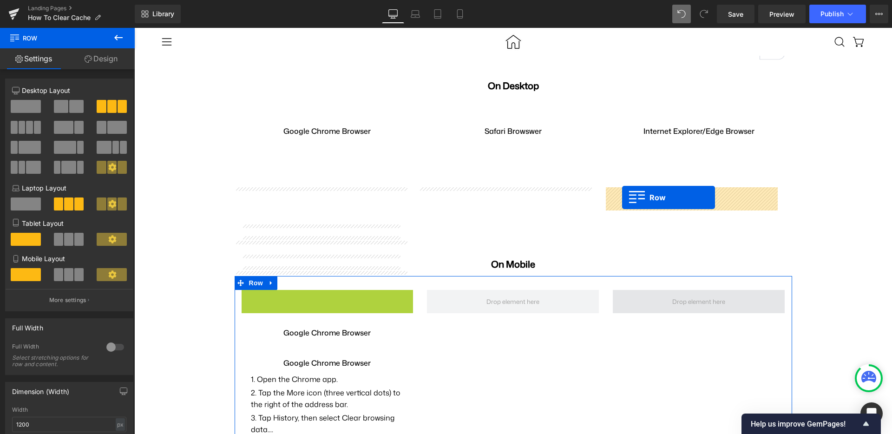
drag, startPoint x: 243, startPoint y: 196, endPoint x: 622, endPoint y: 197, distance: 378.7
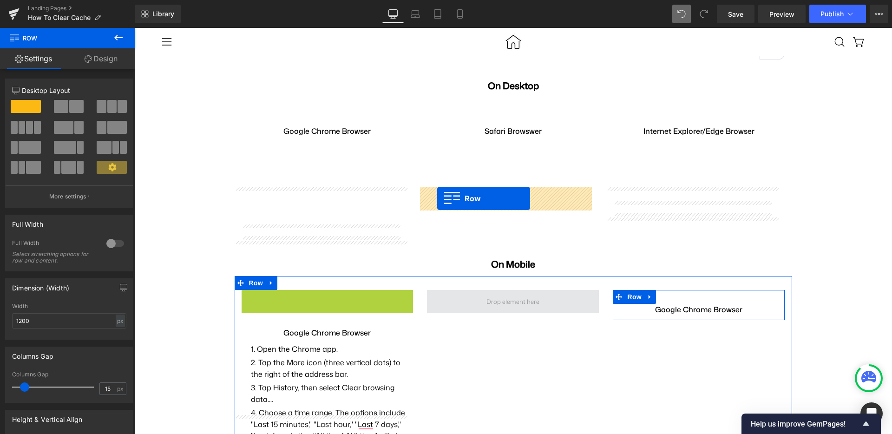
drag, startPoint x: 239, startPoint y: 195, endPoint x: 437, endPoint y: 198, distance: 198.4
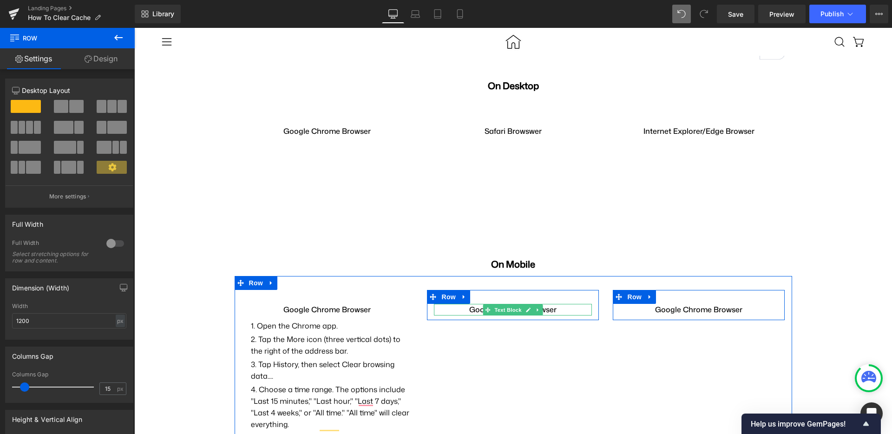
click at [469, 304] on strong "Google Chrome Browser" at bounding box center [512, 309] width 87 height 10
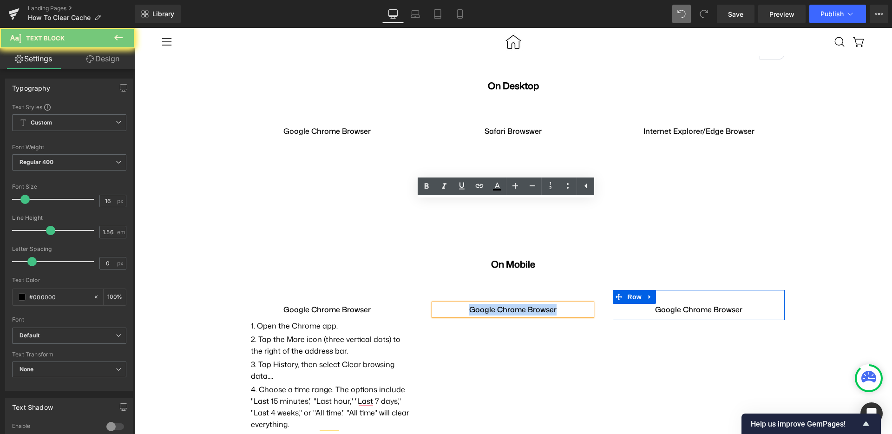
click at [469, 304] on strong "Google Chrome Browser" at bounding box center [512, 309] width 87 height 10
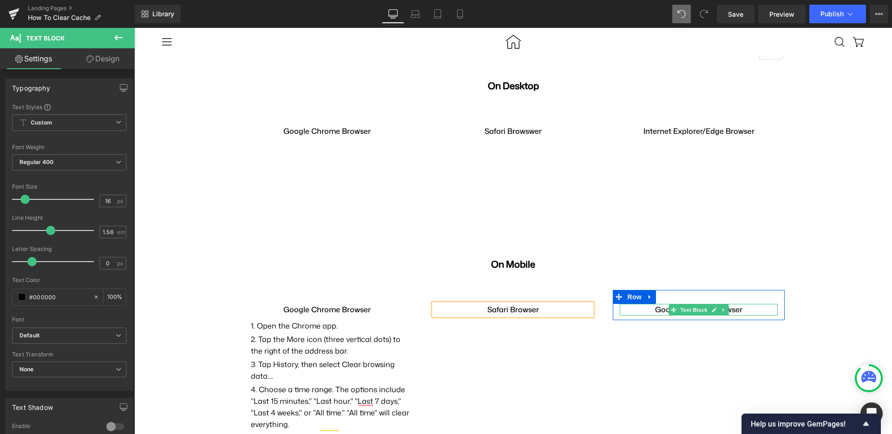
click at [655, 304] on strong "Google Chrome Browser" at bounding box center [698, 309] width 87 height 10
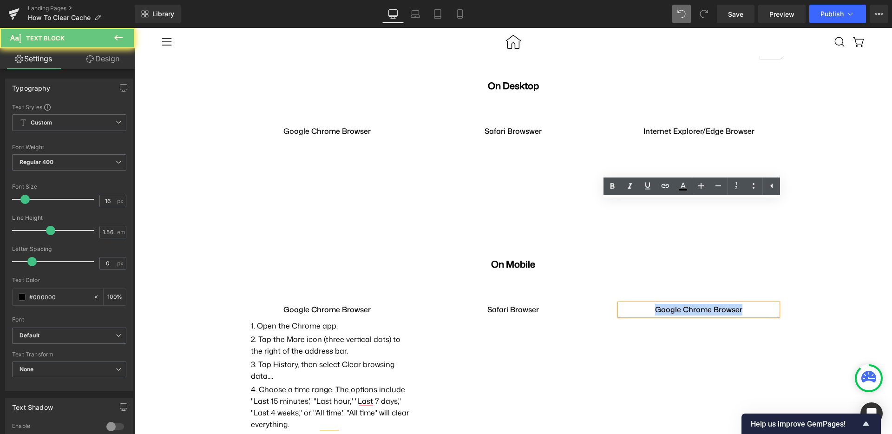
click at [655, 304] on strong "Google Chrome Browser" at bounding box center [698, 309] width 87 height 10
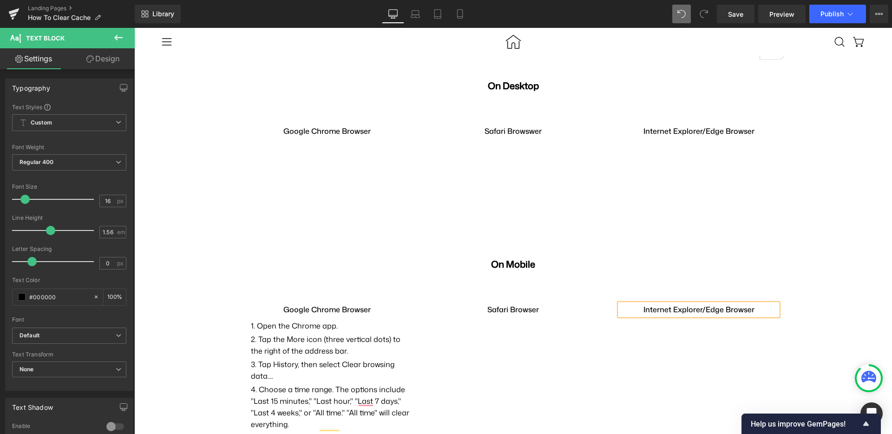
click at [363, 334] on li "Tap the More icon (three vertical dots) to the right of the address bar." at bounding box center [332, 345] width 163 height 23
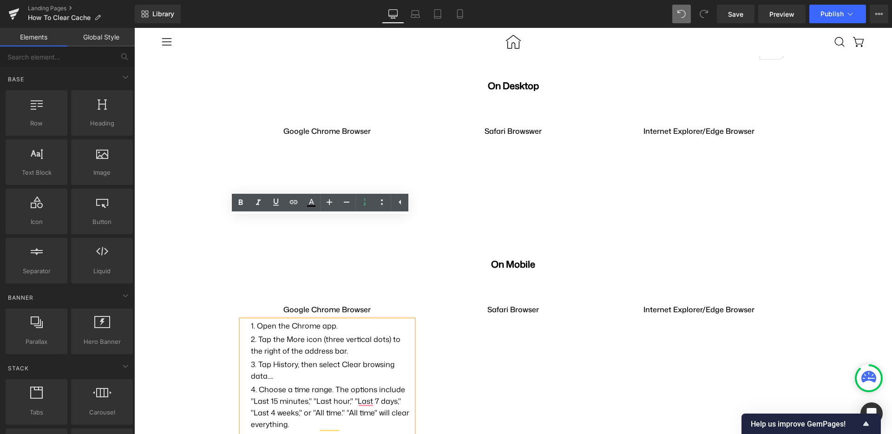
click at [207, 234] on div "How to Clear Cache Heading Row On Desktop Text Block Row Google Chrome Browser …" at bounding box center [513, 377] width 758 height 718
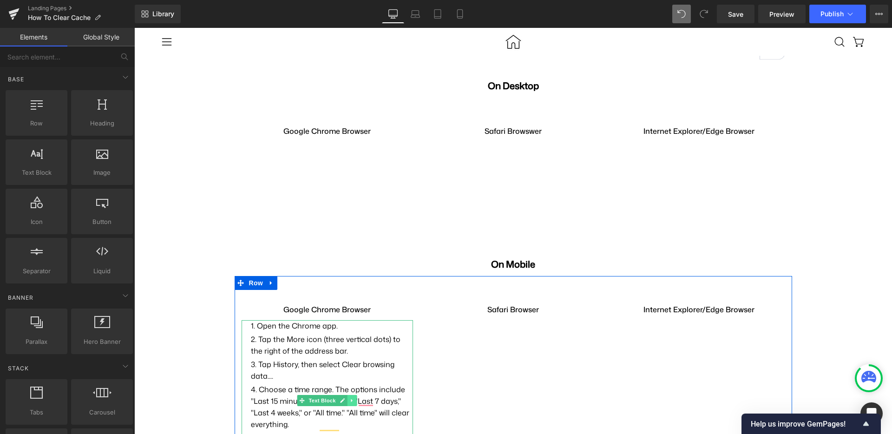
click at [350, 398] on icon at bounding box center [352, 401] width 5 height 6
click at [345, 398] on icon at bounding box center [347, 400] width 5 height 5
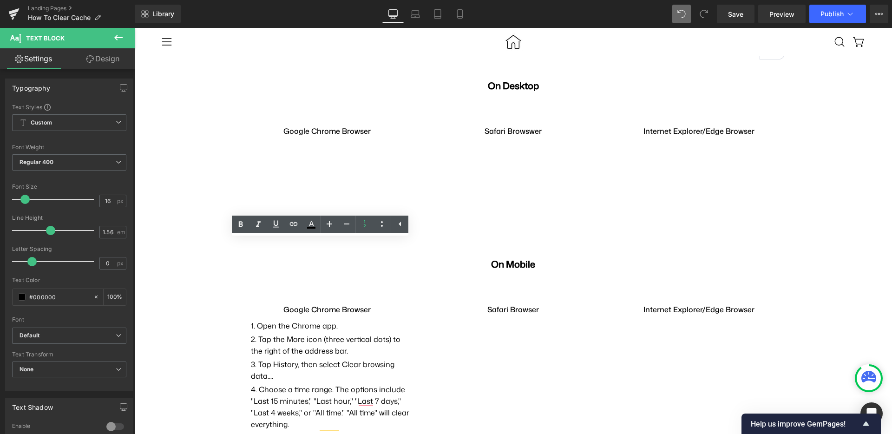
scroll to position [19, 0]
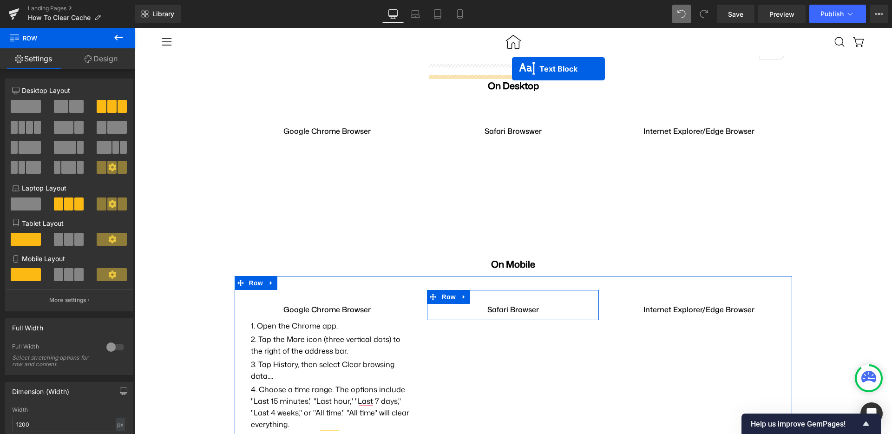
scroll to position [264, 0]
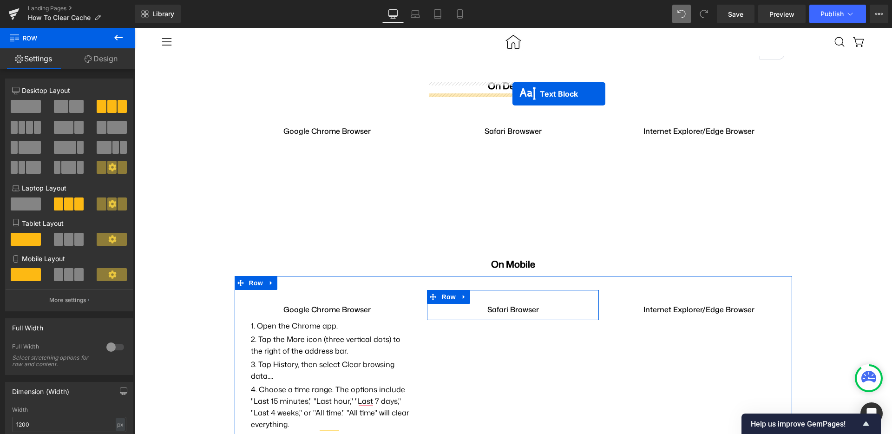
drag, startPoint x: 296, startPoint y: 328, endPoint x: 512, endPoint y: 94, distance: 318.9
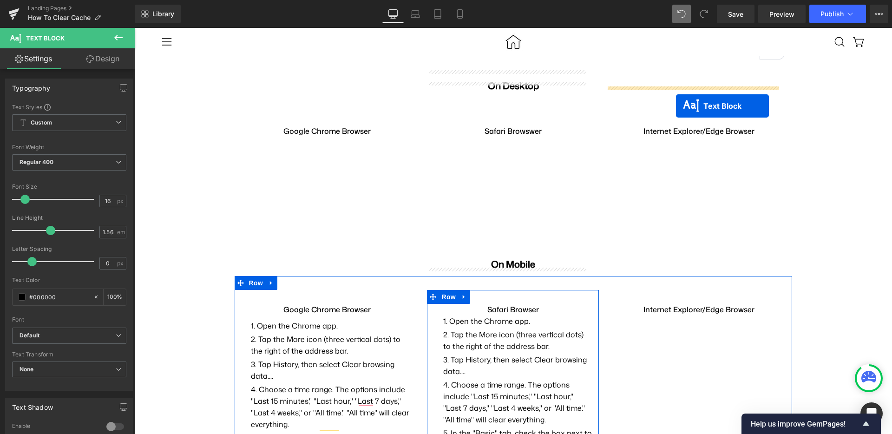
drag, startPoint x: 292, startPoint y: 338, endPoint x: 676, endPoint y: 106, distance: 448.6
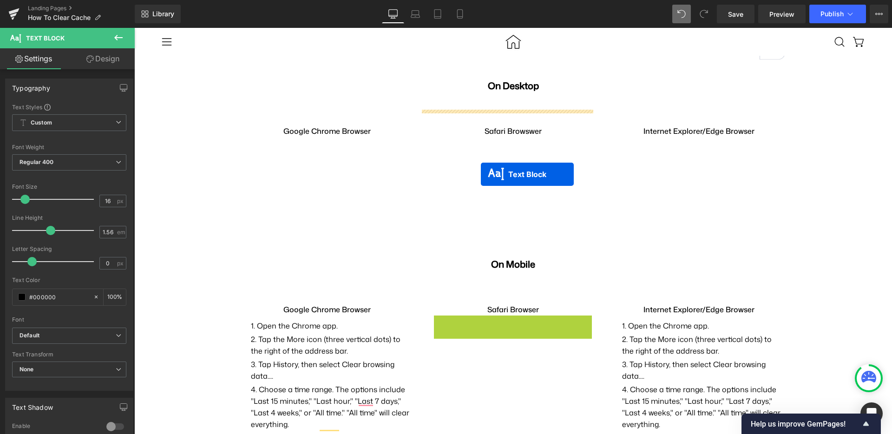
drag, startPoint x: 480, startPoint y: 166, endPoint x: 481, endPoint y: 174, distance: 8.4
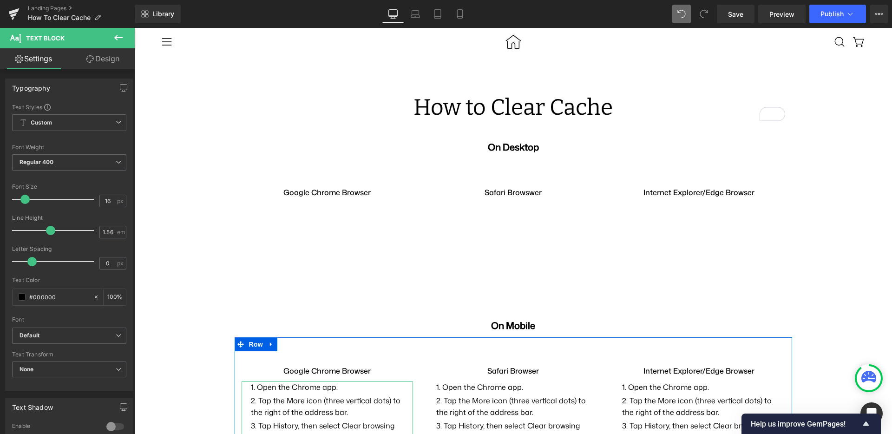
scroll to position [119, 0]
click at [473, 395] on li "Tap the More icon (three vertical dots) to the right of the address bar." at bounding box center [517, 406] width 163 height 23
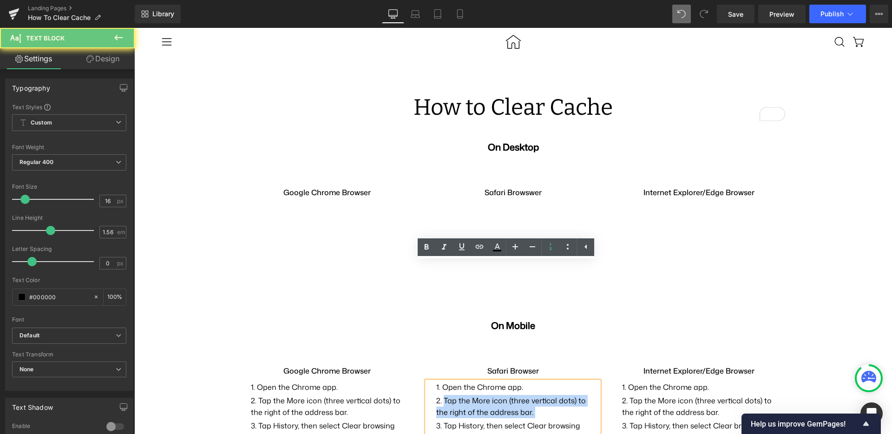
click at [473, 395] on li "Tap the More icon (three vertical dots) to the right of the address bar." at bounding box center [517, 406] width 163 height 23
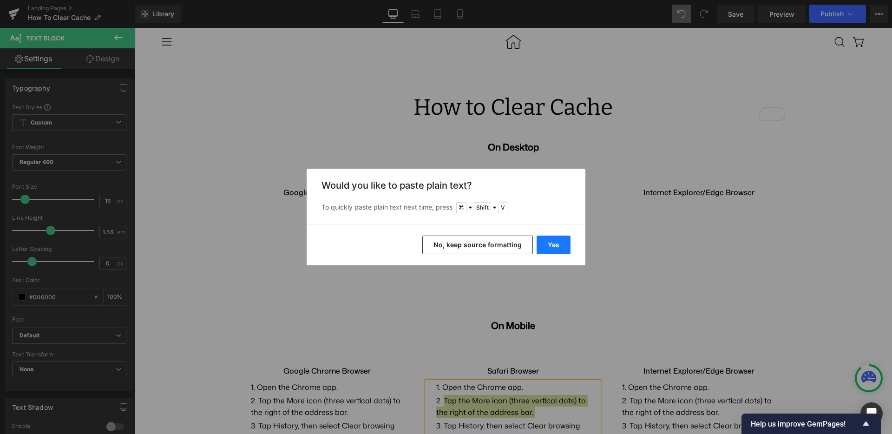
click at [547, 250] on button "Yes" at bounding box center [554, 245] width 34 height 19
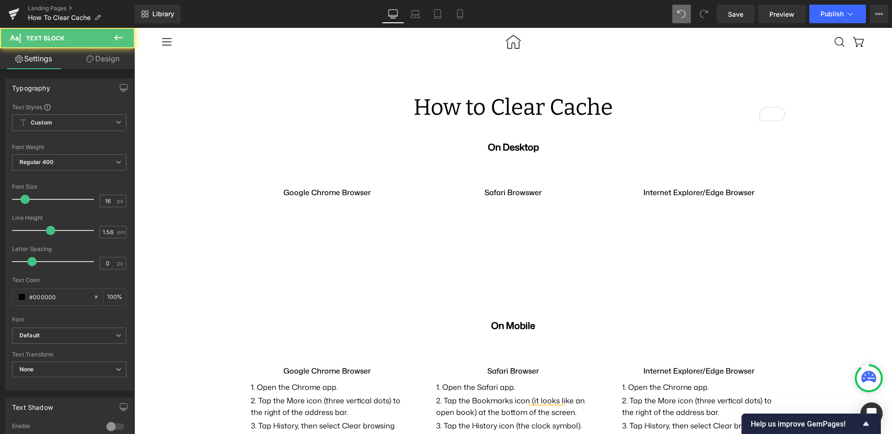
click at [646, 395] on li "Tap the More icon (three vertical dots) to the right of the address bar." at bounding box center [703, 406] width 163 height 23
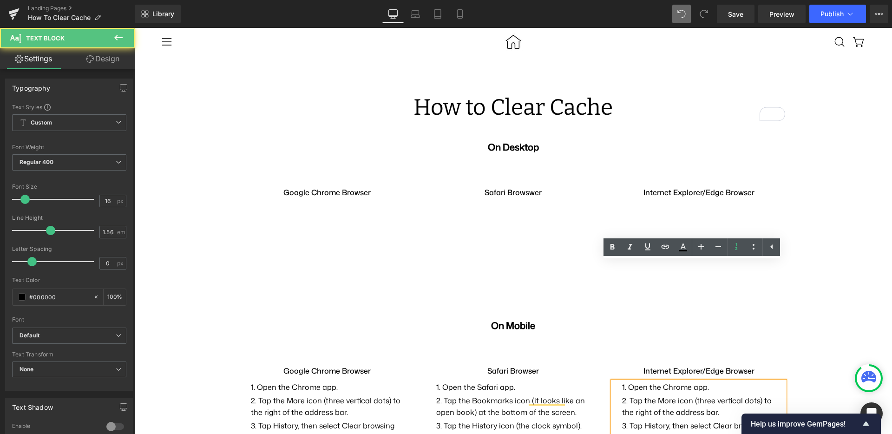
click at [663, 395] on li "Tap the More icon (three vertical dots) to the right of the address bar." at bounding box center [703, 406] width 163 height 23
click at [662, 395] on li "Tap the More icon (three vertical dots) to the right of the address bar." at bounding box center [703, 406] width 163 height 23
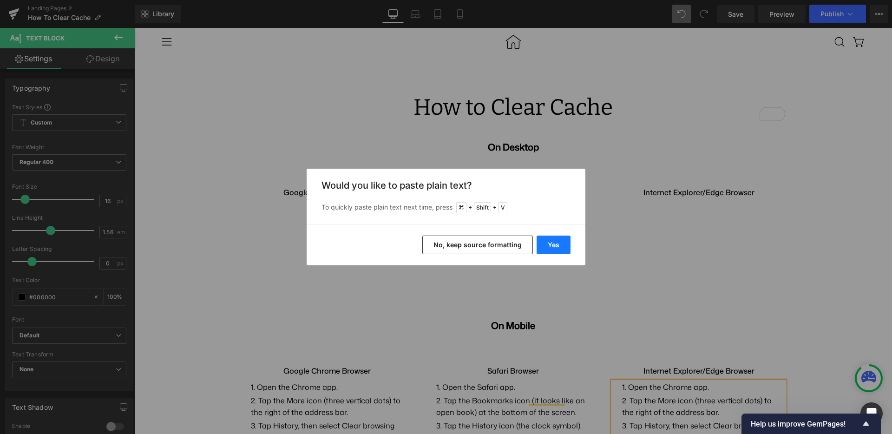
click at [557, 237] on button "Yes" at bounding box center [554, 245] width 34 height 19
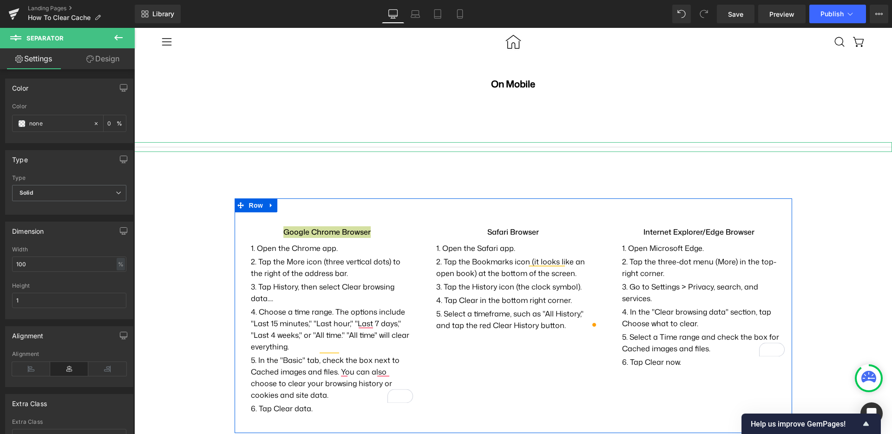
click at [114, 55] on link "Design" at bounding box center [102, 58] width 67 height 21
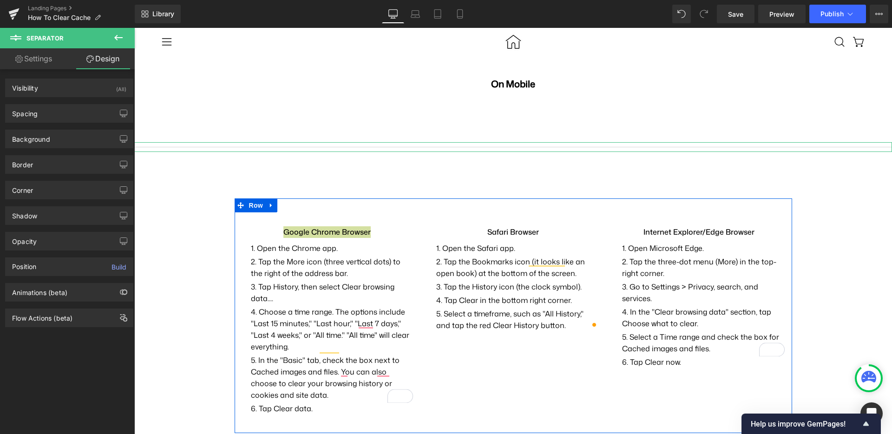
click at [37, 61] on link "Settings" at bounding box center [33, 58] width 67 height 21
type input "0"
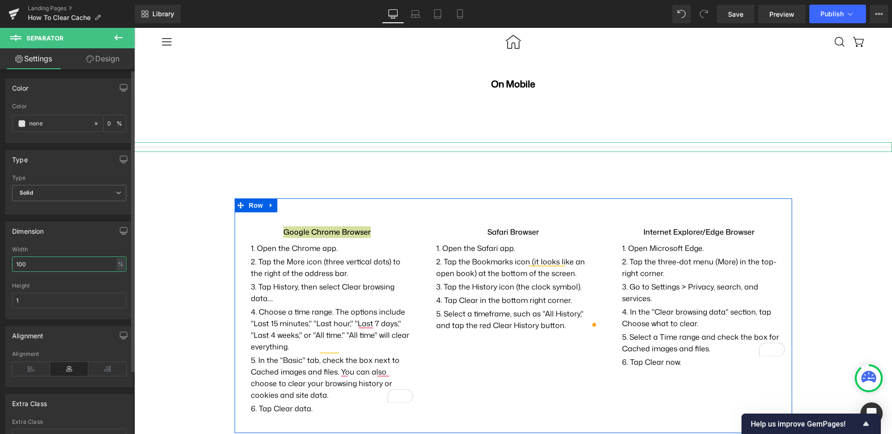
click at [29, 262] on input "100" at bounding box center [69, 263] width 114 height 15
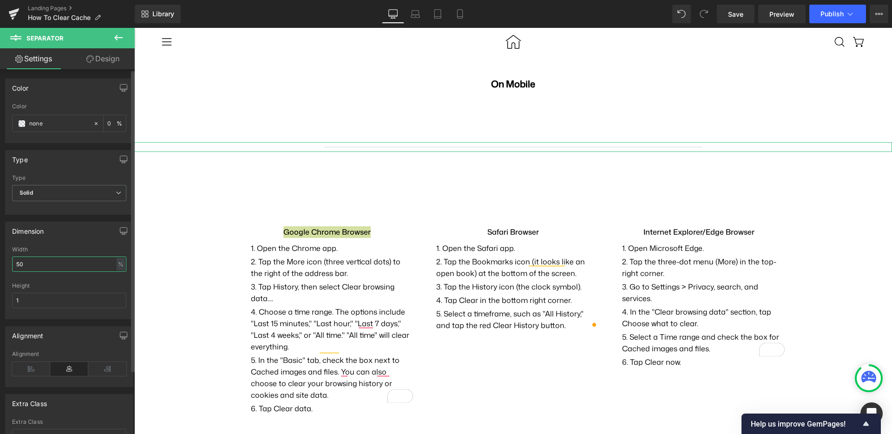
drag, startPoint x: 39, startPoint y: 260, endPoint x: 32, endPoint y: 264, distance: 8.8
click at [32, 264] on input "50" at bounding box center [69, 263] width 114 height 15
type input "25"
click at [20, 124] on span at bounding box center [21, 123] width 7 height 7
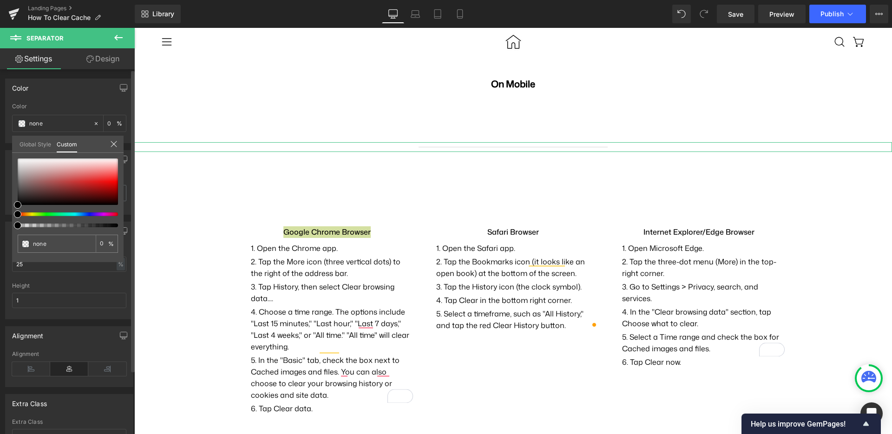
type input "#000000"
type input "4"
type input "#000000"
type input "4"
type input "66"
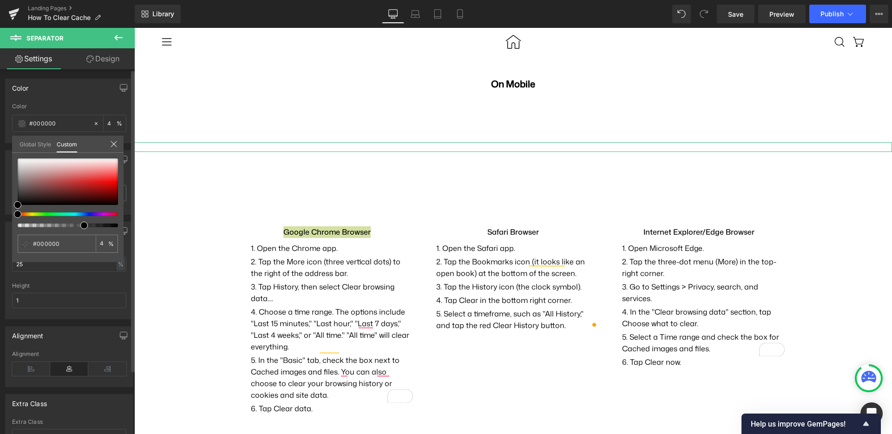
type input "66"
type input "100"
drag, startPoint x: 18, startPoint y: 225, endPoint x: 133, endPoint y: 226, distance: 115.7
click at [133, 226] on div "Color rgba(0, 0, 0, 1) Color #000000 100 % Global Style Custom Setup Global Sty…" at bounding box center [67, 253] width 135 height 369
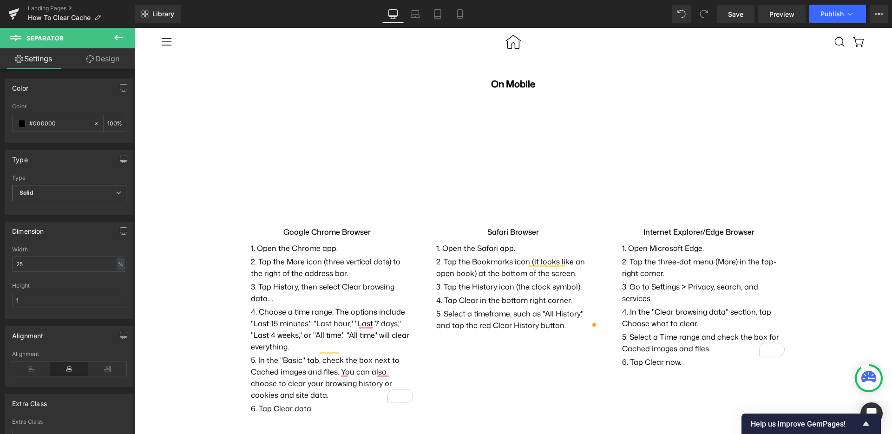
click at [145, 241] on body "Skip to content This site has limited support for your browser. We recommend sw…" at bounding box center [513, 309] width 758 height 1046
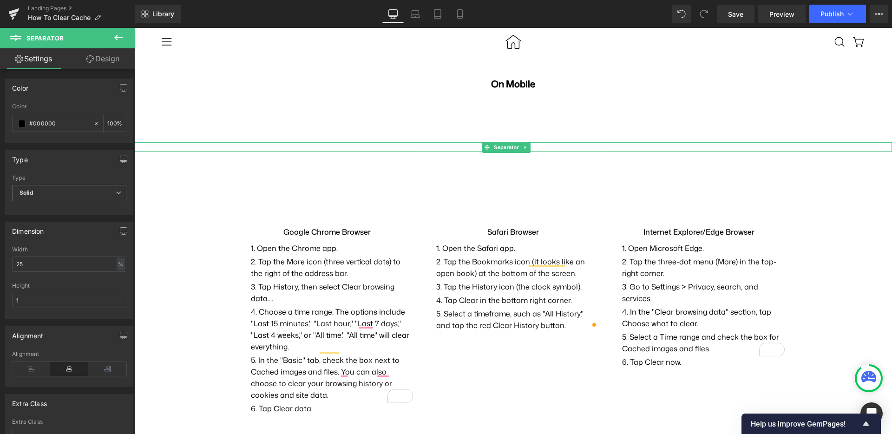
click at [488, 145] on icon at bounding box center [486, 148] width 5 height 6
click at [122, 59] on link "Design" at bounding box center [102, 58] width 67 height 21
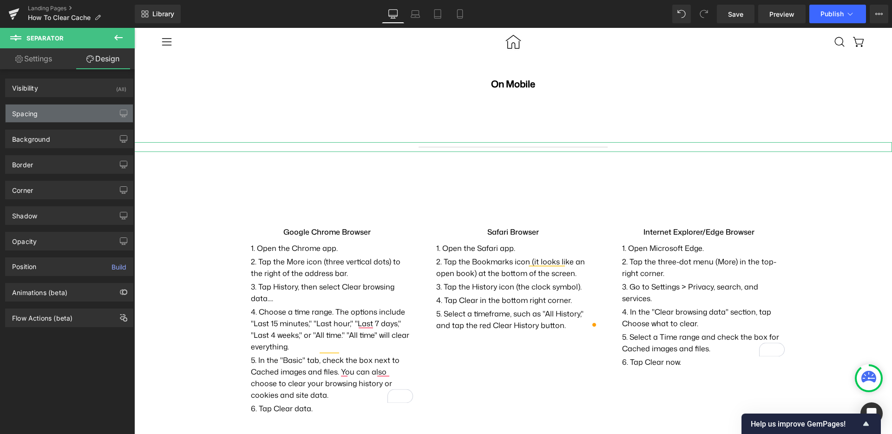
click at [59, 105] on div "Spacing" at bounding box center [69, 114] width 127 height 18
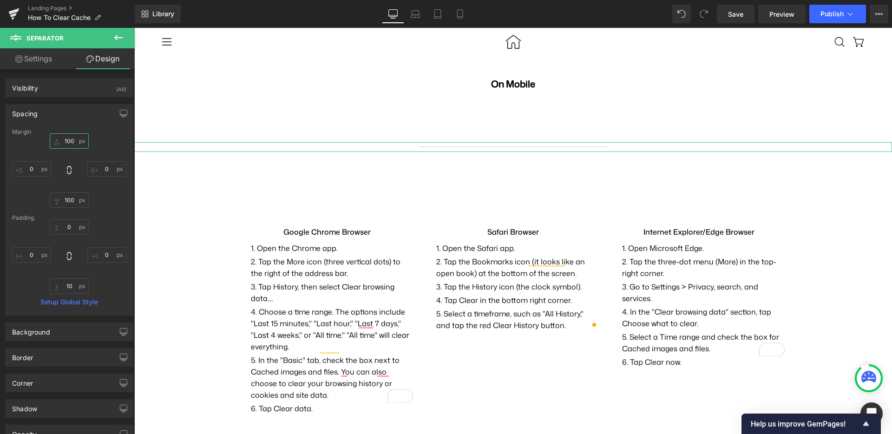
click at [71, 145] on input "100" at bounding box center [69, 140] width 39 height 15
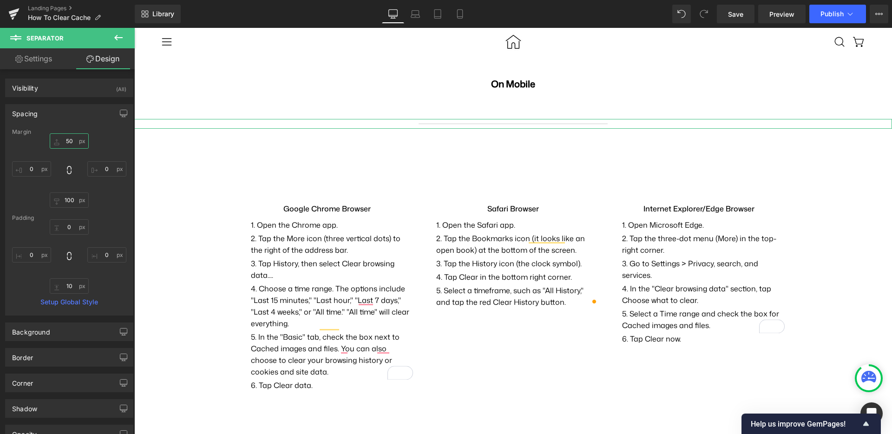
type input "50"
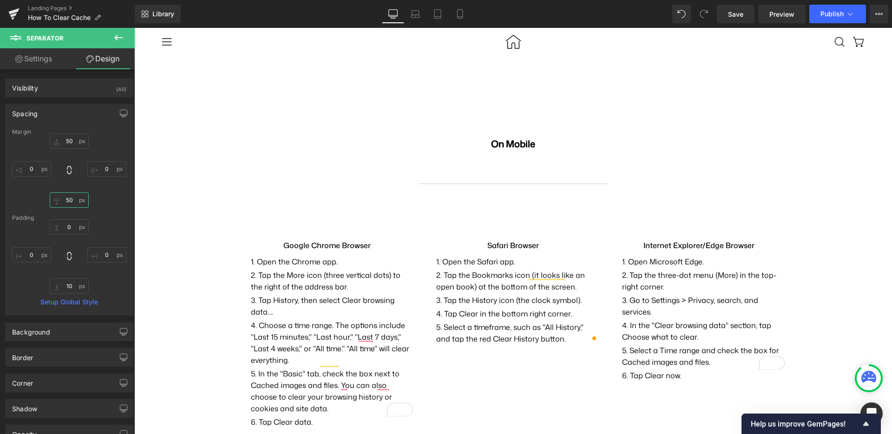
scroll to position [135, 0]
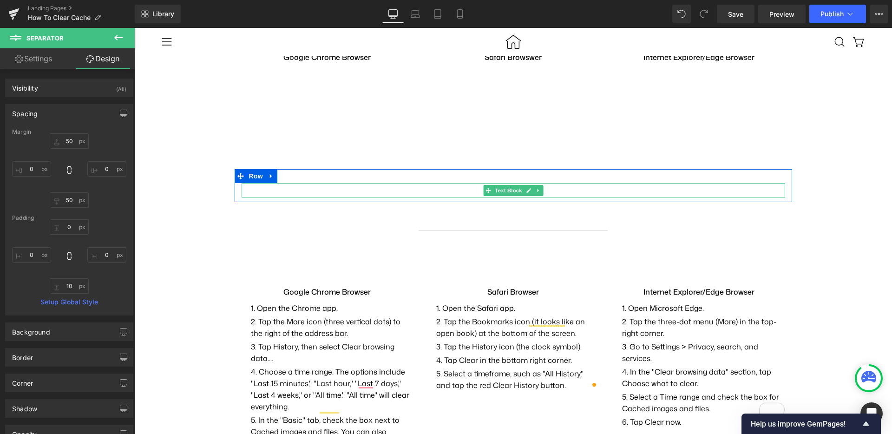
click at [456, 188] on p "On Mobile" at bounding box center [514, 190] width 544 height 14
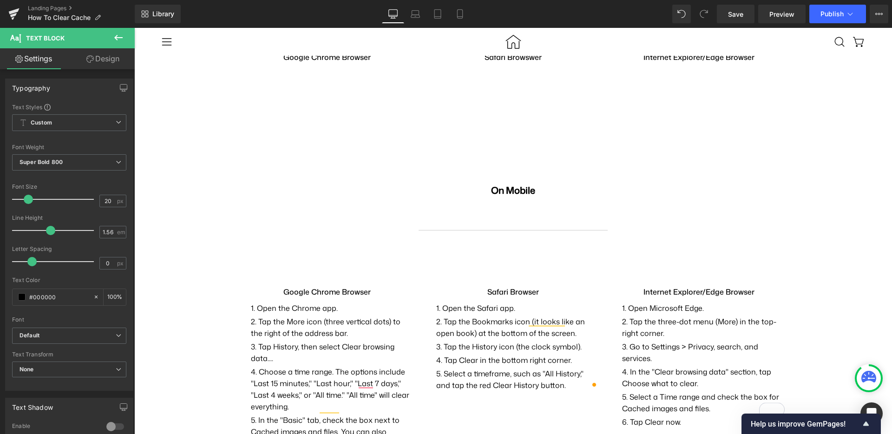
click at [110, 53] on link "Design" at bounding box center [102, 58] width 67 height 21
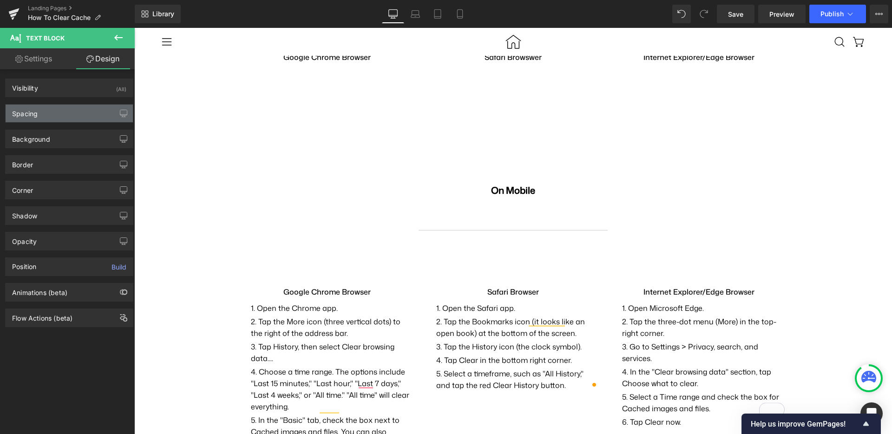
click at [72, 110] on div "Spacing" at bounding box center [69, 114] width 127 height 18
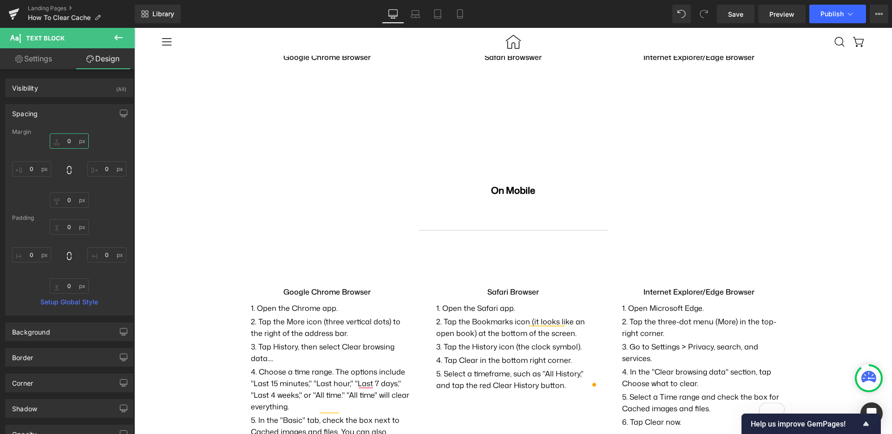
click at [67, 141] on input "0" at bounding box center [69, 140] width 39 height 15
type input "50"
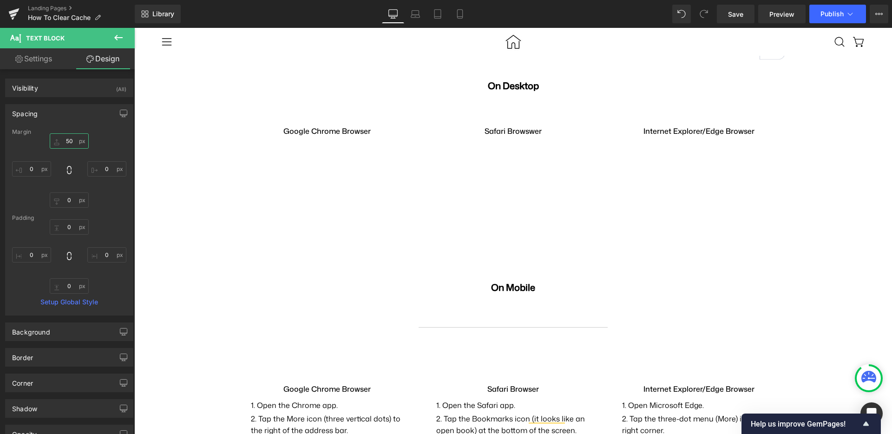
scroll to position [89, 0]
click at [481, 263] on div "How to Clear Cache Heading Row On Desktop Text Block Row Google Chrome Browser …" at bounding box center [513, 365] width 758 height 695
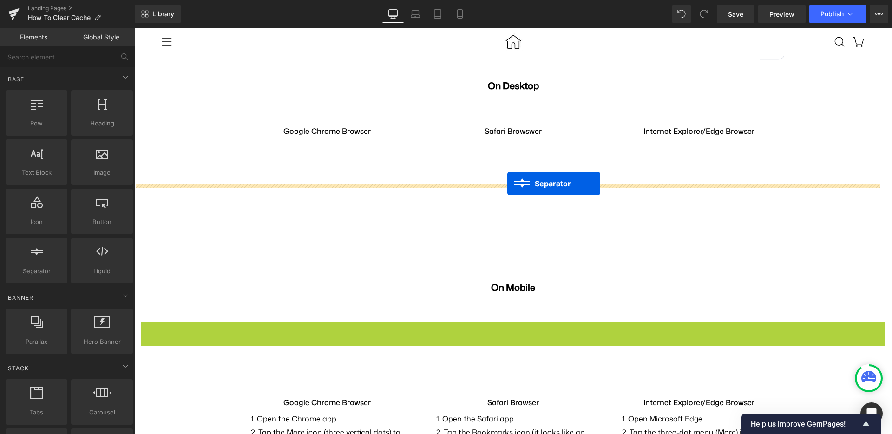
drag, startPoint x: 483, startPoint y: 268, endPoint x: 507, endPoint y: 184, distance: 87.9
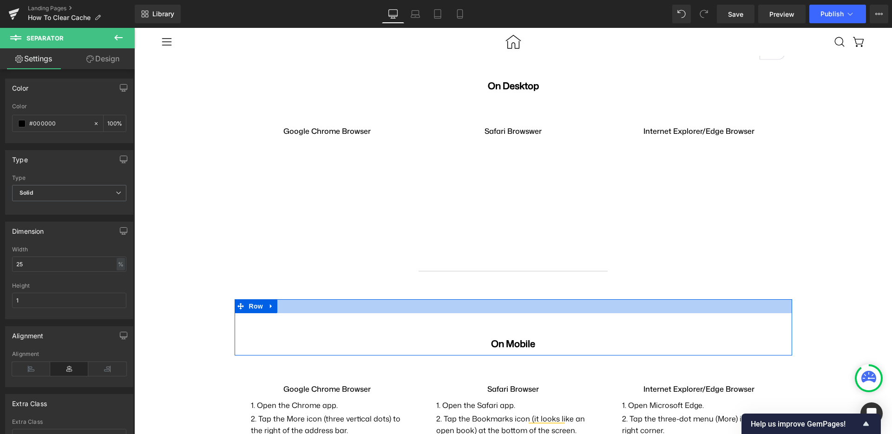
click at [472, 299] on div at bounding box center [514, 306] width 558 height 14
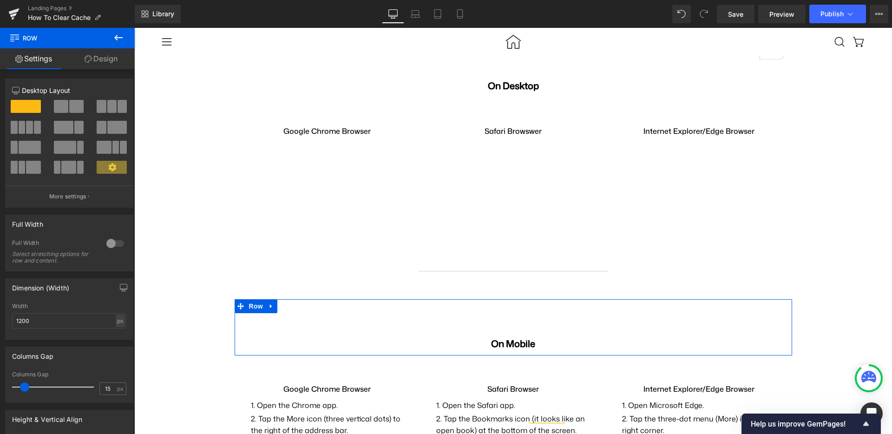
click at [111, 49] on link "Design" at bounding box center [100, 58] width 67 height 21
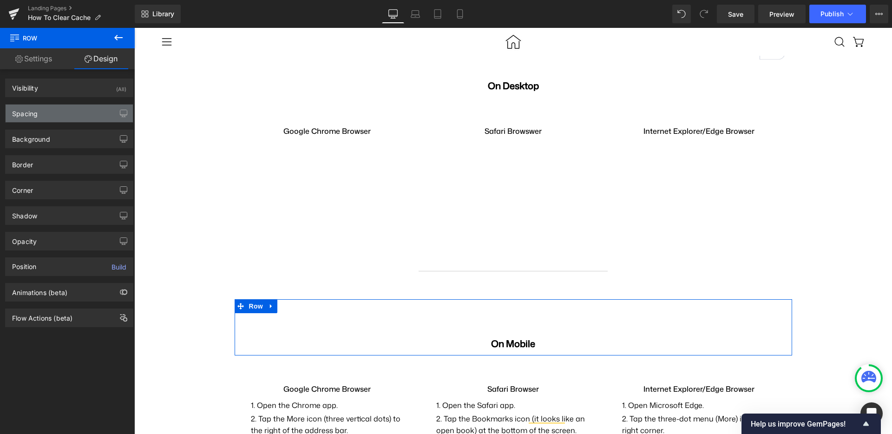
click at [54, 106] on div "Spacing" at bounding box center [69, 114] width 127 height 18
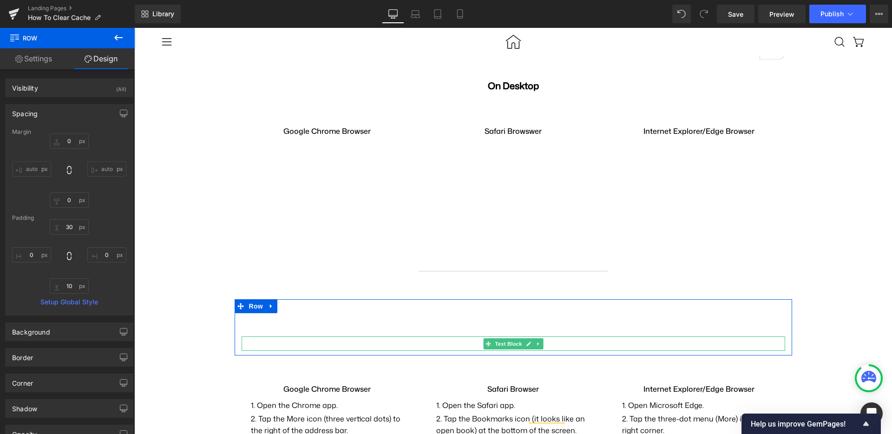
click at [456, 336] on p "On Mobile" at bounding box center [514, 343] width 544 height 14
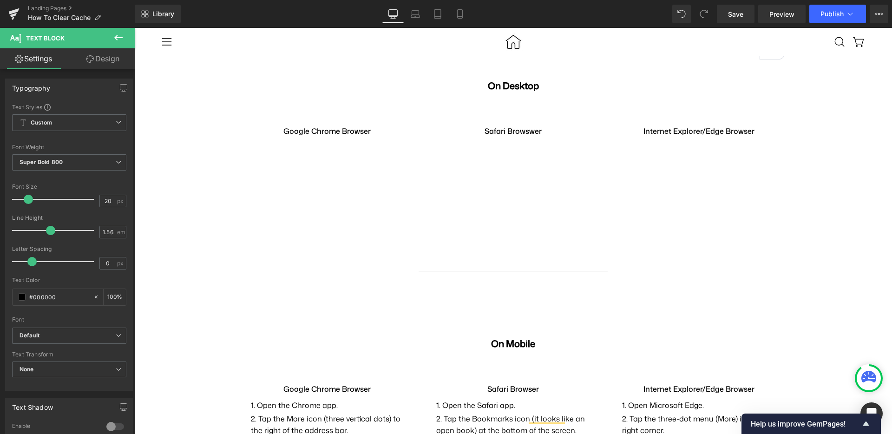
click at [101, 60] on link "Design" at bounding box center [102, 58] width 67 height 21
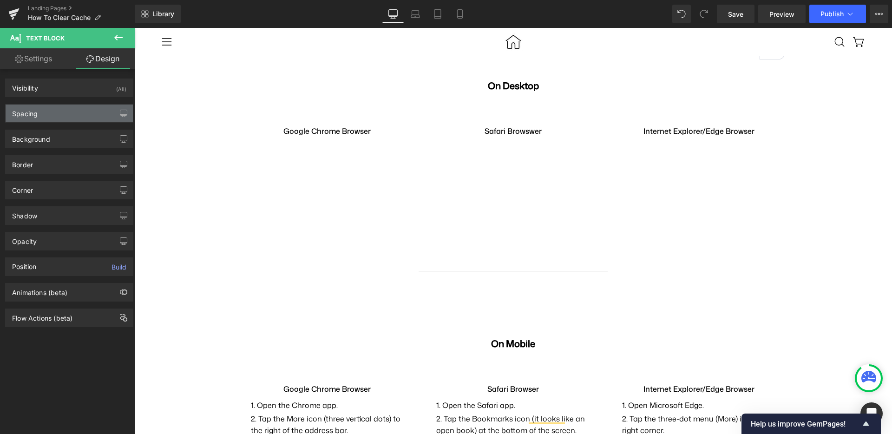
click at [64, 107] on div "Spacing" at bounding box center [69, 114] width 127 height 18
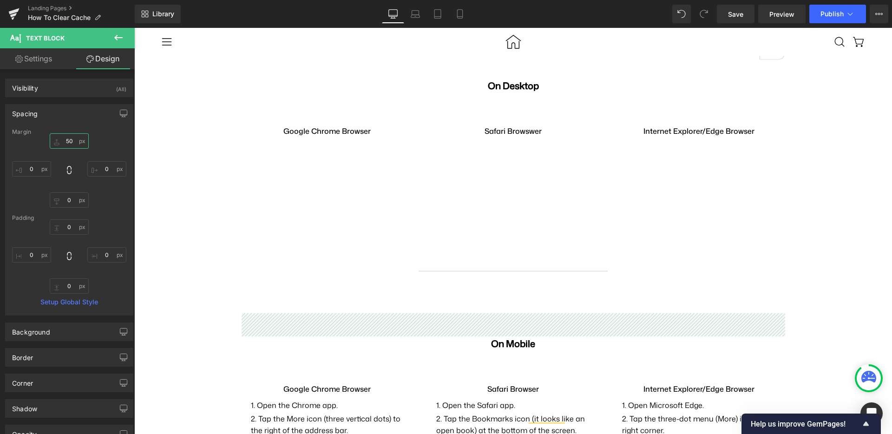
click at [69, 139] on input "50" at bounding box center [69, 140] width 39 height 15
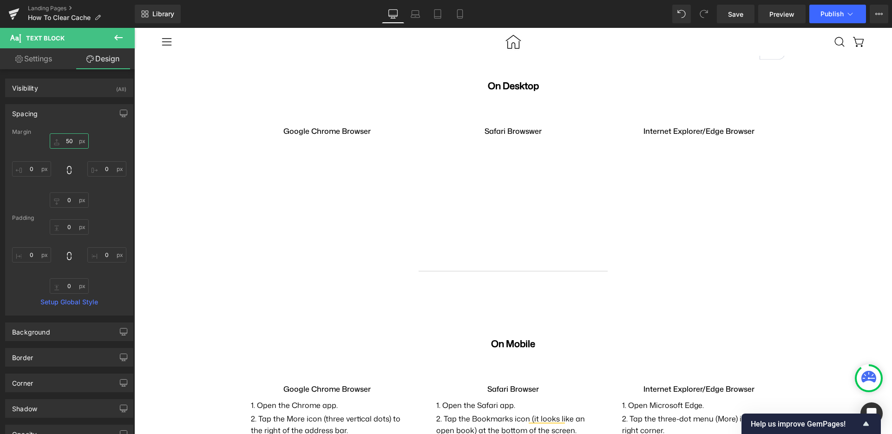
click at [69, 139] on input "50" at bounding box center [69, 140] width 39 height 15
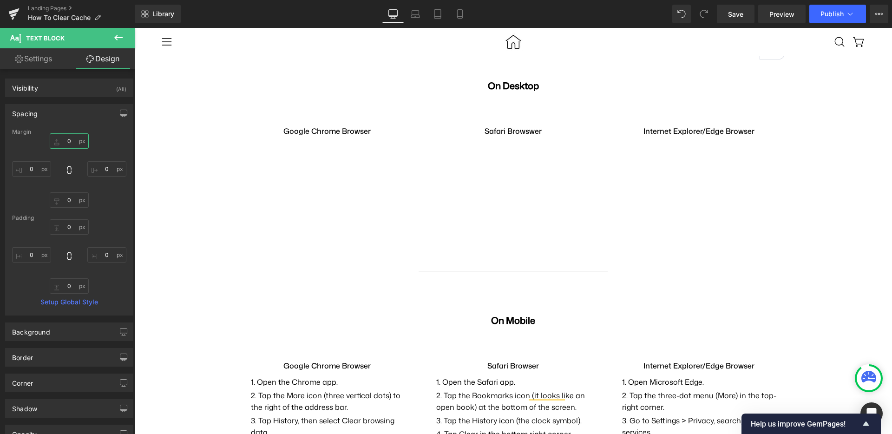
type input "0"
click at [458, 205] on div "How to Clear Cache Heading Row On Desktop Text Block Row Google Chrome Browser …" at bounding box center [513, 354] width 758 height 672
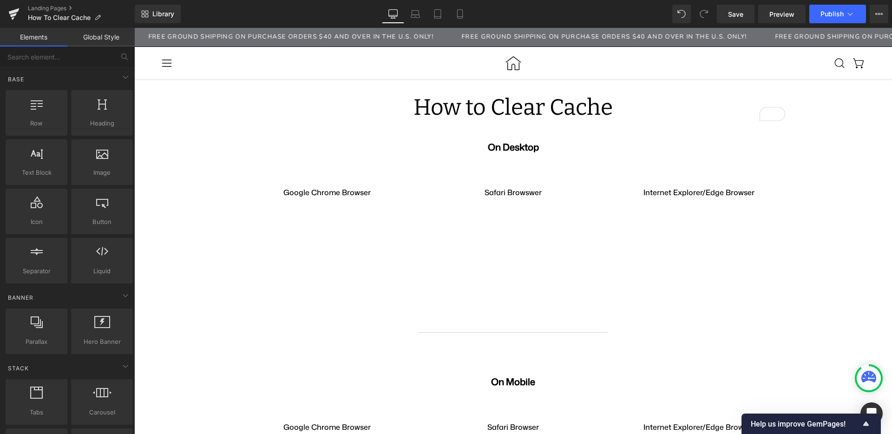
scroll to position [31, 0]
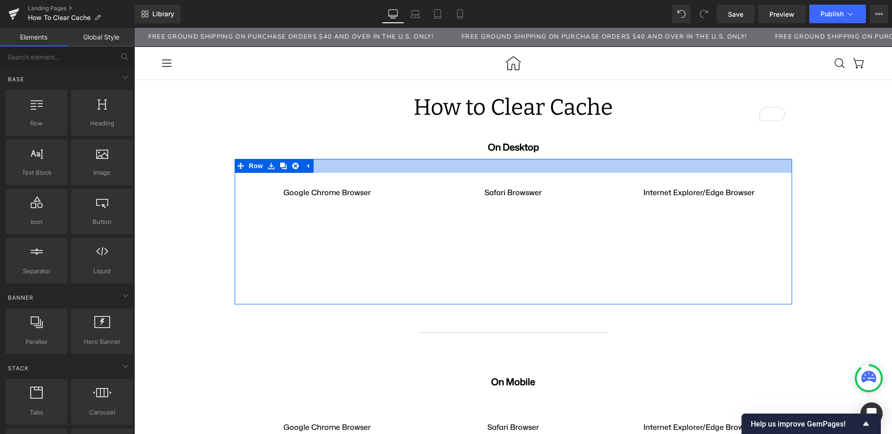
click at [493, 159] on div at bounding box center [514, 166] width 558 height 14
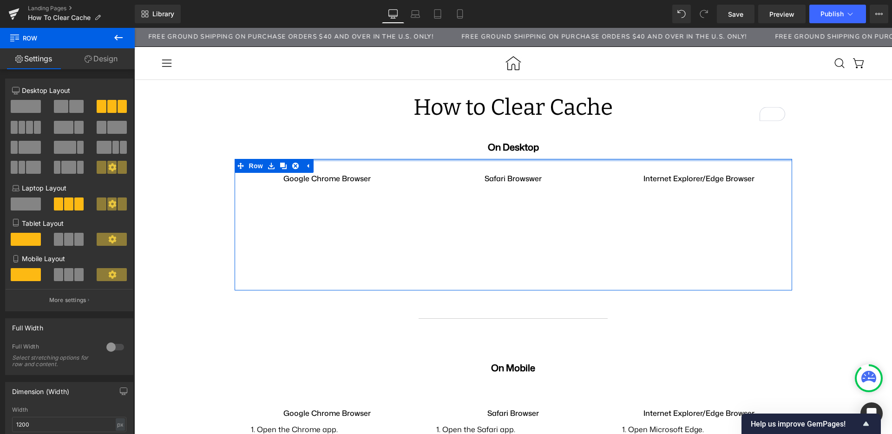
drag, startPoint x: 493, startPoint y: 139, endPoint x: 496, endPoint y: 122, distance: 17.6
click at [496, 122] on div "How to Clear Cache Heading Row On Desktop Text Block Row Google Chrome Browser …" at bounding box center [513, 408] width 758 height 658
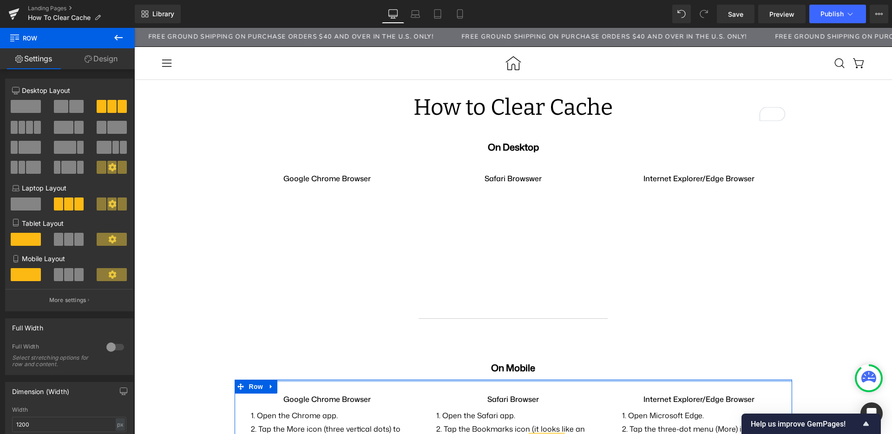
drag, startPoint x: 511, startPoint y: 355, endPoint x: 513, endPoint y: 336, distance: 18.3
click at [513, 336] on div "How to Clear Cache Heading Row On Desktop Text Block Row Google Chrome Browser …" at bounding box center [513, 401] width 758 height 644
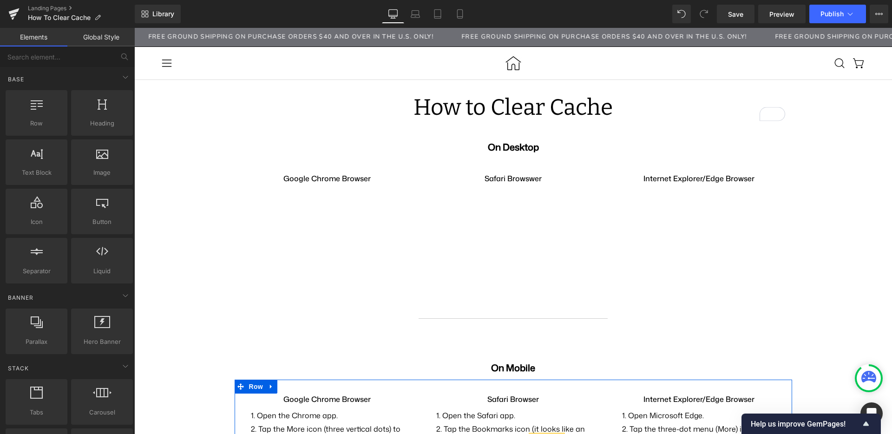
click at [839, 191] on div "How to Clear Cache Heading Row On Desktop Text Block Row Google Chrome Browser …" at bounding box center [513, 401] width 758 height 644
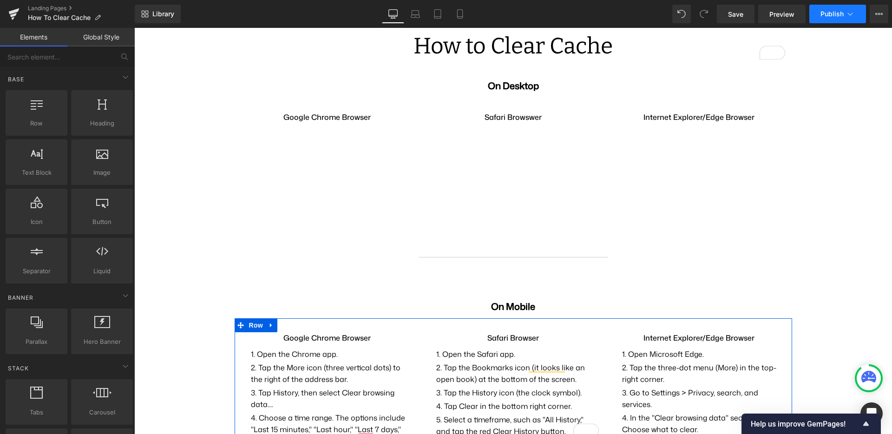
click at [833, 16] on span "Publish" at bounding box center [832, 13] width 23 height 7
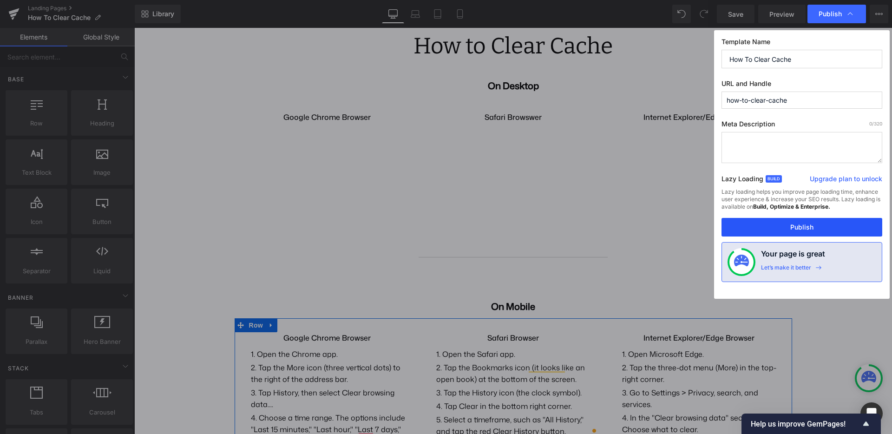
click at [795, 223] on button "Publish" at bounding box center [802, 227] width 161 height 19
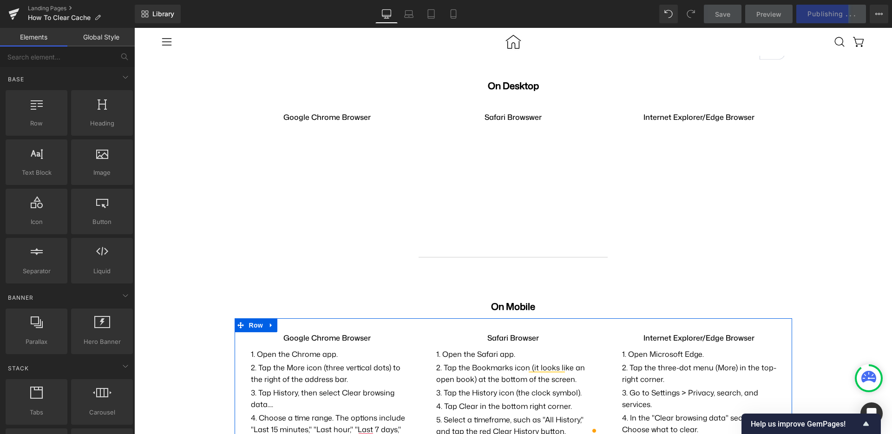
scroll to position [39, 0]
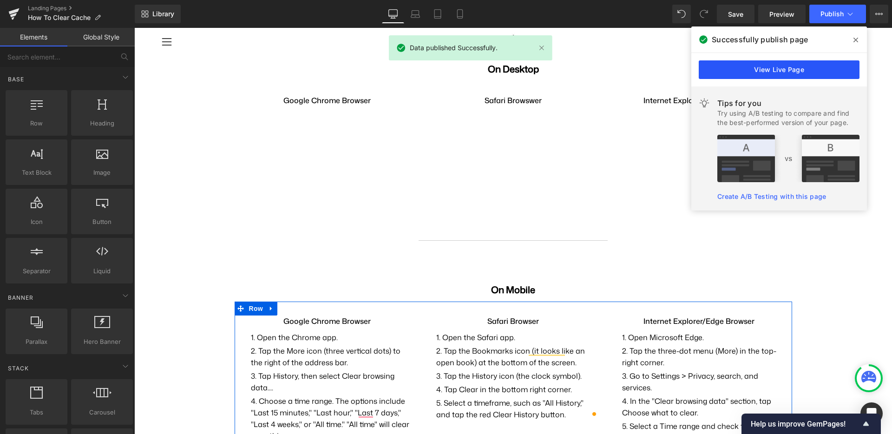
click at [786, 75] on link "View Live Page" at bounding box center [779, 69] width 161 height 19
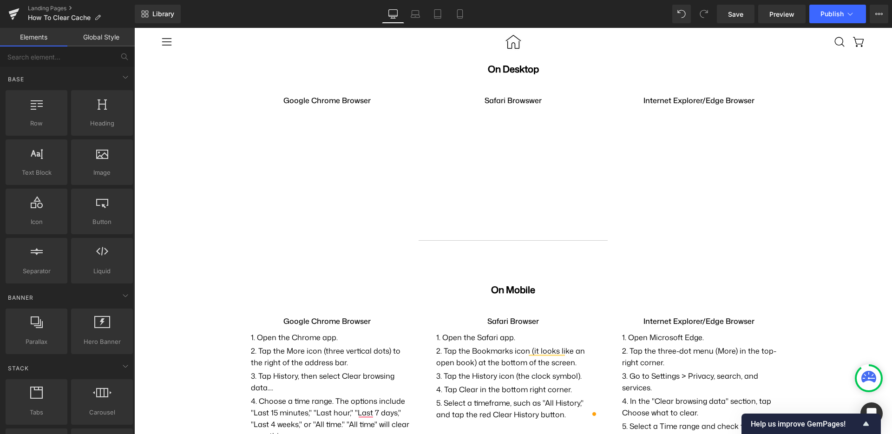
scroll to position [0, 0]
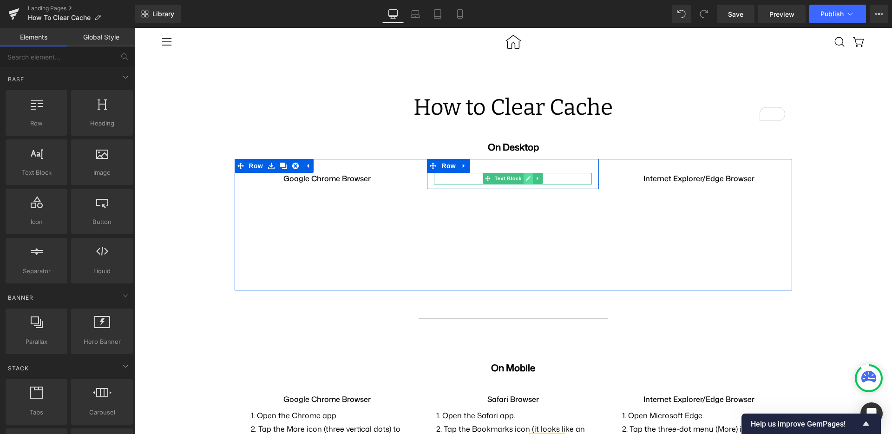
click at [526, 176] on icon at bounding box center [528, 179] width 5 height 6
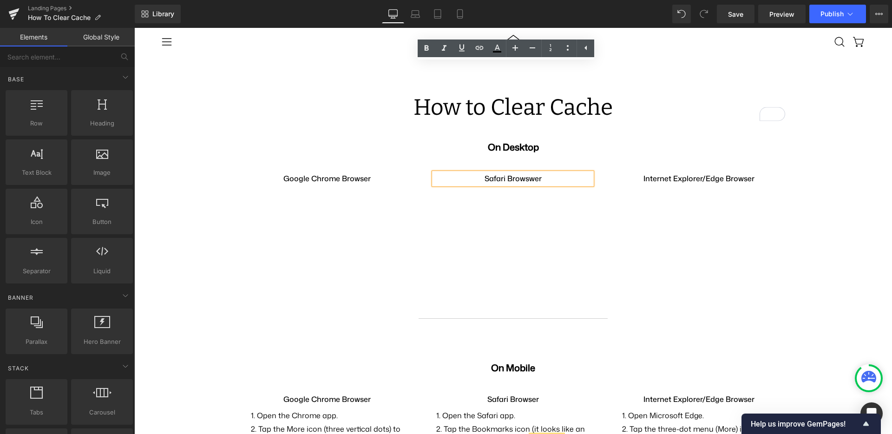
click at [519, 173] on strong "Safari Browswer" at bounding box center [513, 178] width 57 height 10
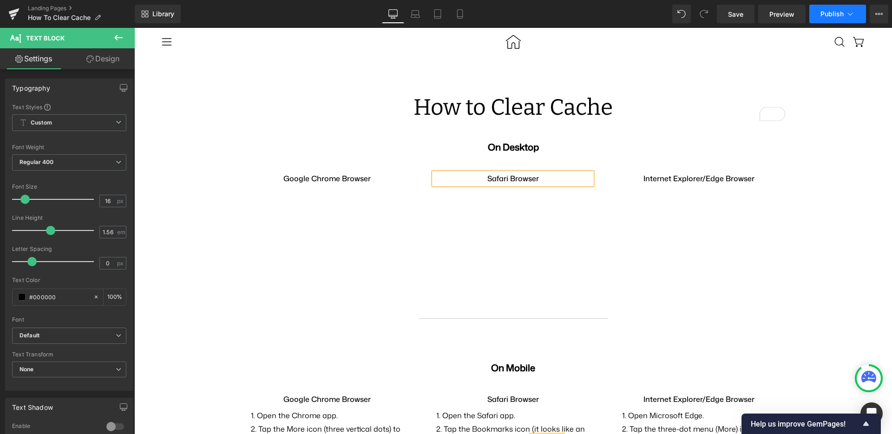
click at [846, 21] on button "Publish" at bounding box center [837, 14] width 57 height 19
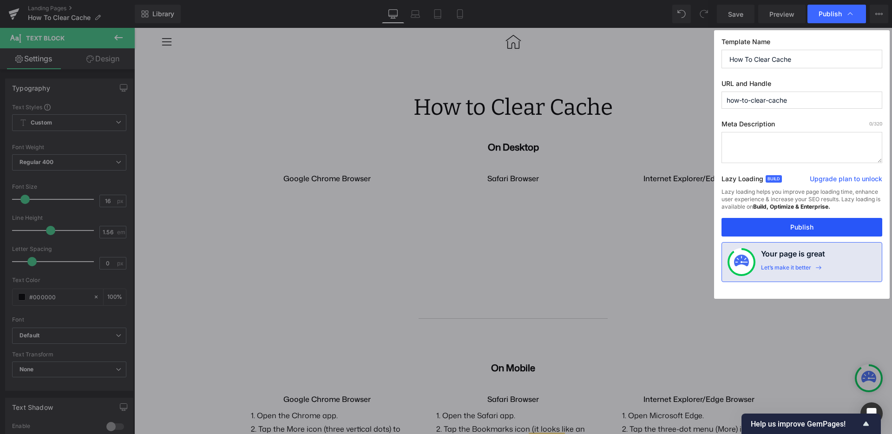
click at [778, 228] on button "Publish" at bounding box center [802, 227] width 161 height 19
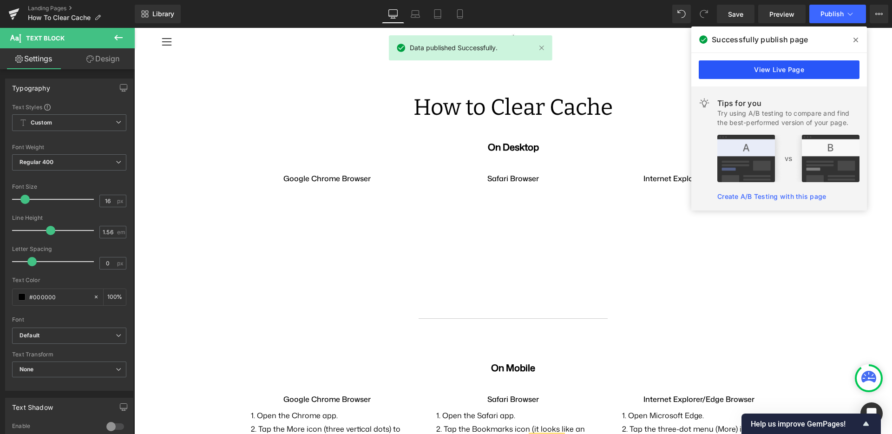
click at [759, 72] on link "View Live Page" at bounding box center [779, 69] width 161 height 19
